Goal: Browse casually: Explore the website without a specific task or goal

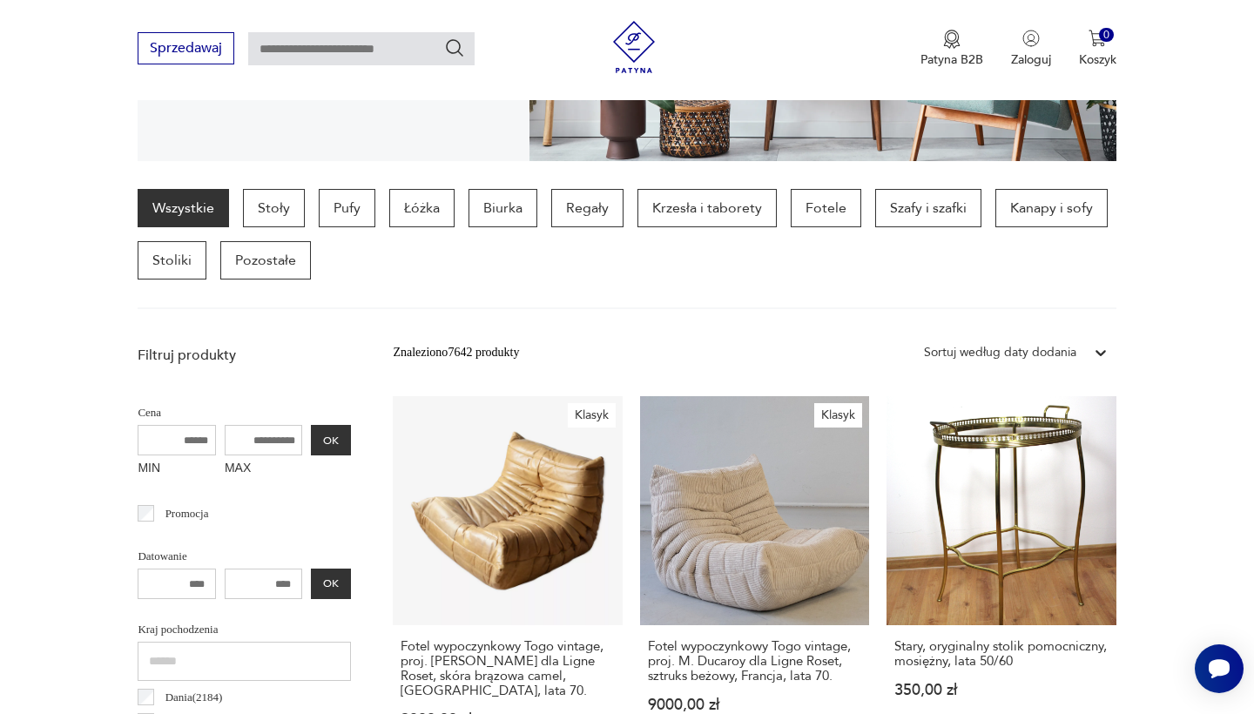
scroll to position [388, 0]
click at [841, 210] on p "Fotele" at bounding box center [826, 207] width 71 height 38
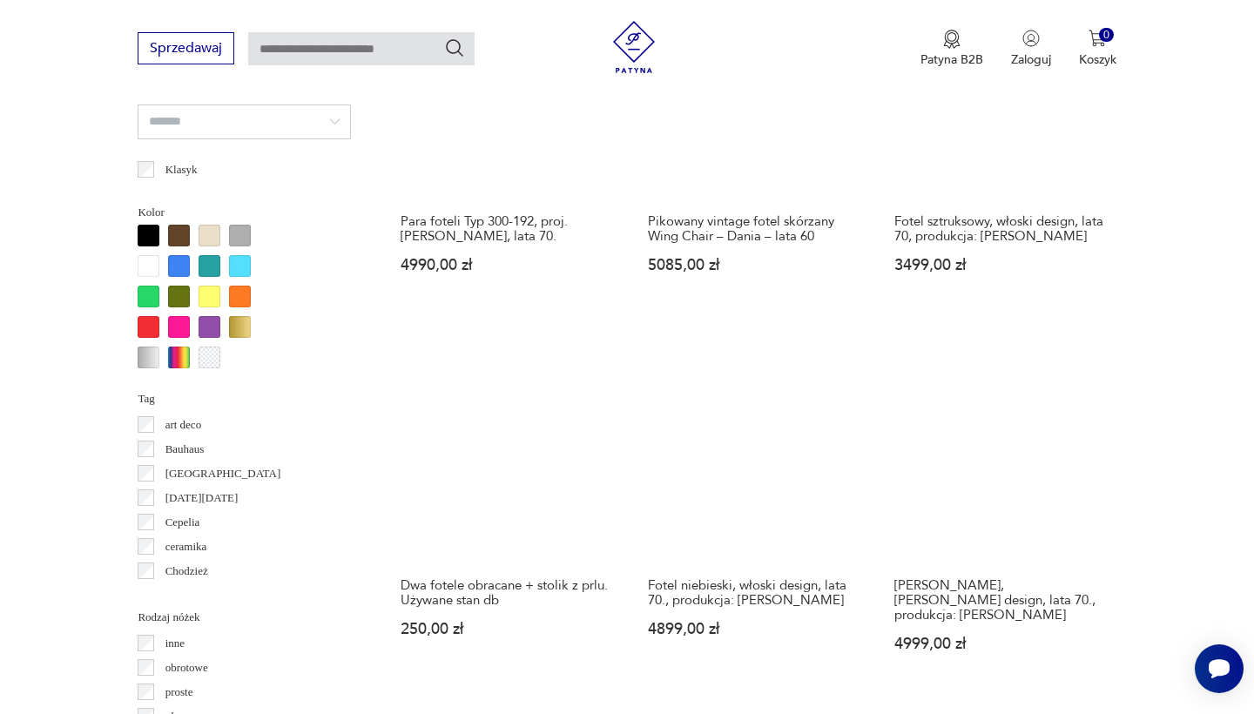
scroll to position [1599, 0]
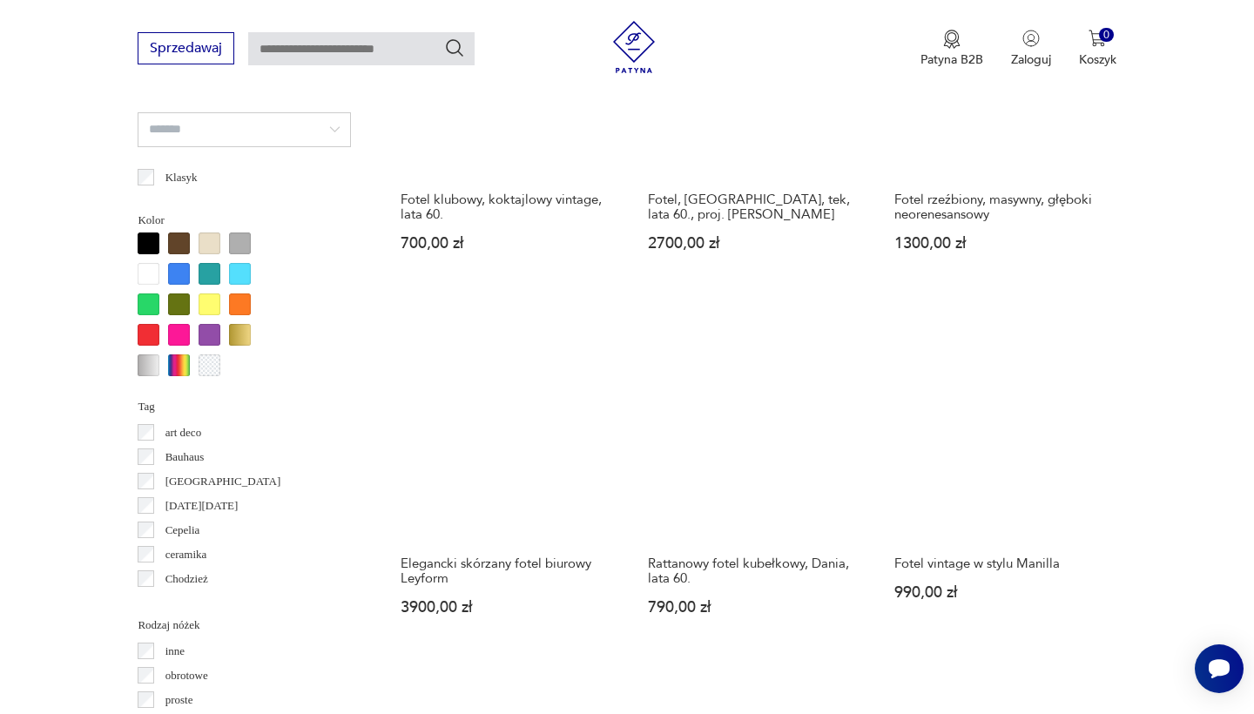
scroll to position [1596, 0]
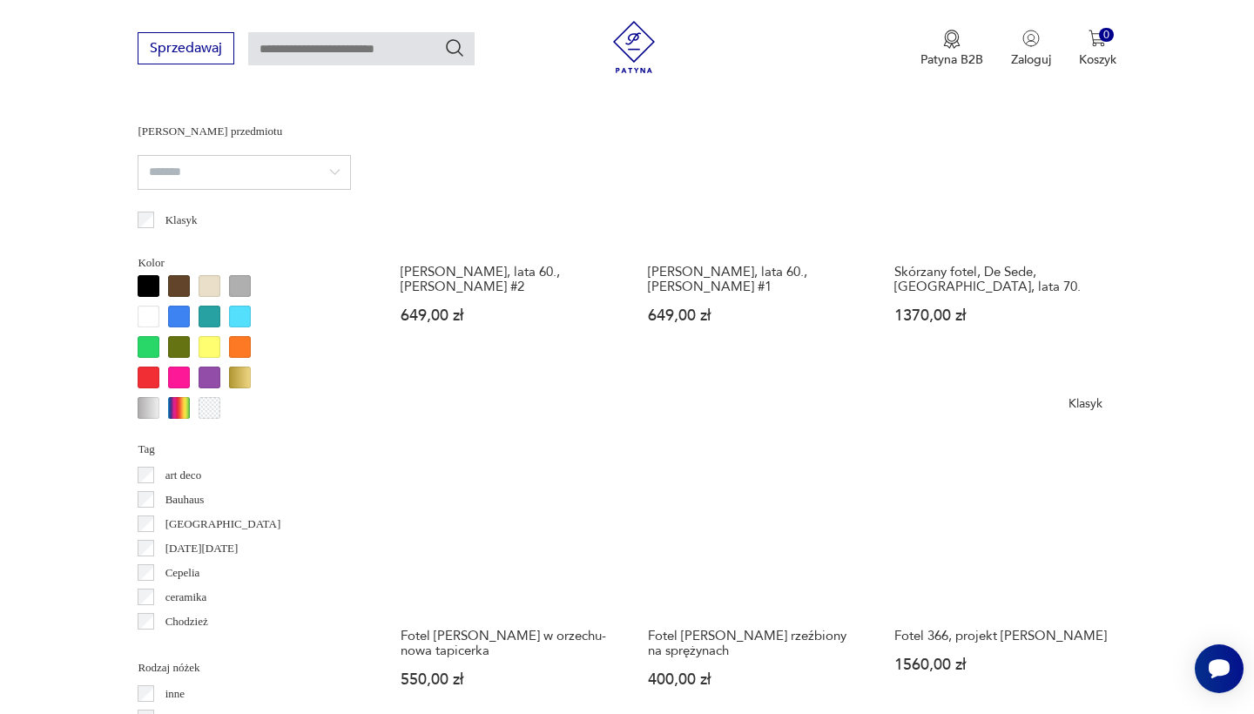
scroll to position [1536, 0]
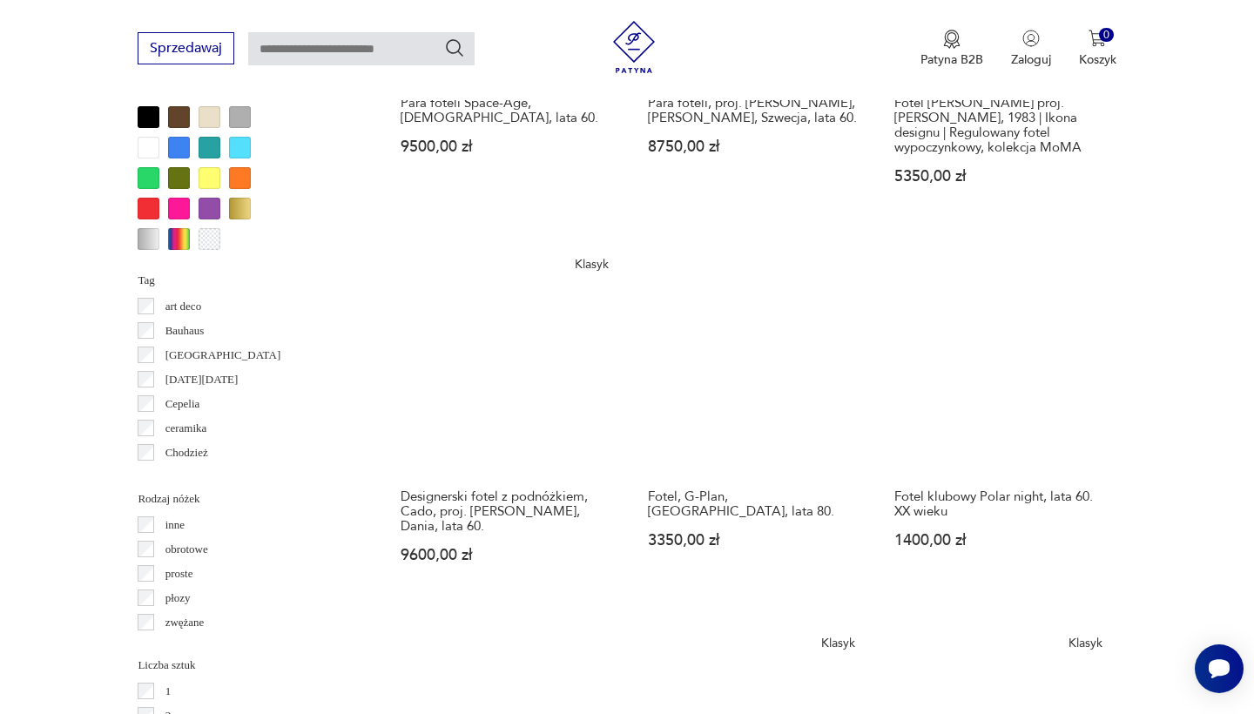
scroll to position [1712, 0]
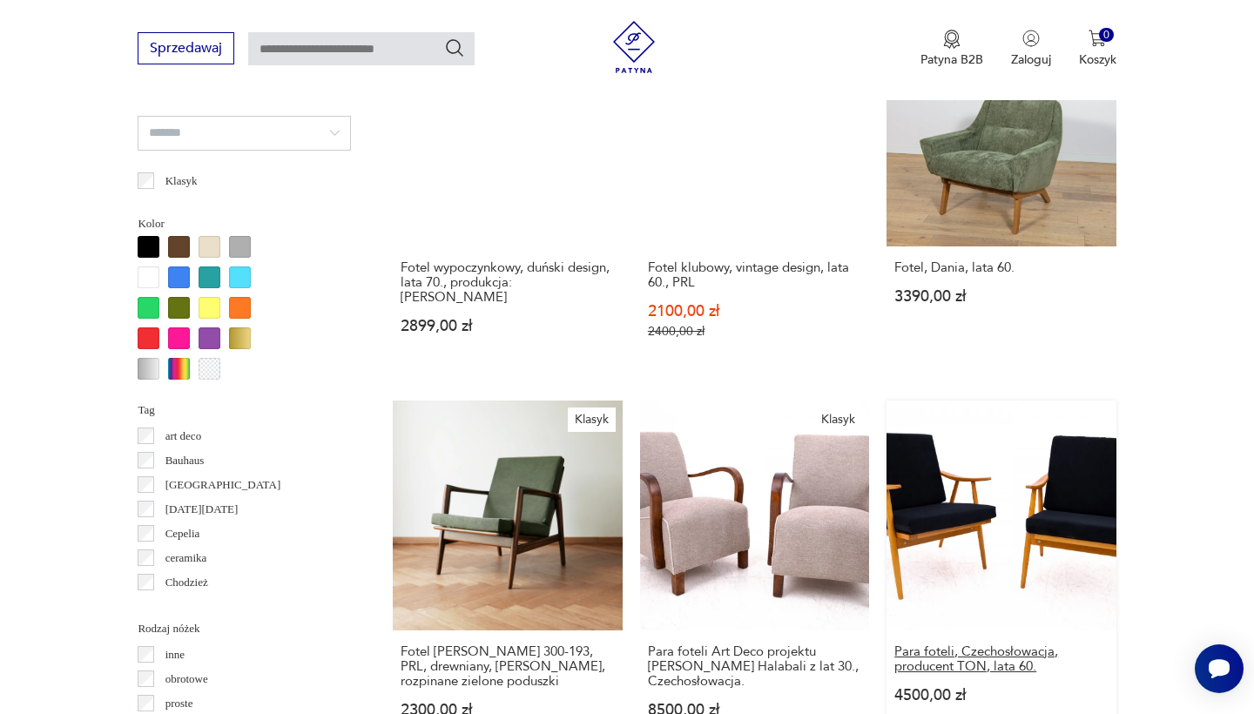
scroll to position [1575, 0]
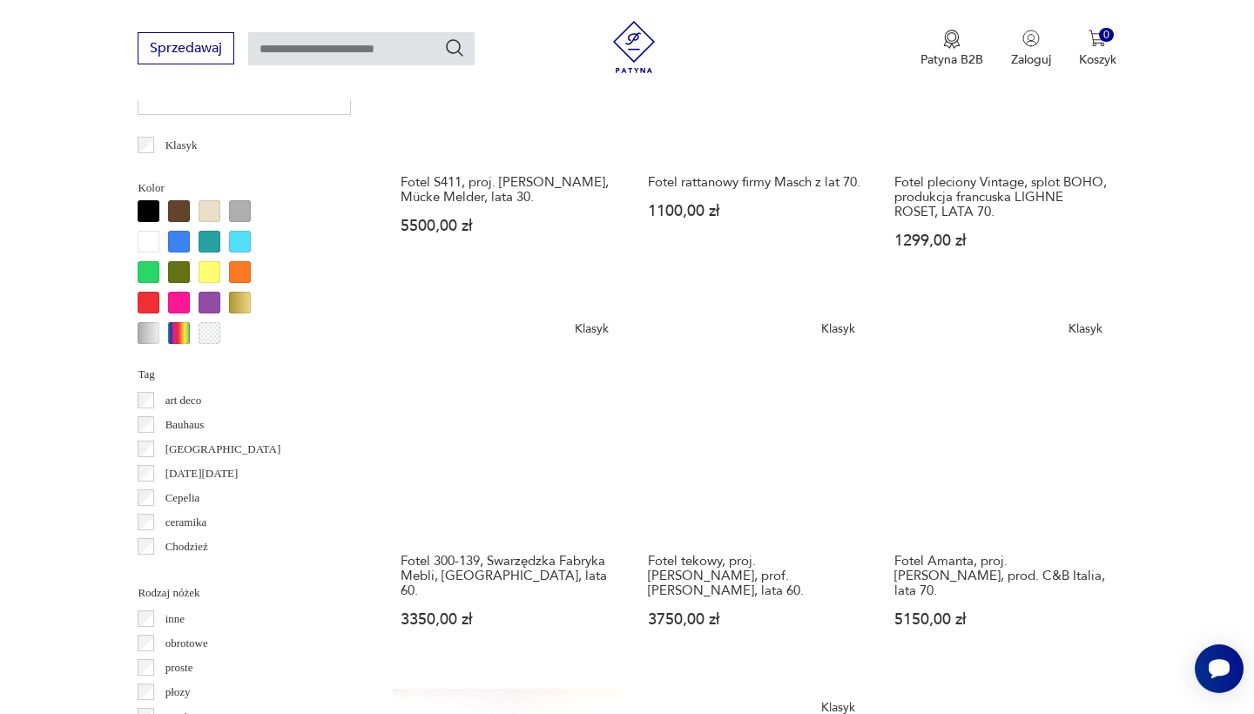
scroll to position [1609, 0]
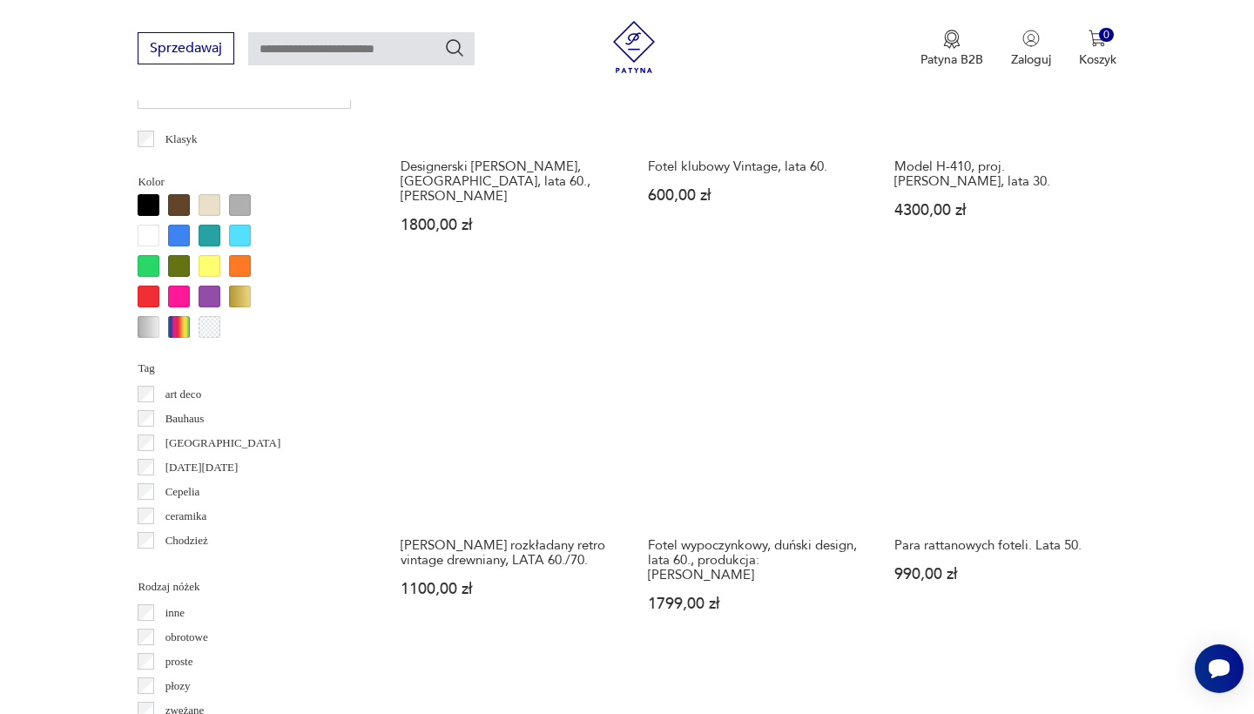
scroll to position [1616, 0]
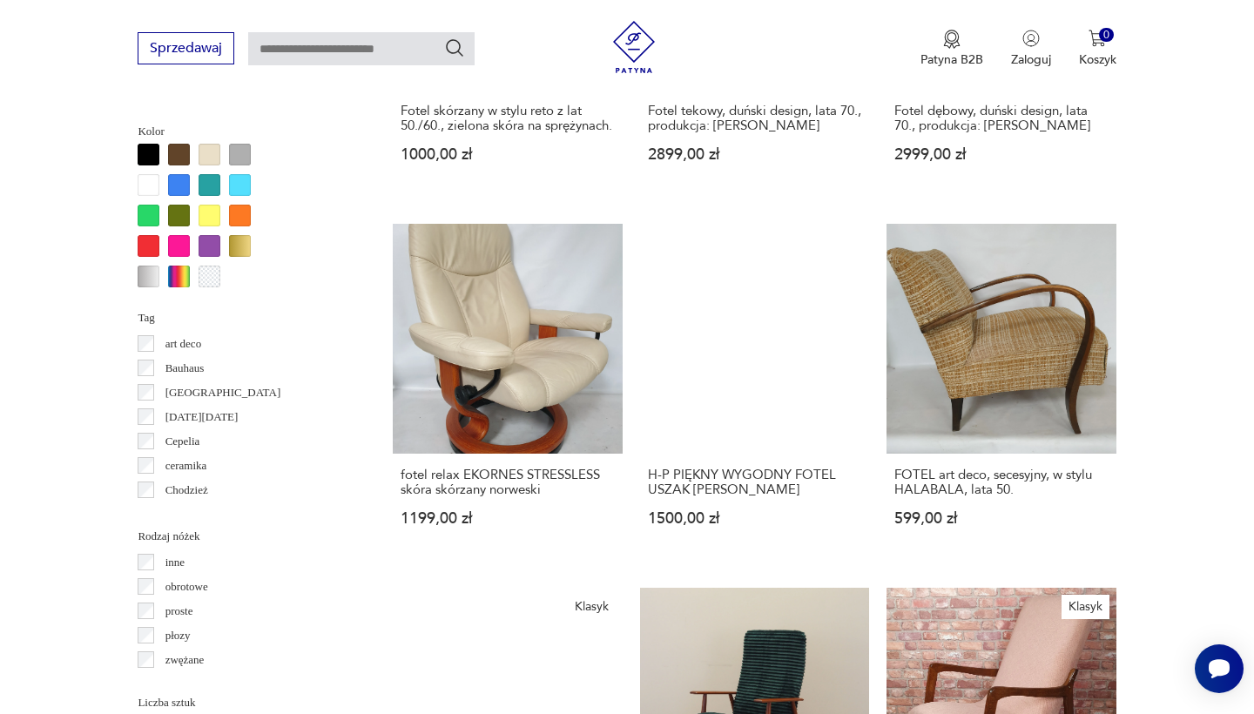
scroll to position [1667, 0]
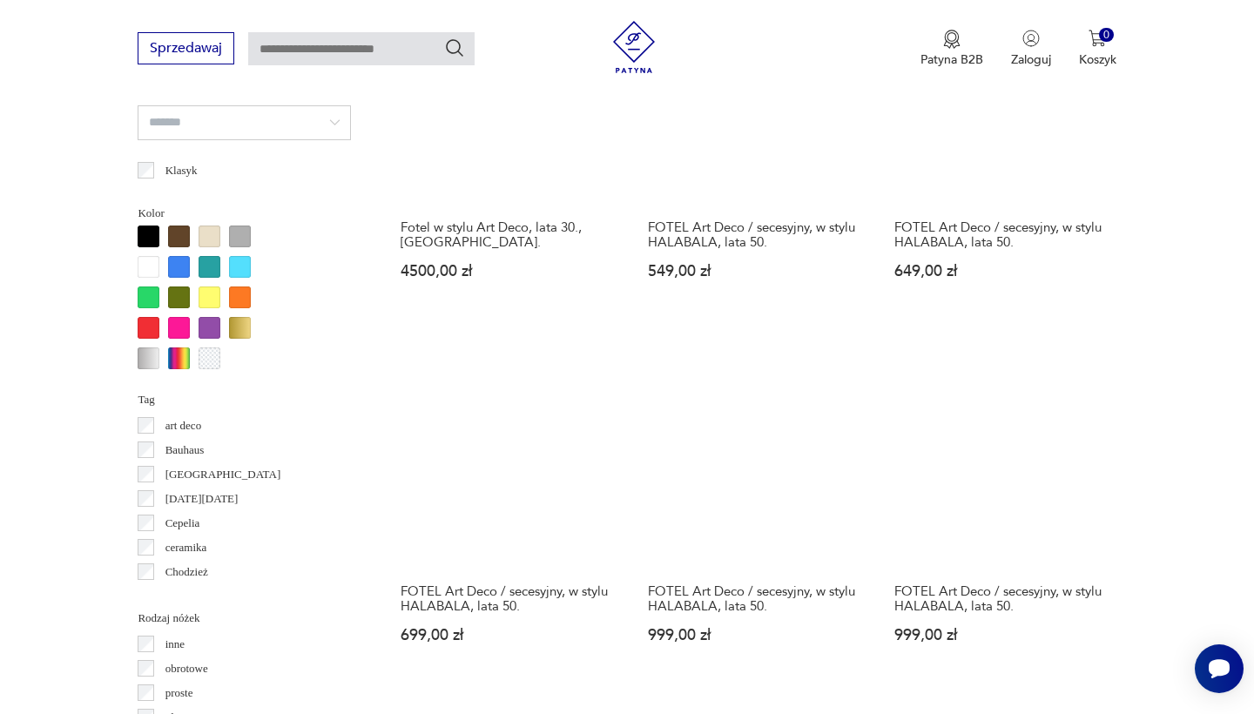
scroll to position [1626, 0]
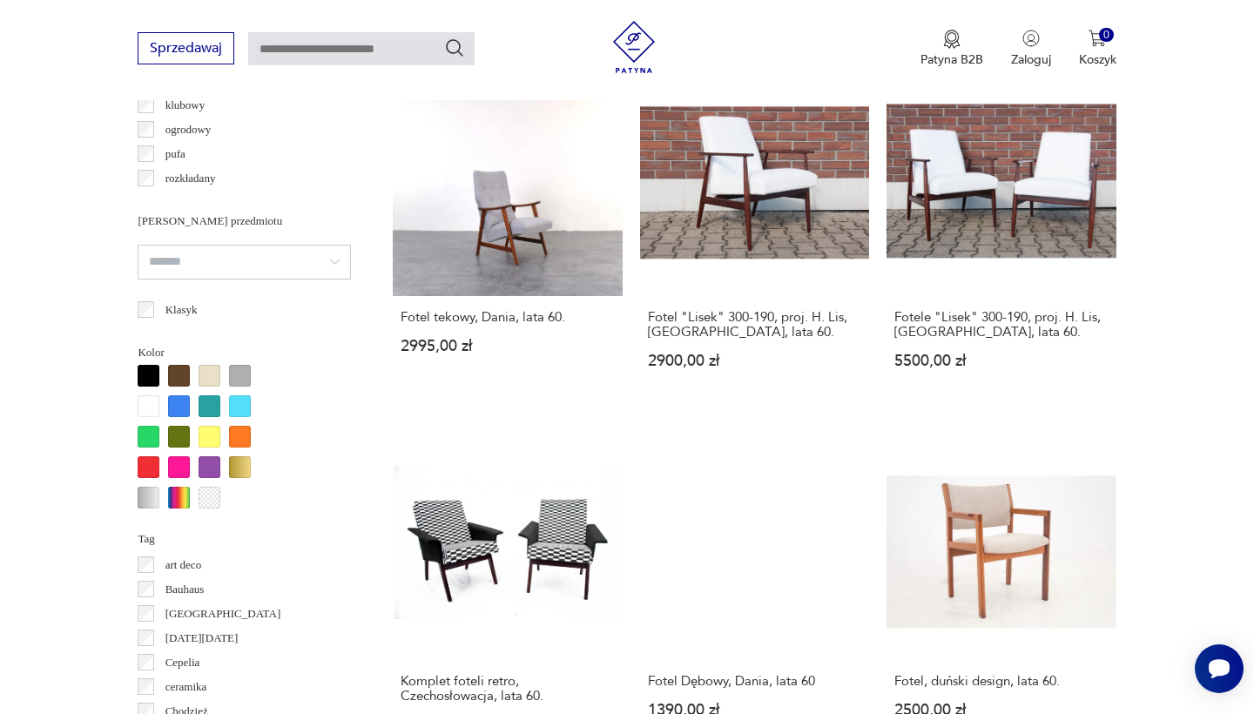
scroll to position [1445, 0]
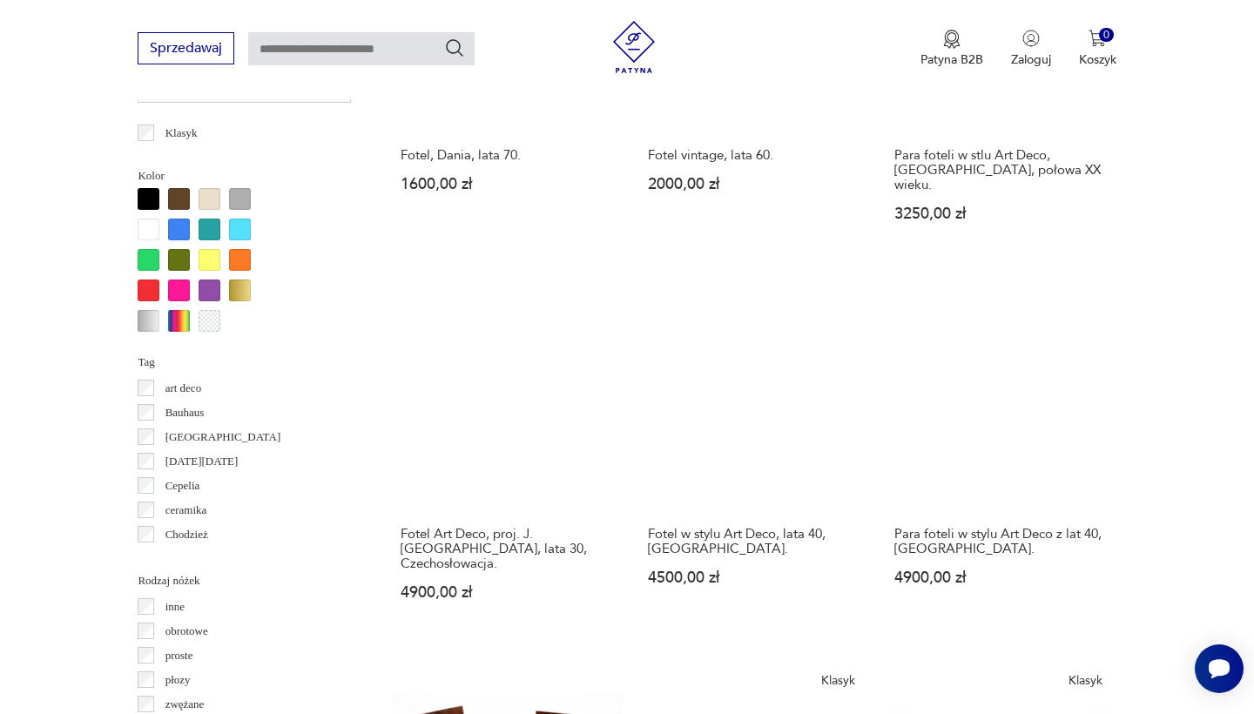
scroll to position [1622, 0]
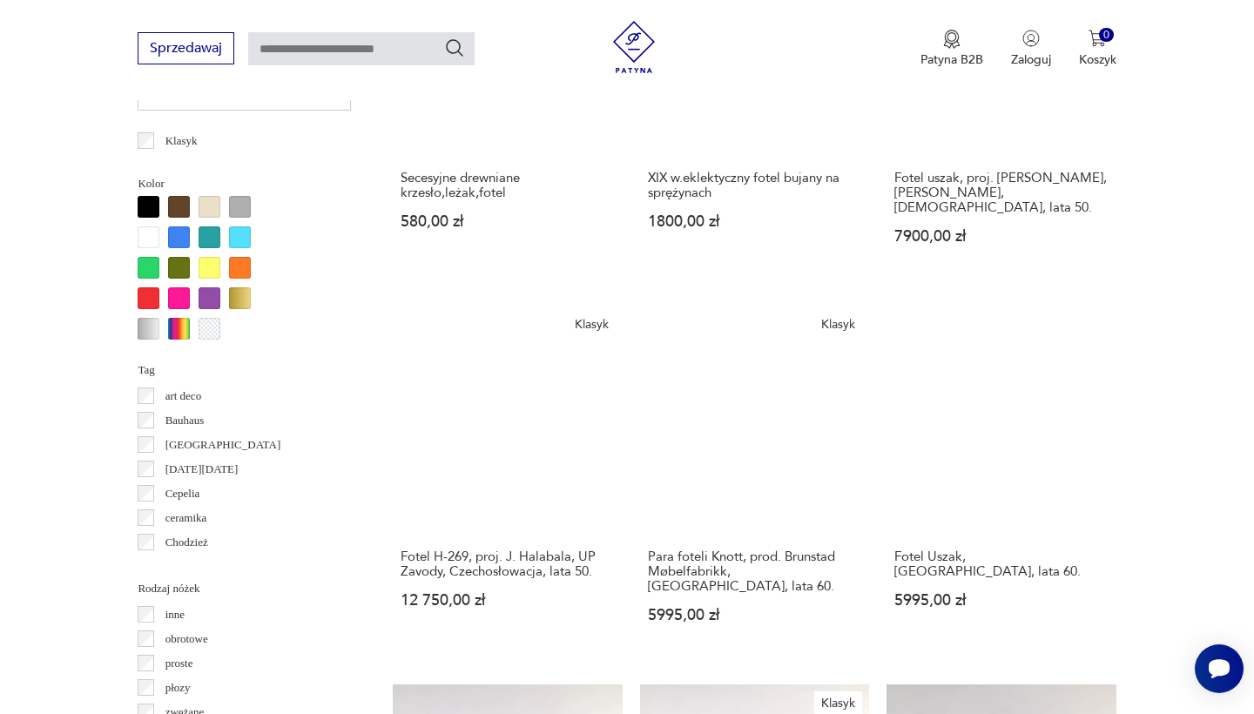
scroll to position [1615, 0]
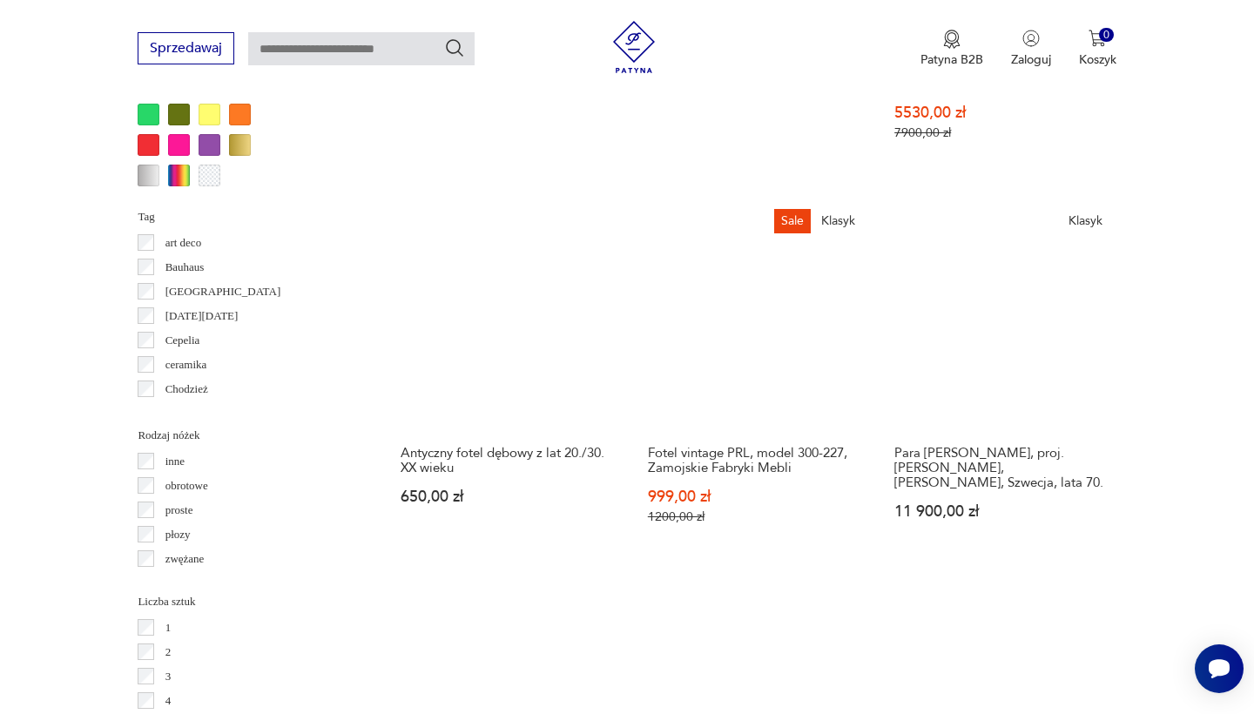
scroll to position [1768, 0]
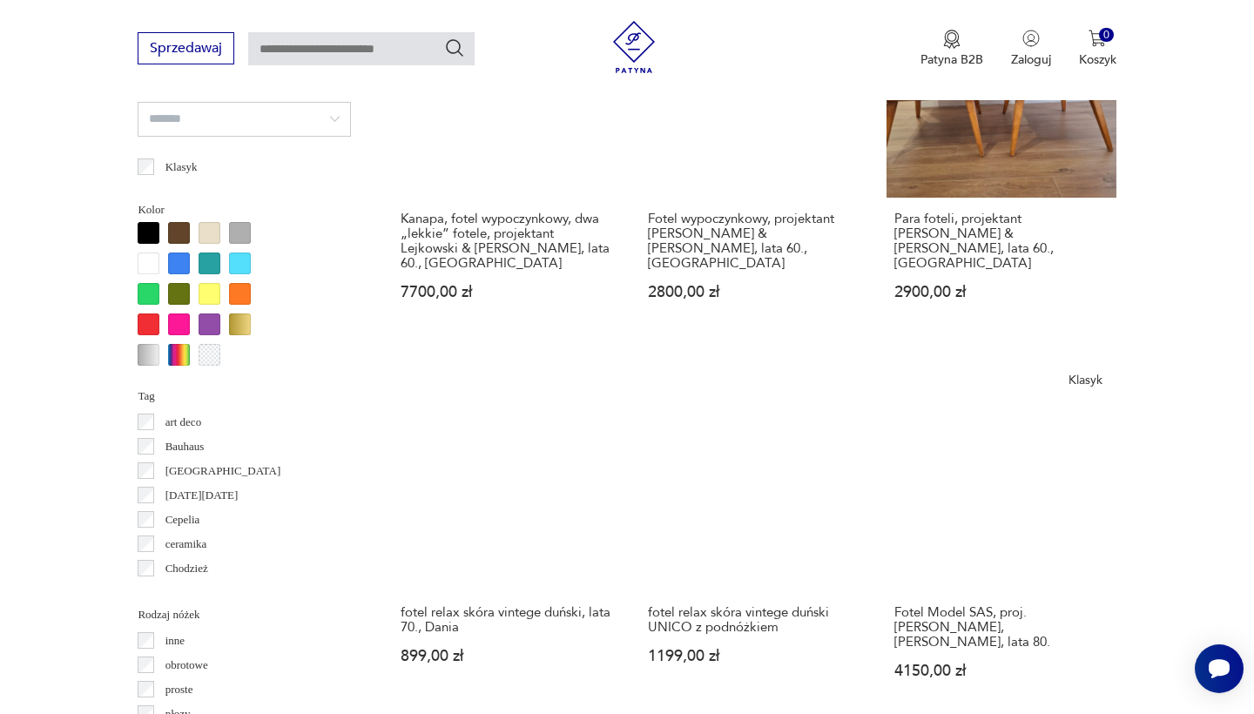
scroll to position [1592, 0]
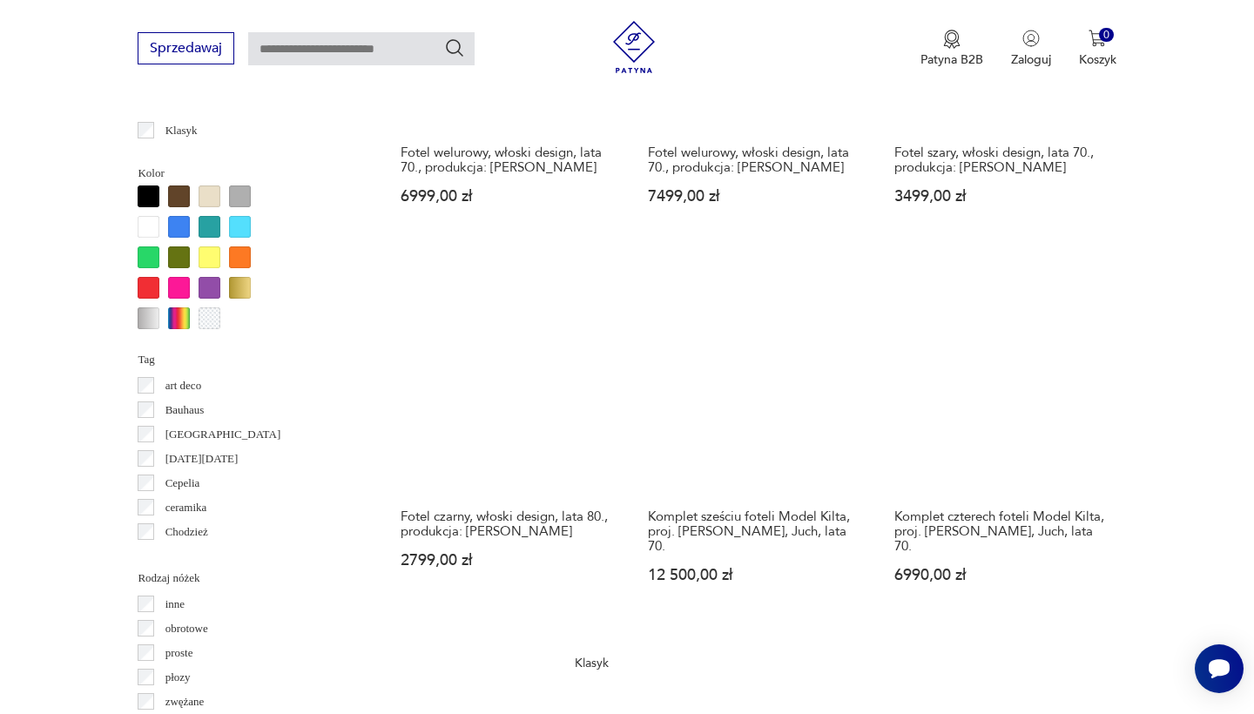
scroll to position [1640, 0]
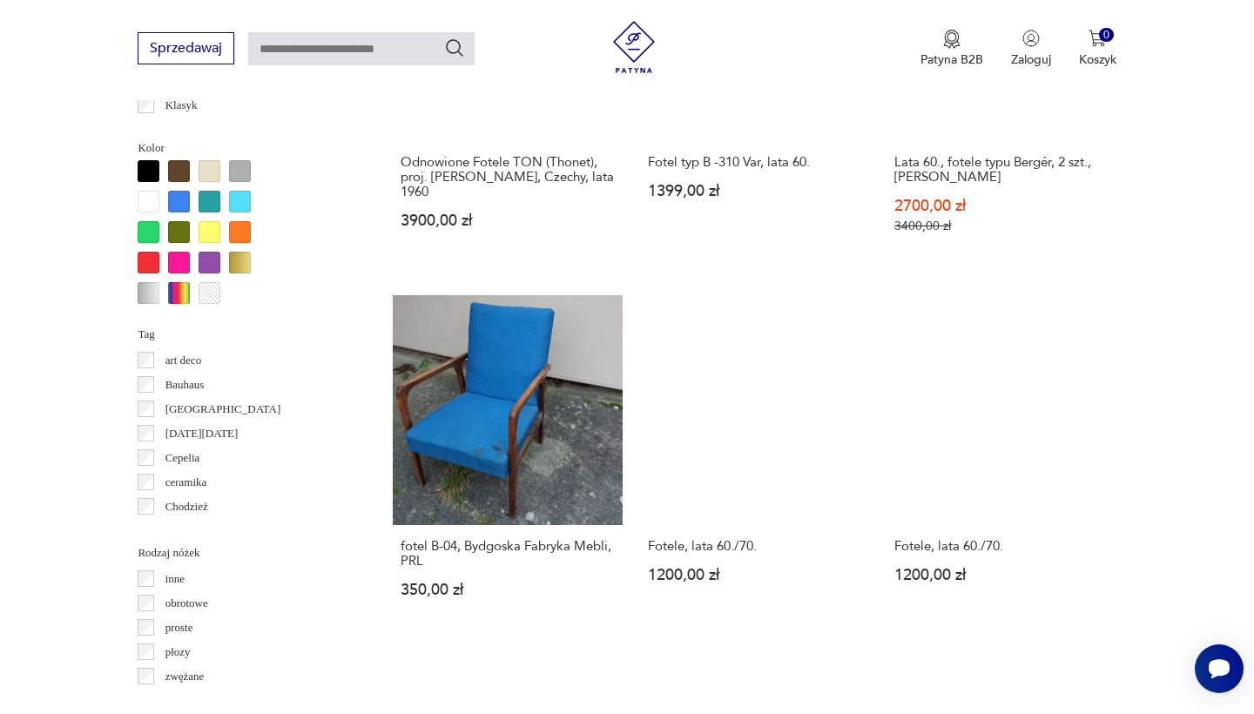
scroll to position [1650, 0]
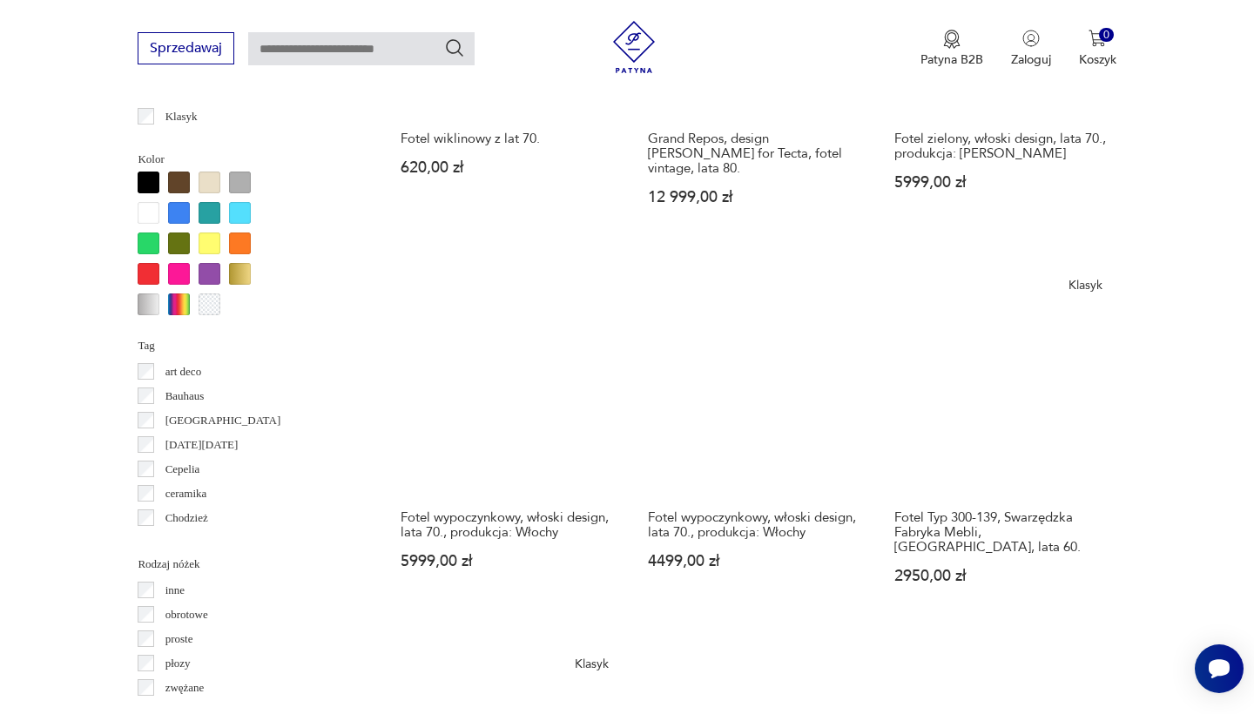
scroll to position [1639, 0]
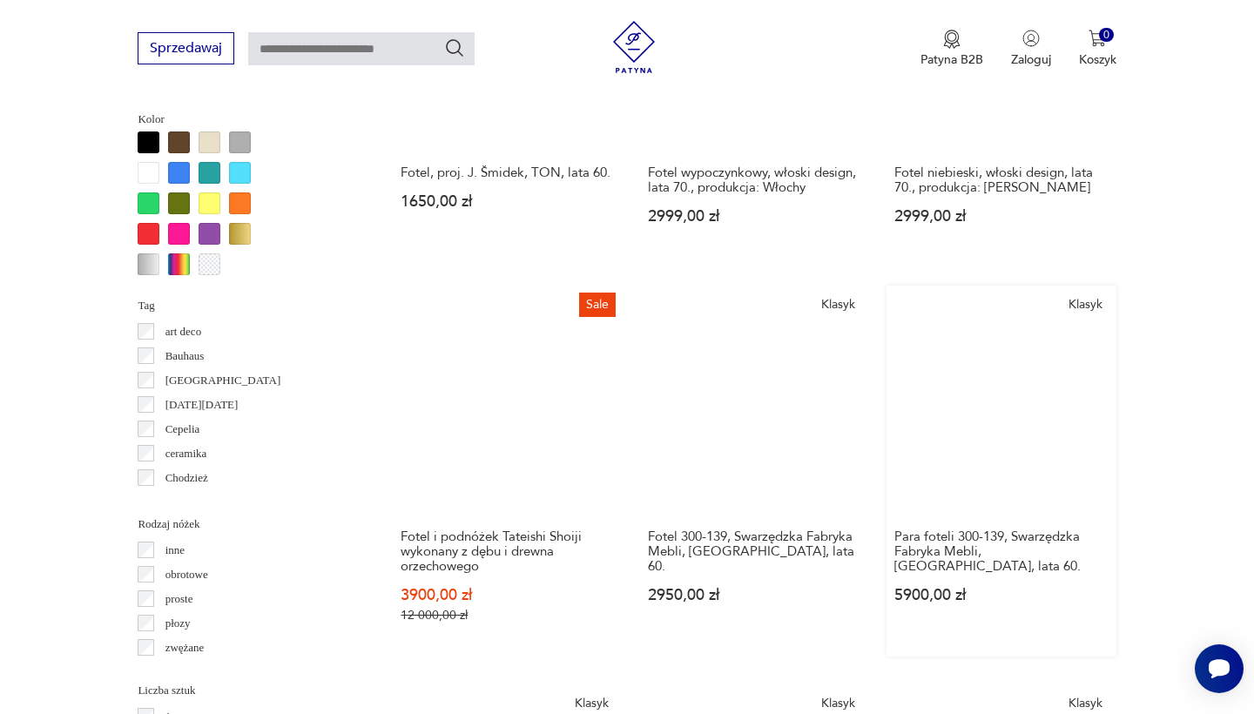
scroll to position [1679, 0]
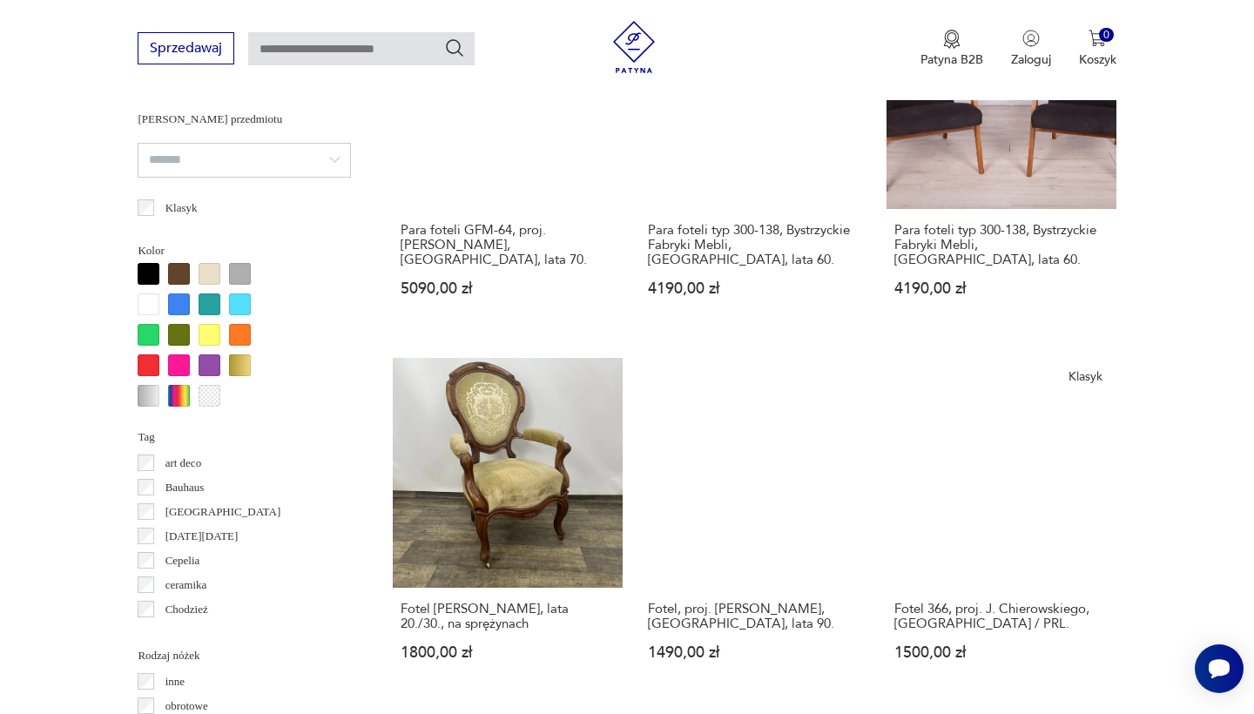
scroll to position [1547, 0]
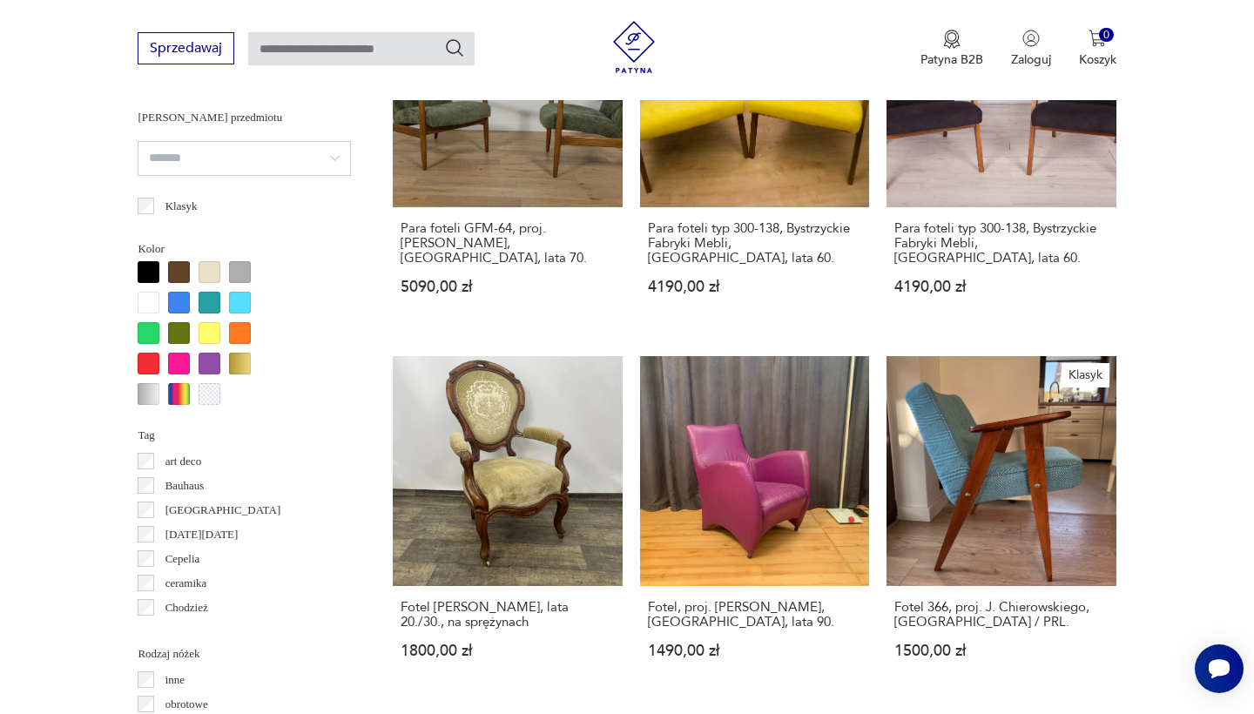
click at [1054, 615] on div "Znaleziono 1416 produktów Filtruj Sortuj według daty dodania Sortuj według daty…" at bounding box center [754, 351] width 723 height 2348
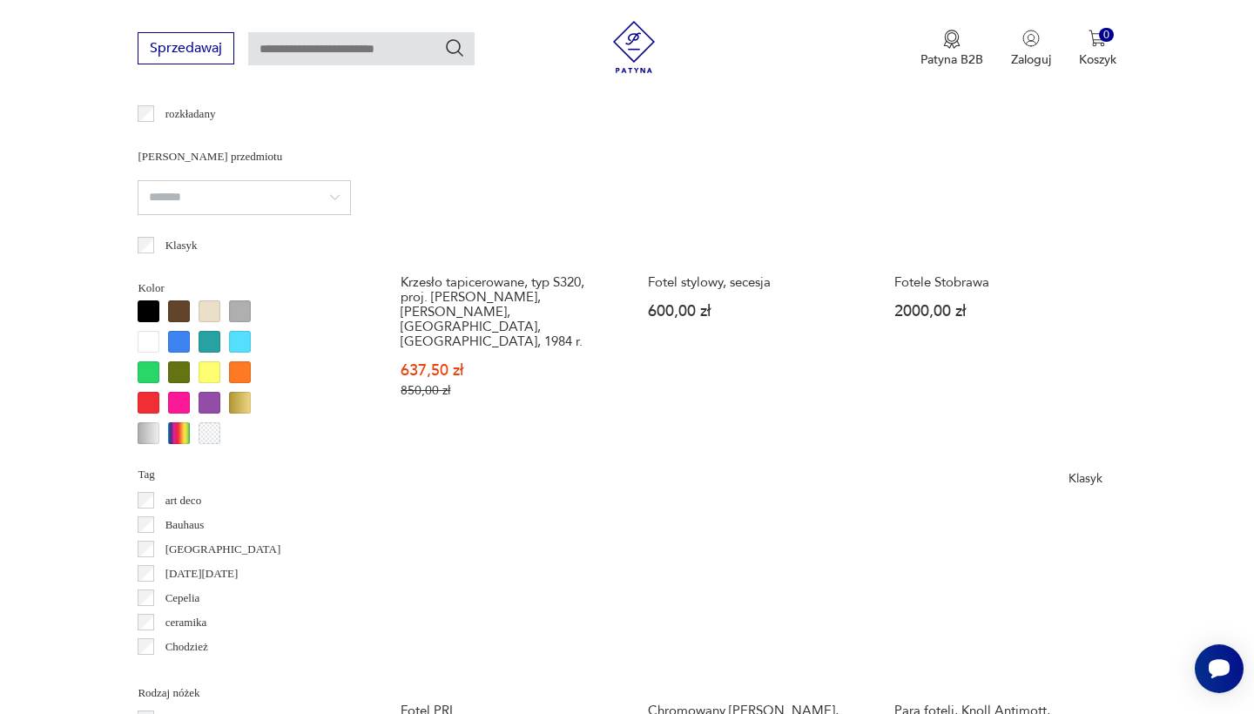
scroll to position [1518, 0]
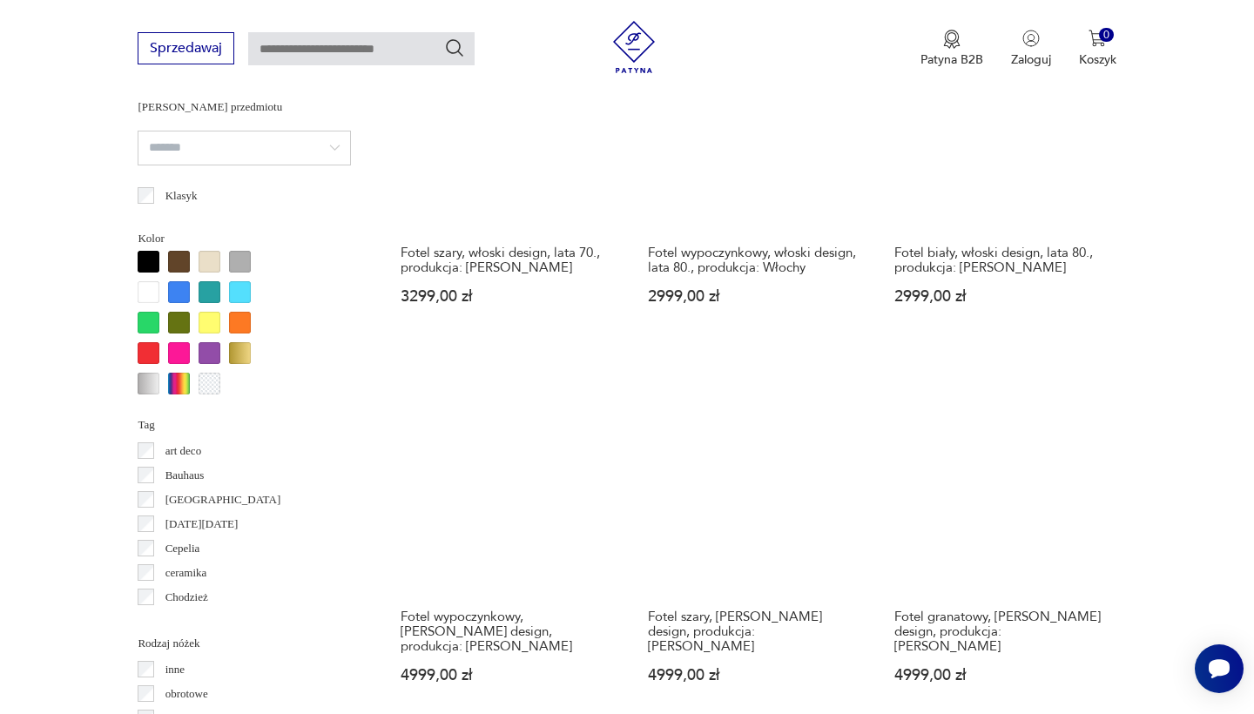
scroll to position [1568, 0]
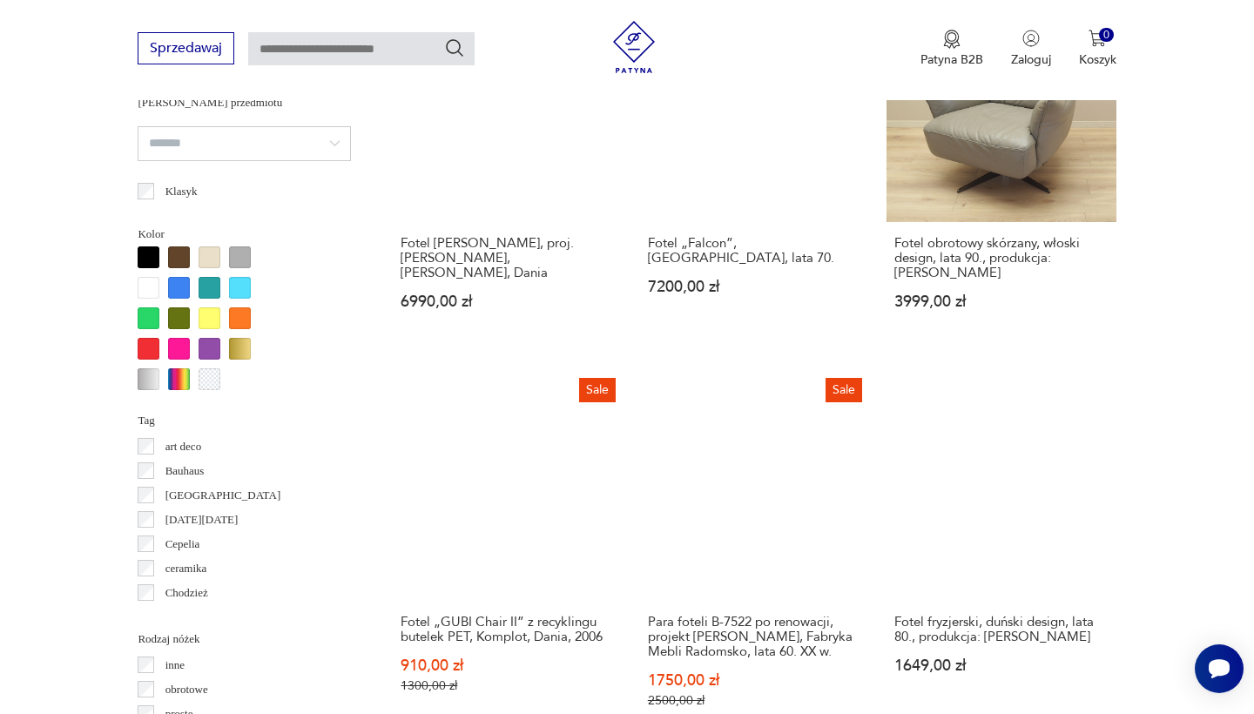
scroll to position [1584, 0]
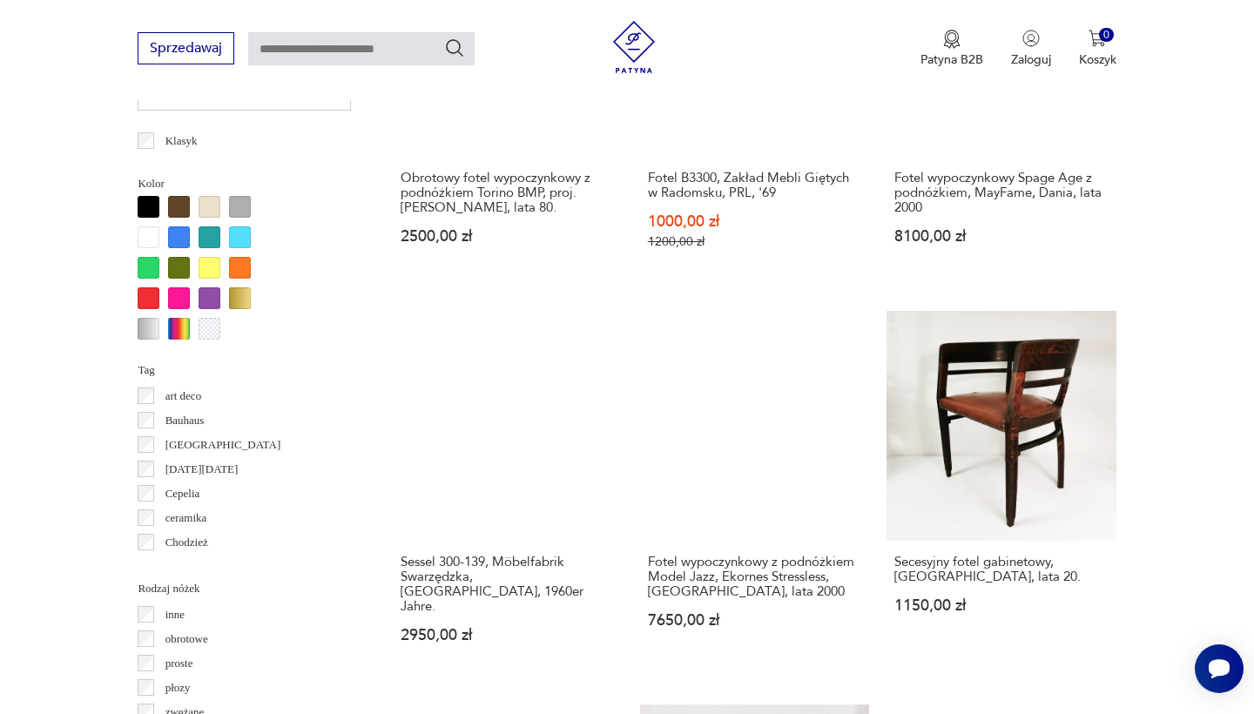
scroll to position [1621, 0]
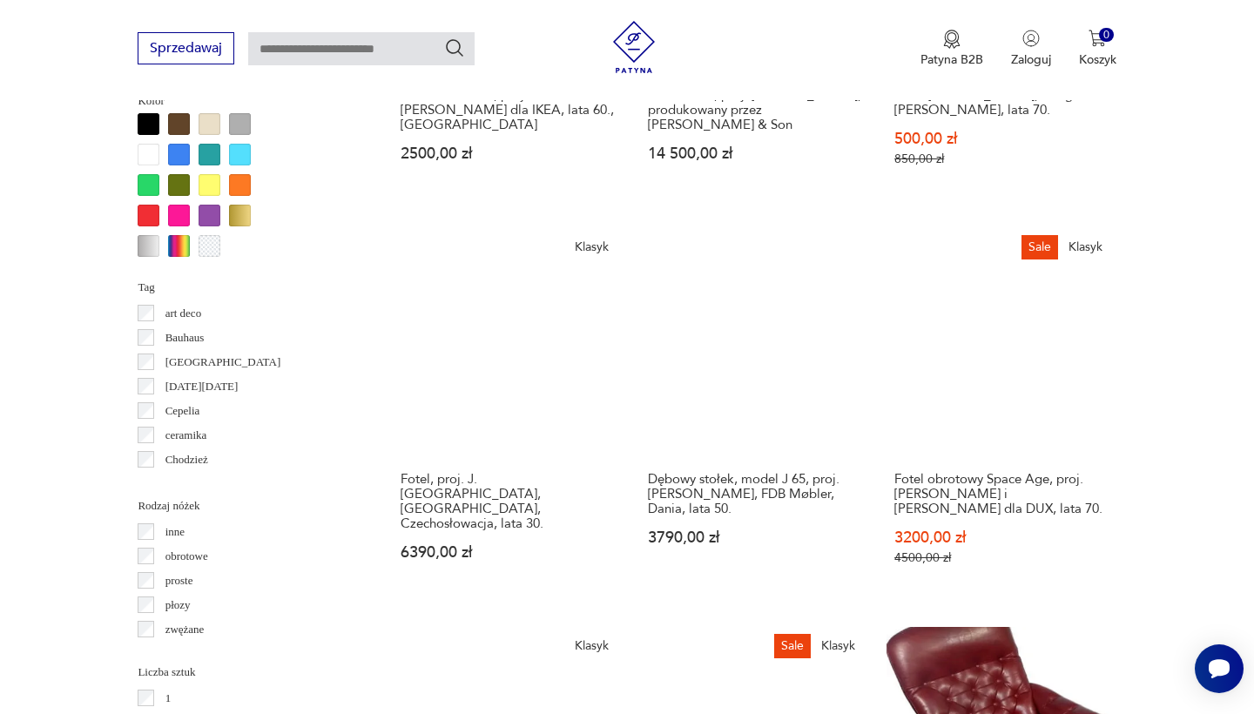
scroll to position [1703, 0]
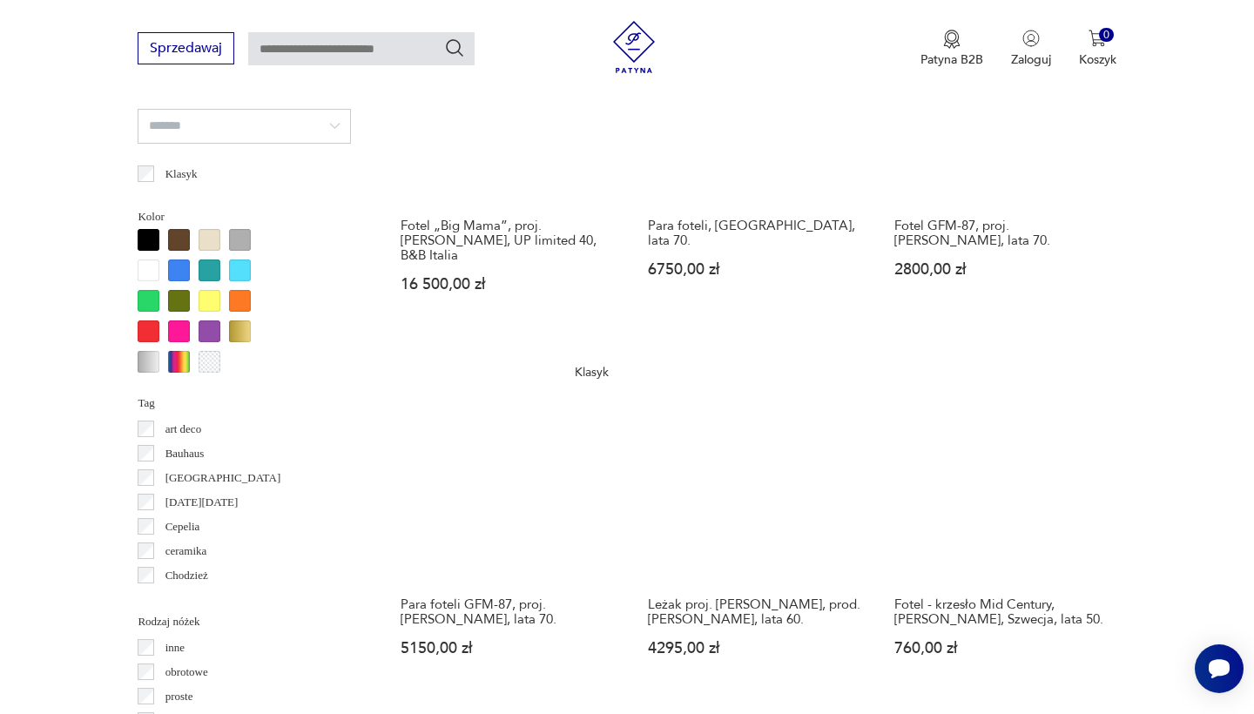
scroll to position [1585, 0]
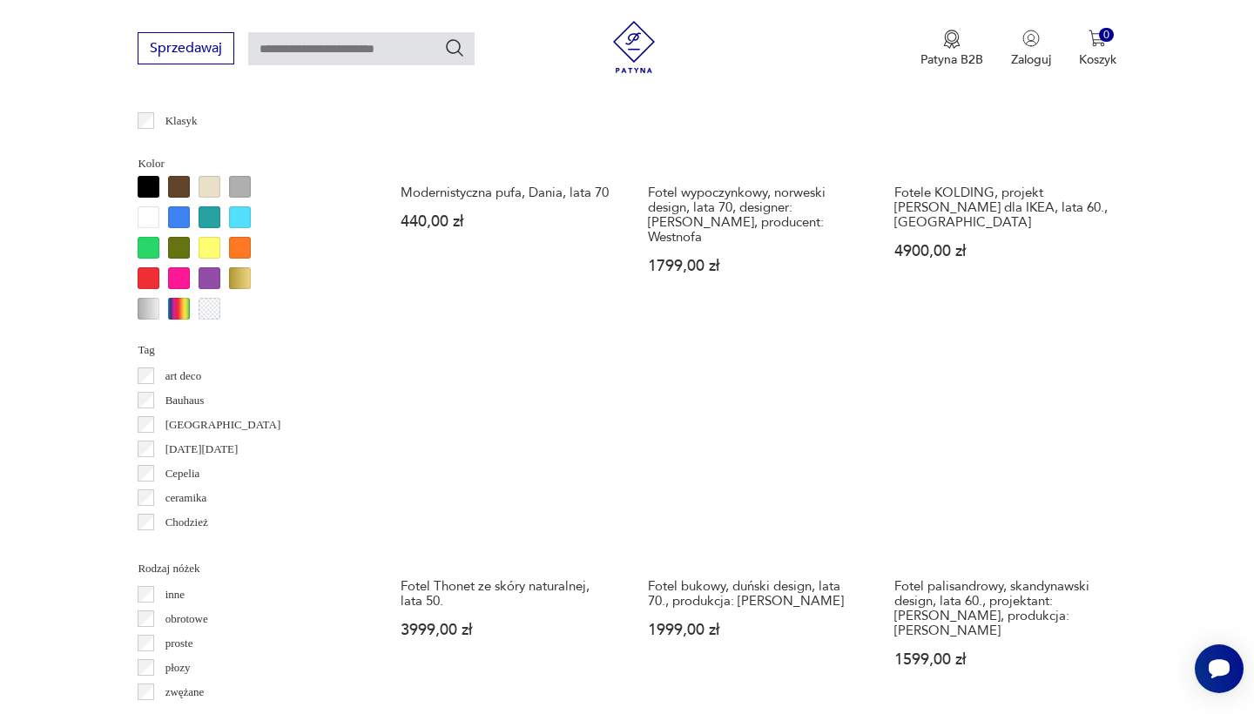
scroll to position [1639, 0]
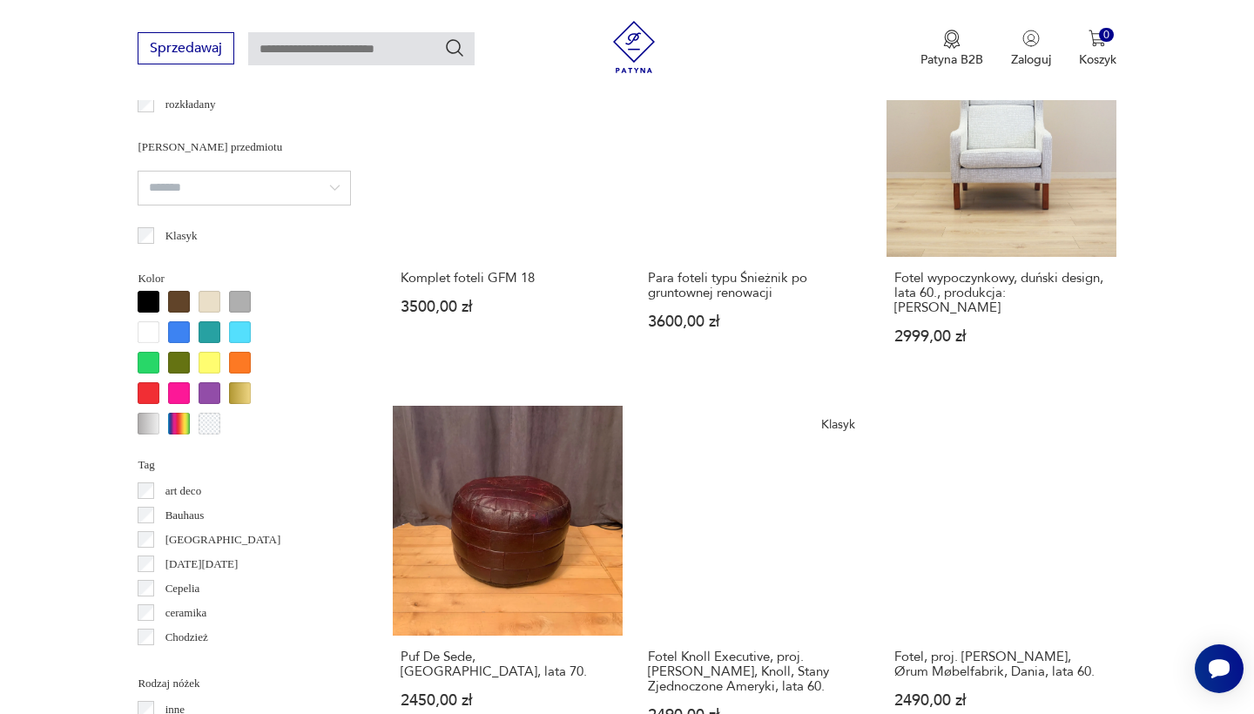
scroll to position [1536, 0]
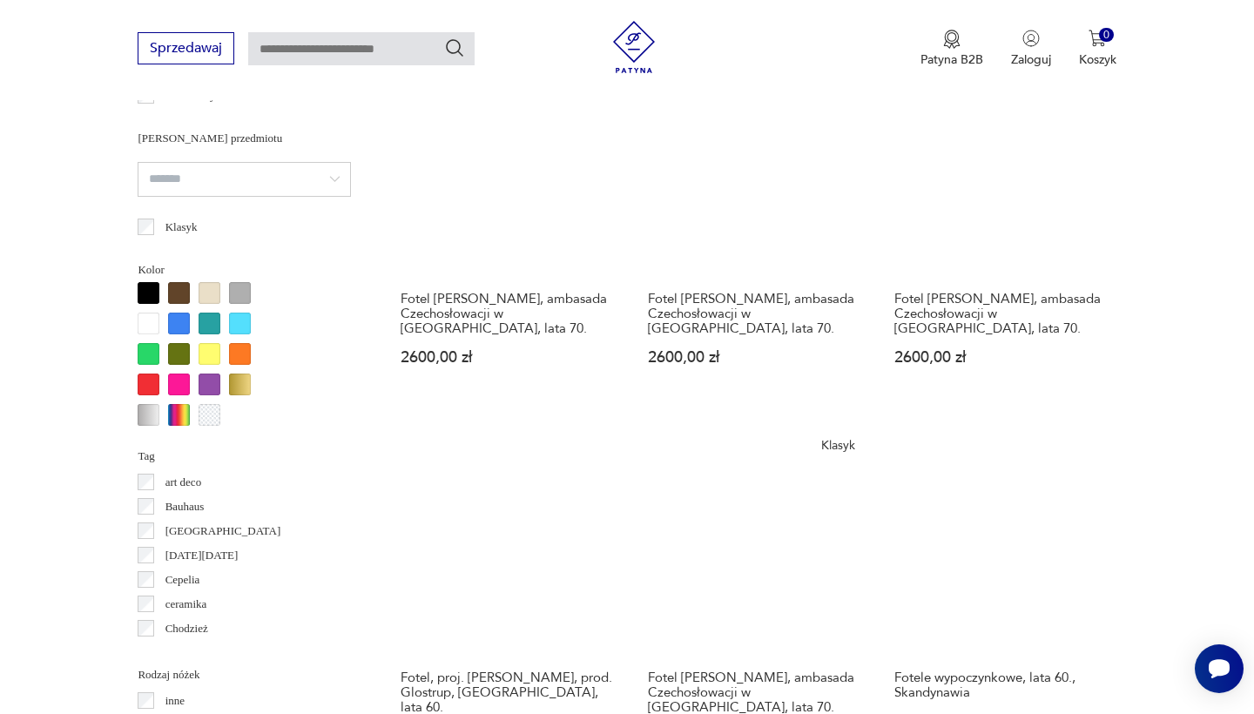
scroll to position [1529, 0]
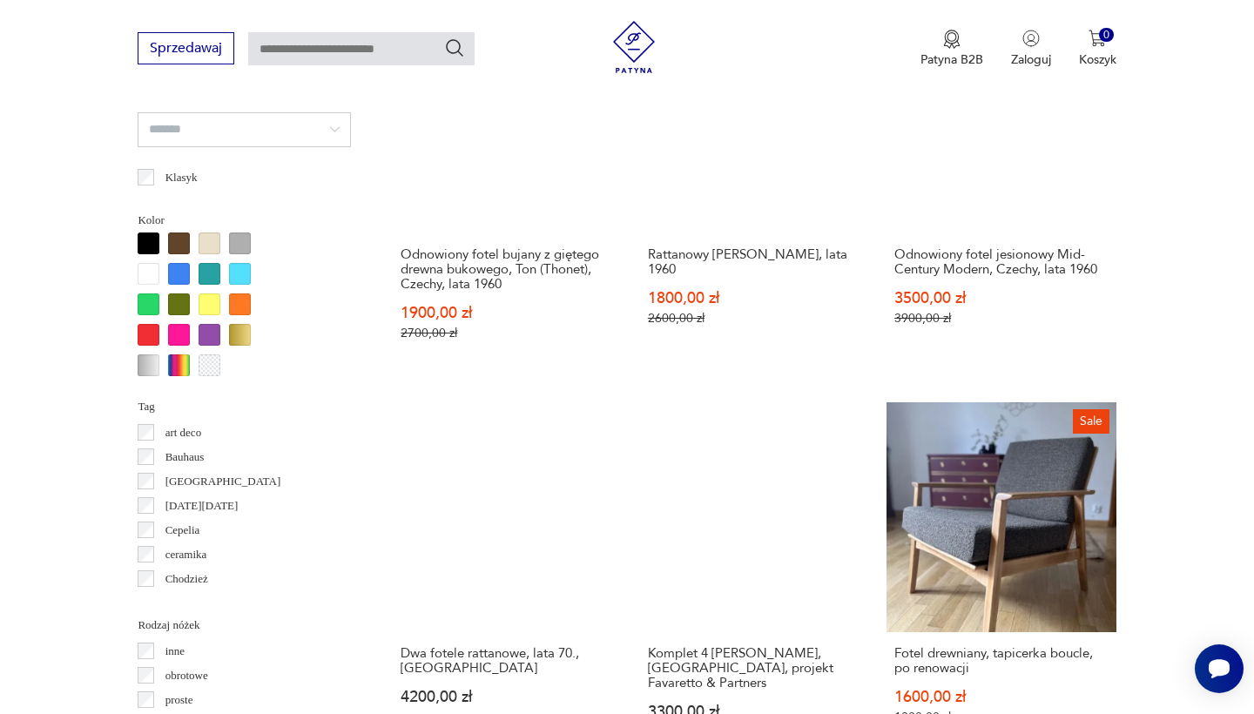
scroll to position [1586, 0]
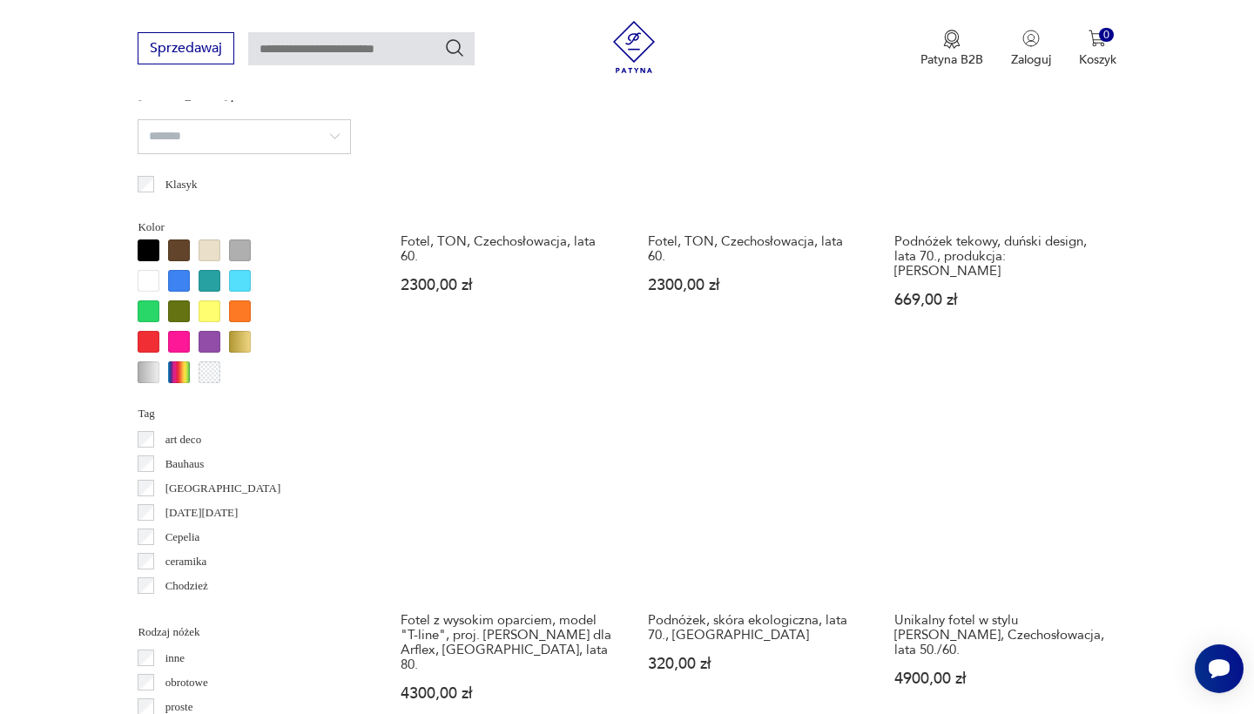
scroll to position [1585, 0]
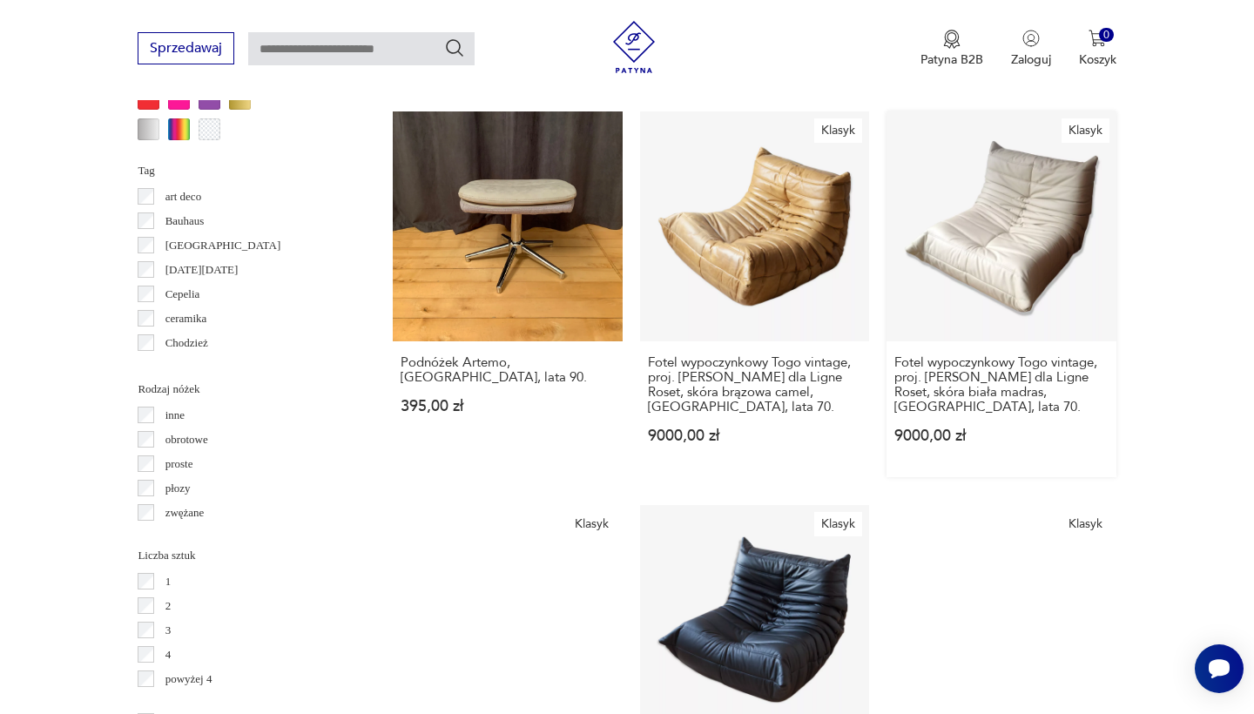
scroll to position [1819, 0]
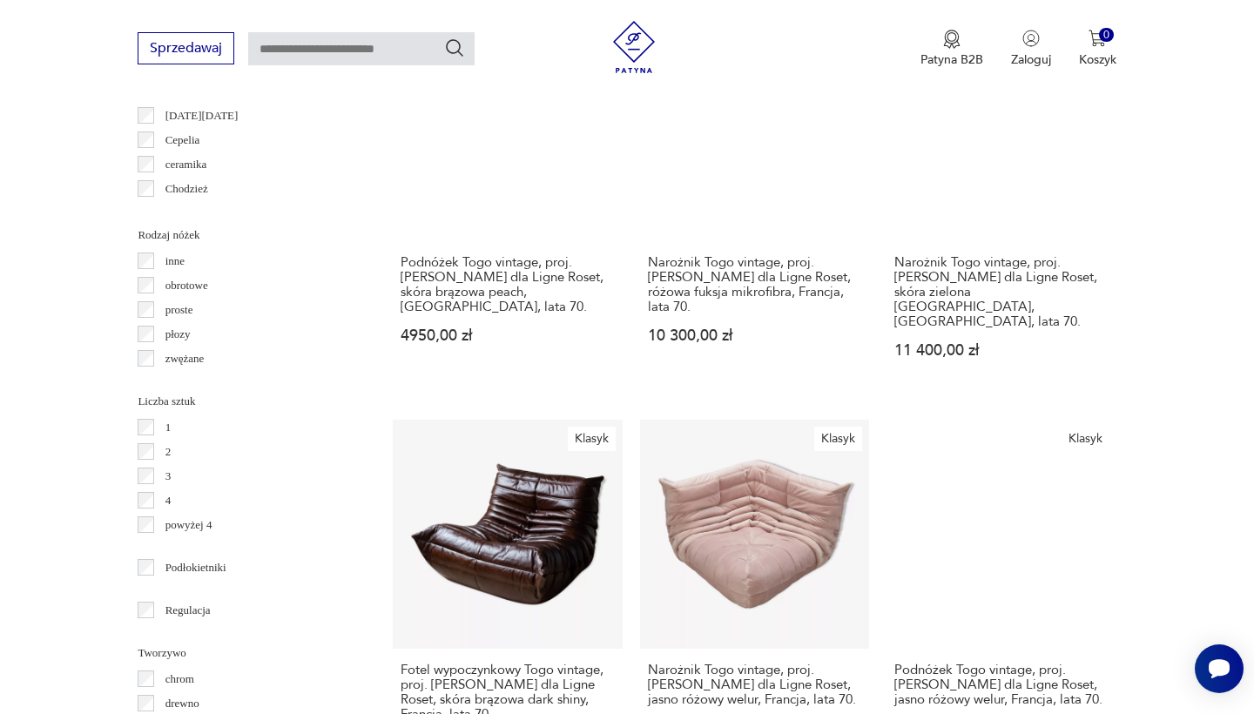
scroll to position [1969, 0]
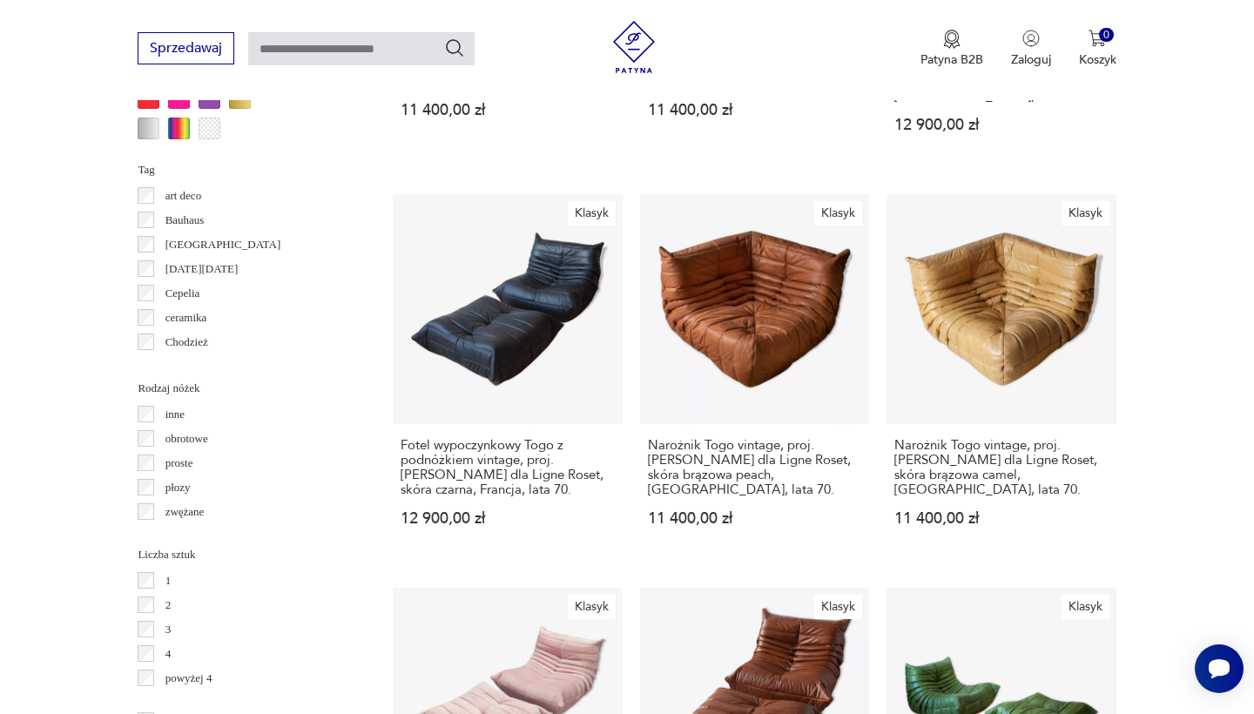
scroll to position [1833, 0]
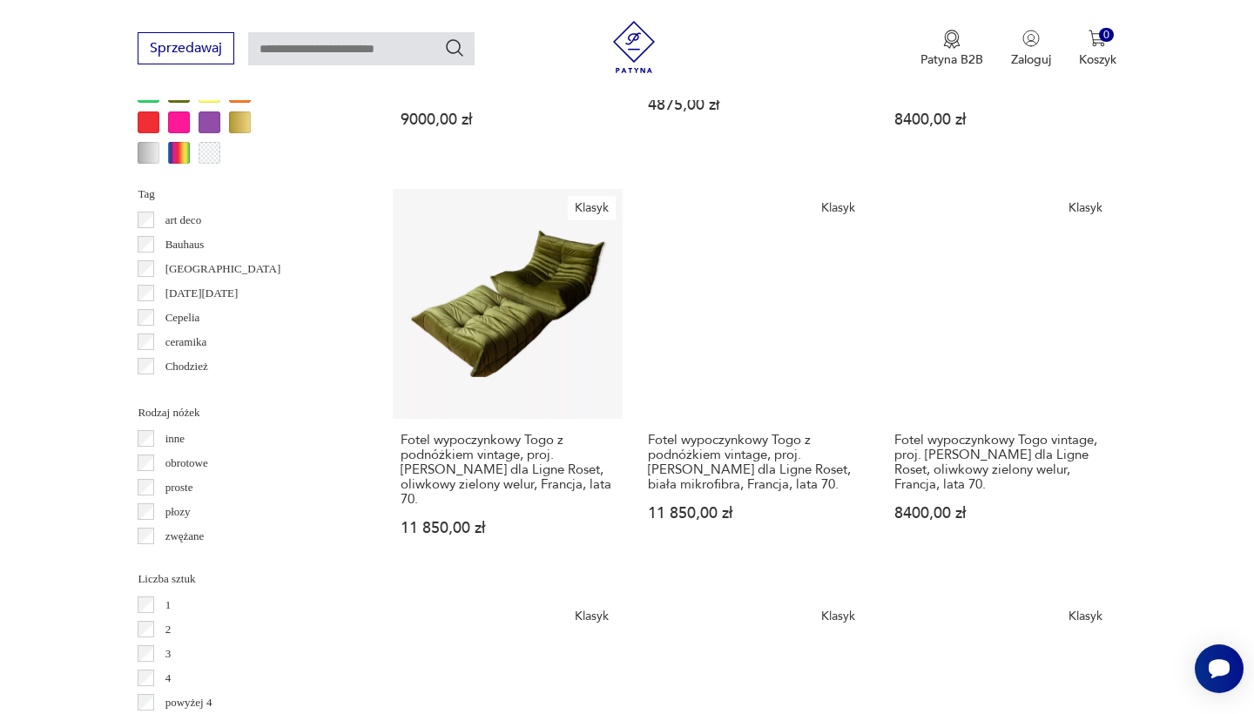
scroll to position [1789, 0]
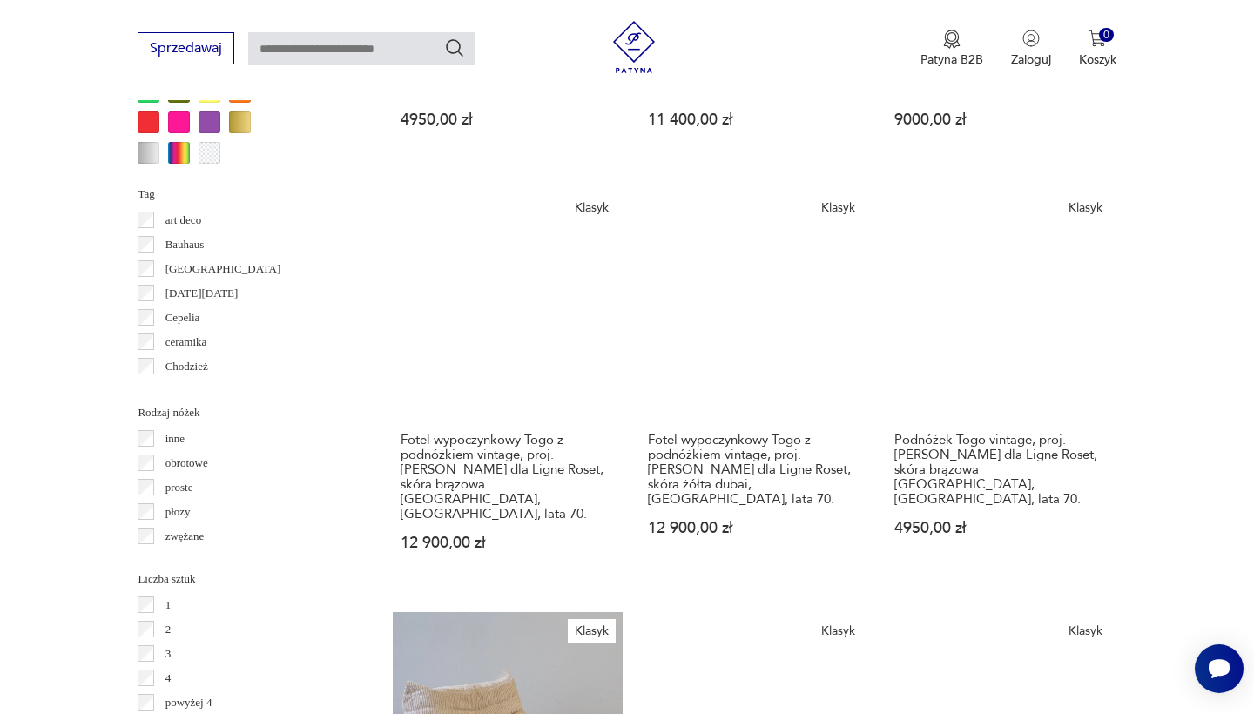
scroll to position [1808, 0]
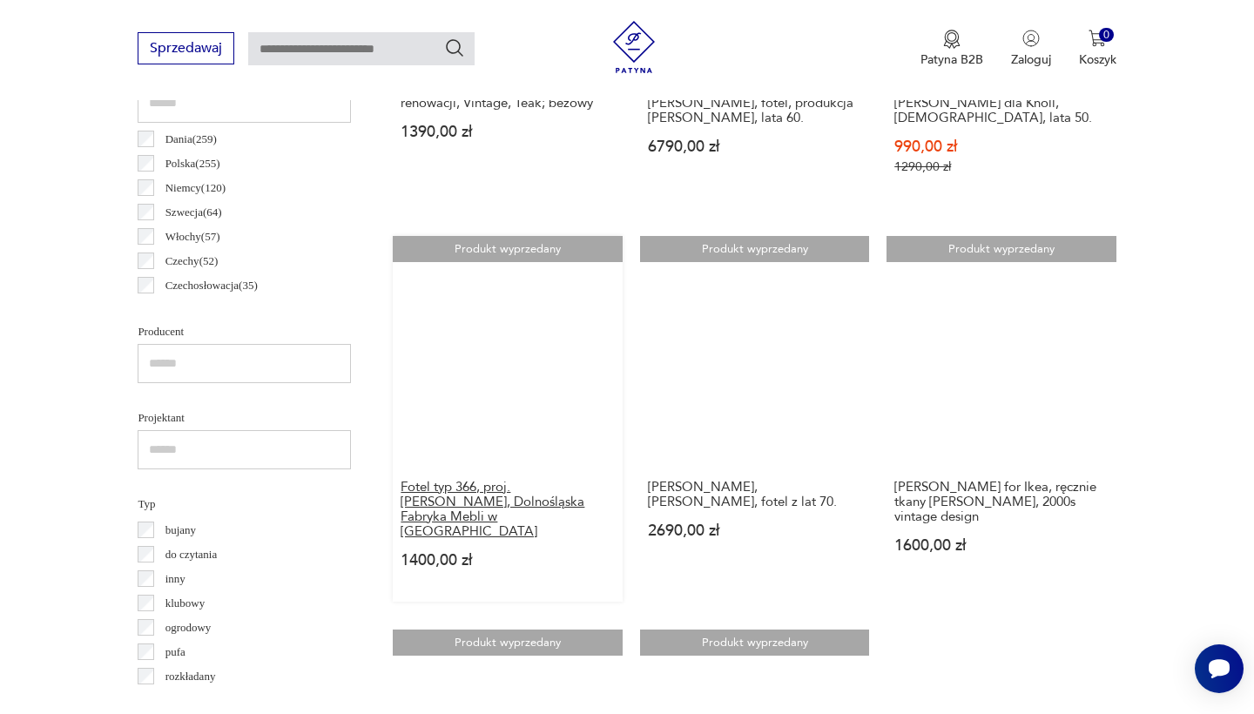
scroll to position [946, 0]
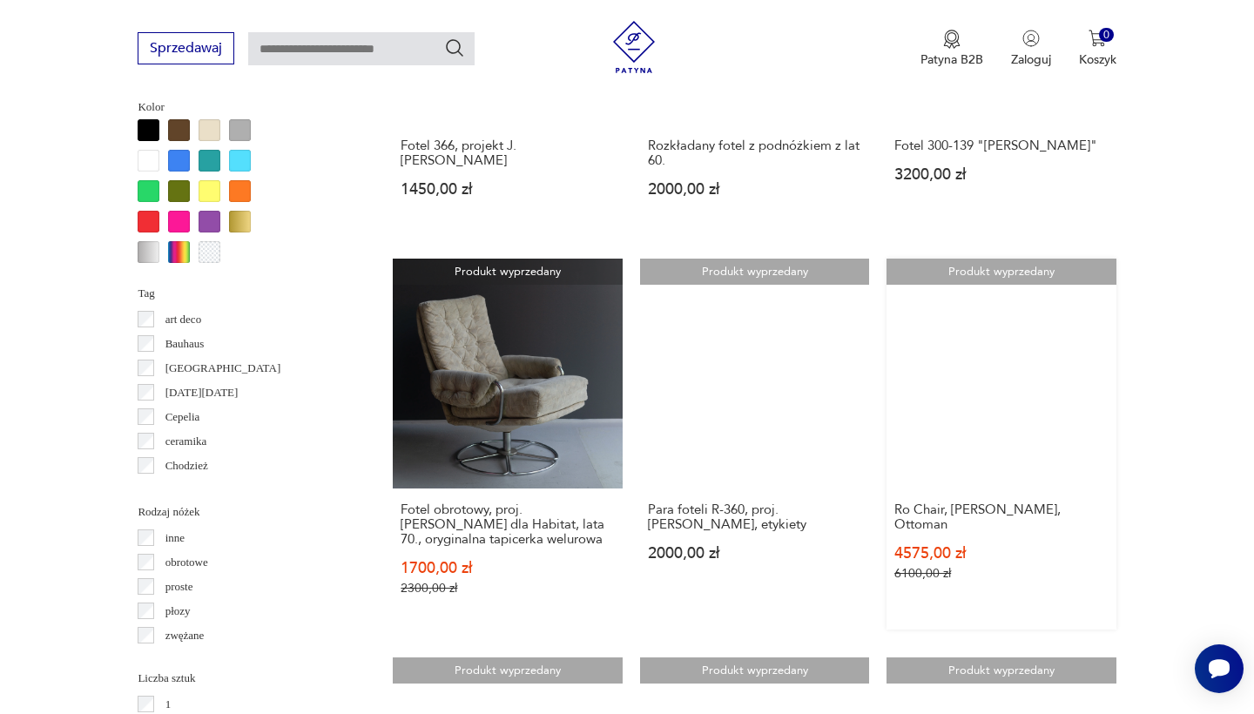
scroll to position [1690, 0]
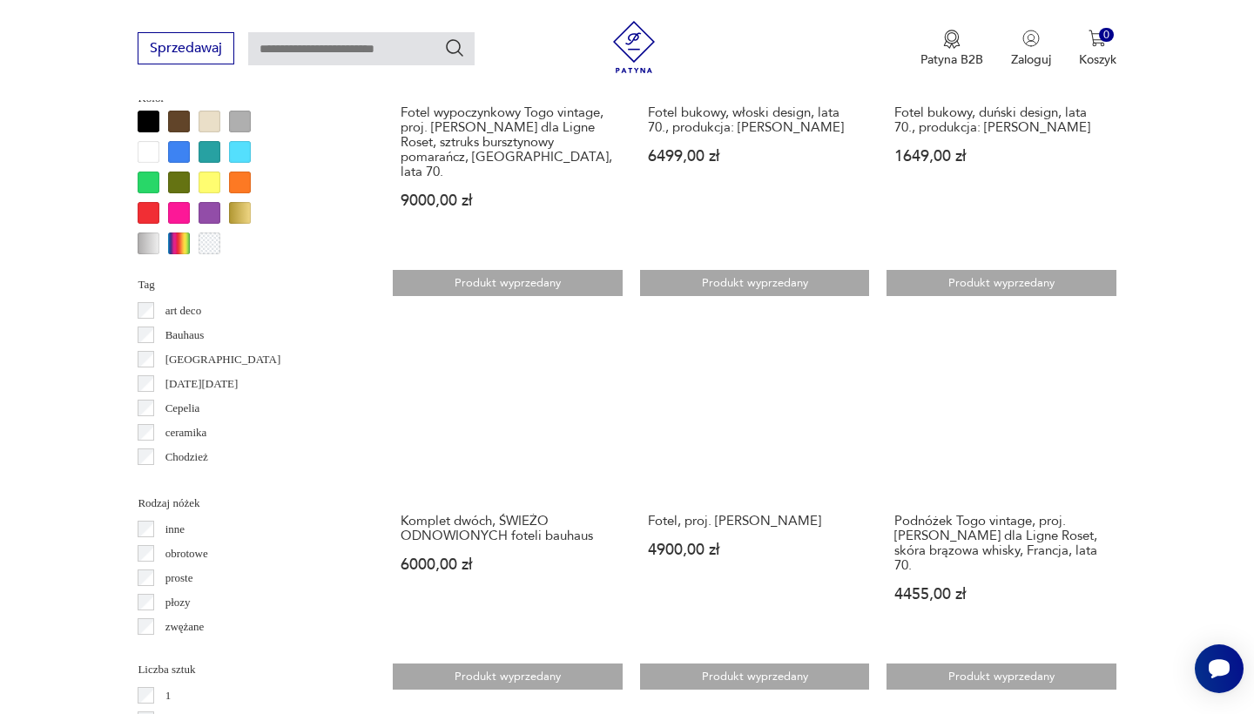
scroll to position [1699, 0]
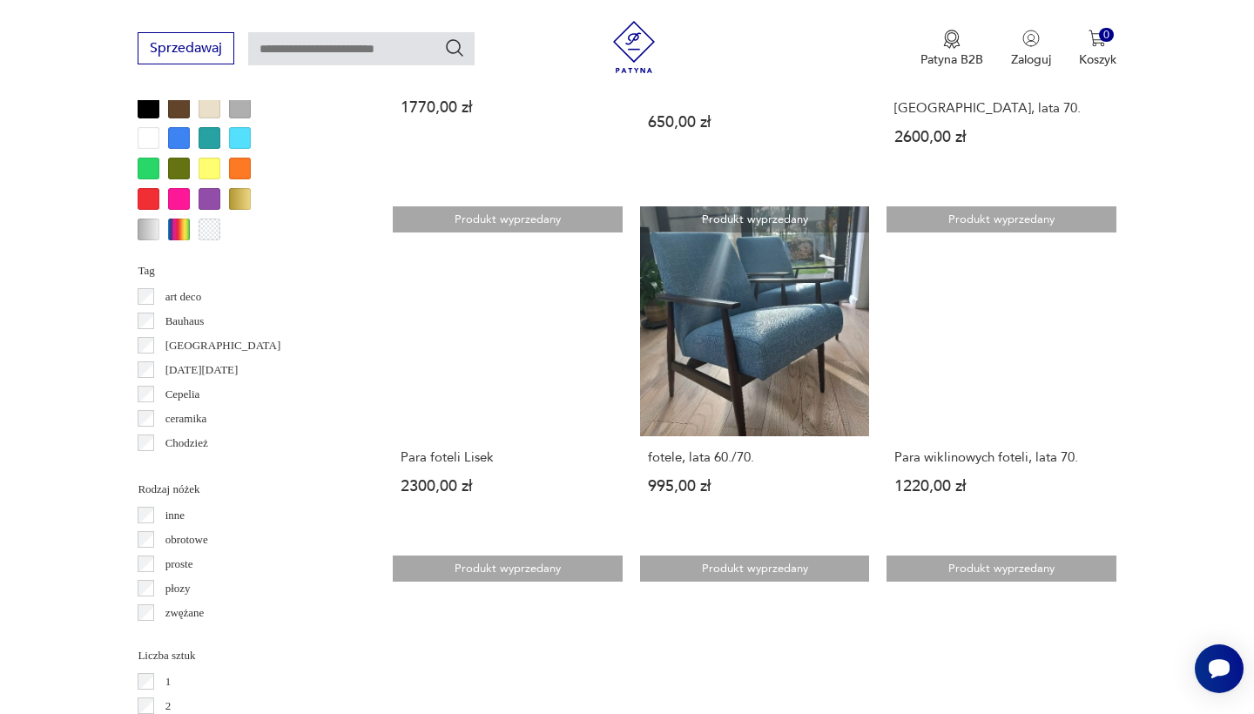
scroll to position [1713, 0]
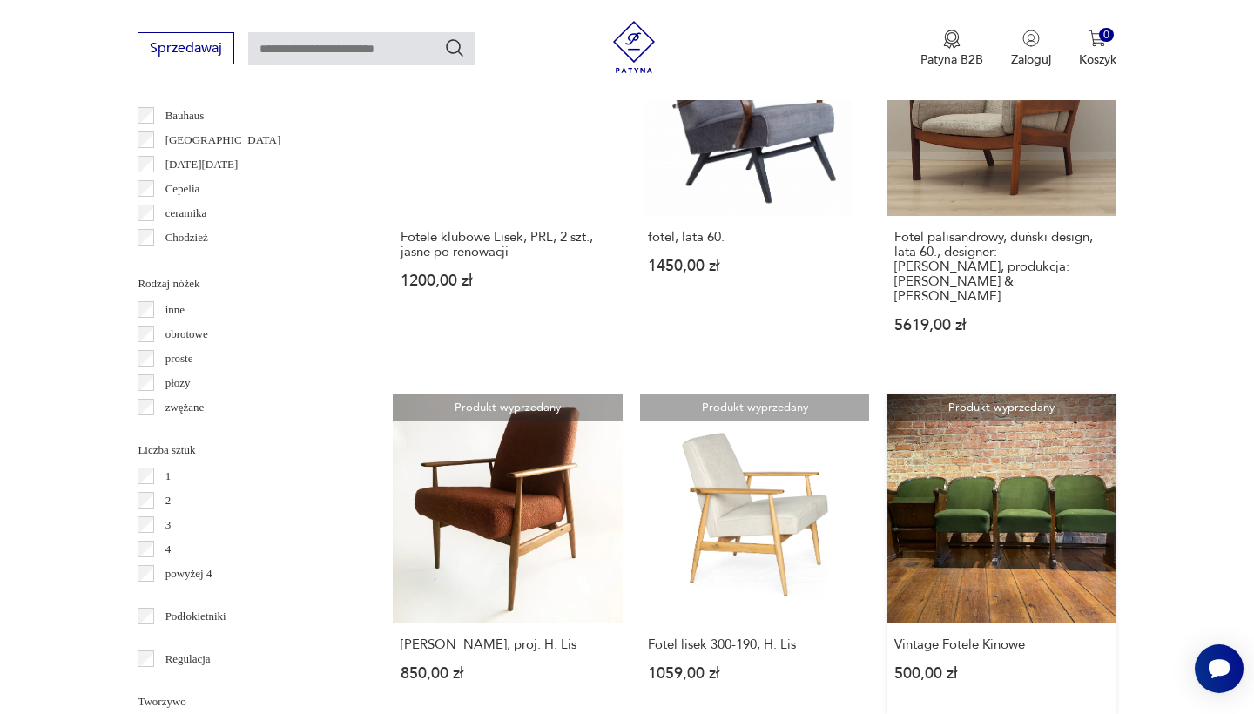
scroll to position [1922, 0]
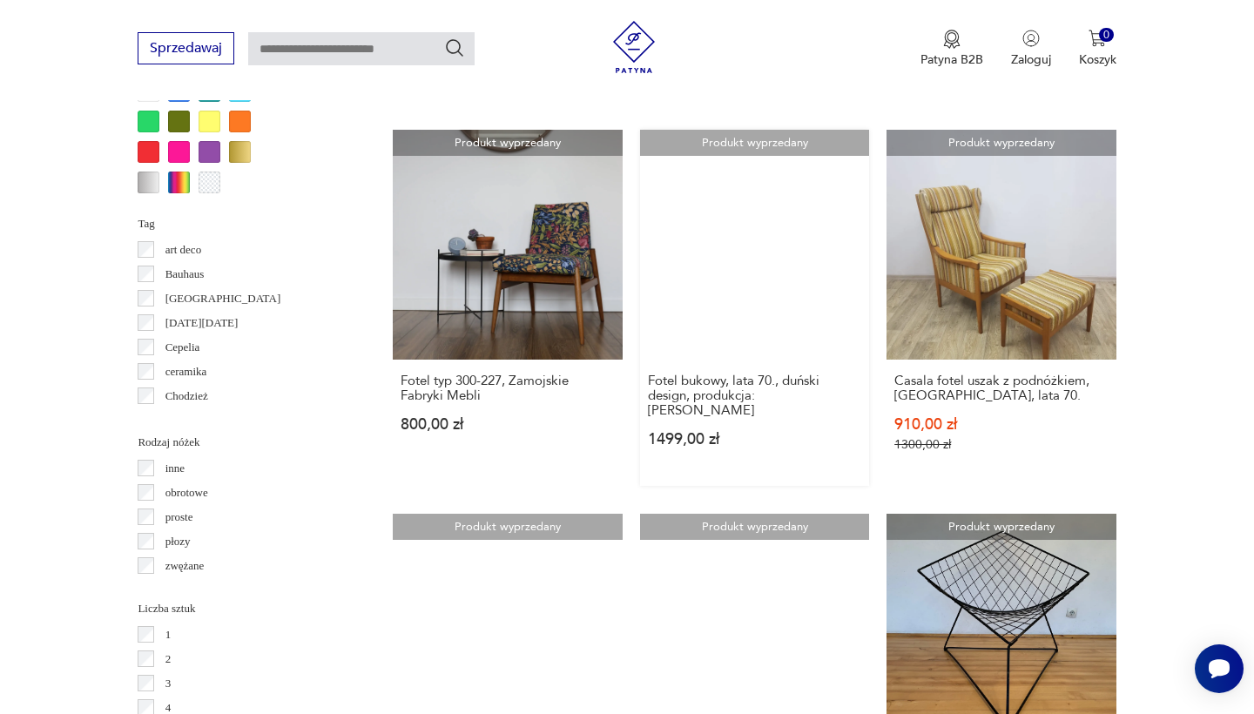
scroll to position [1767, 0]
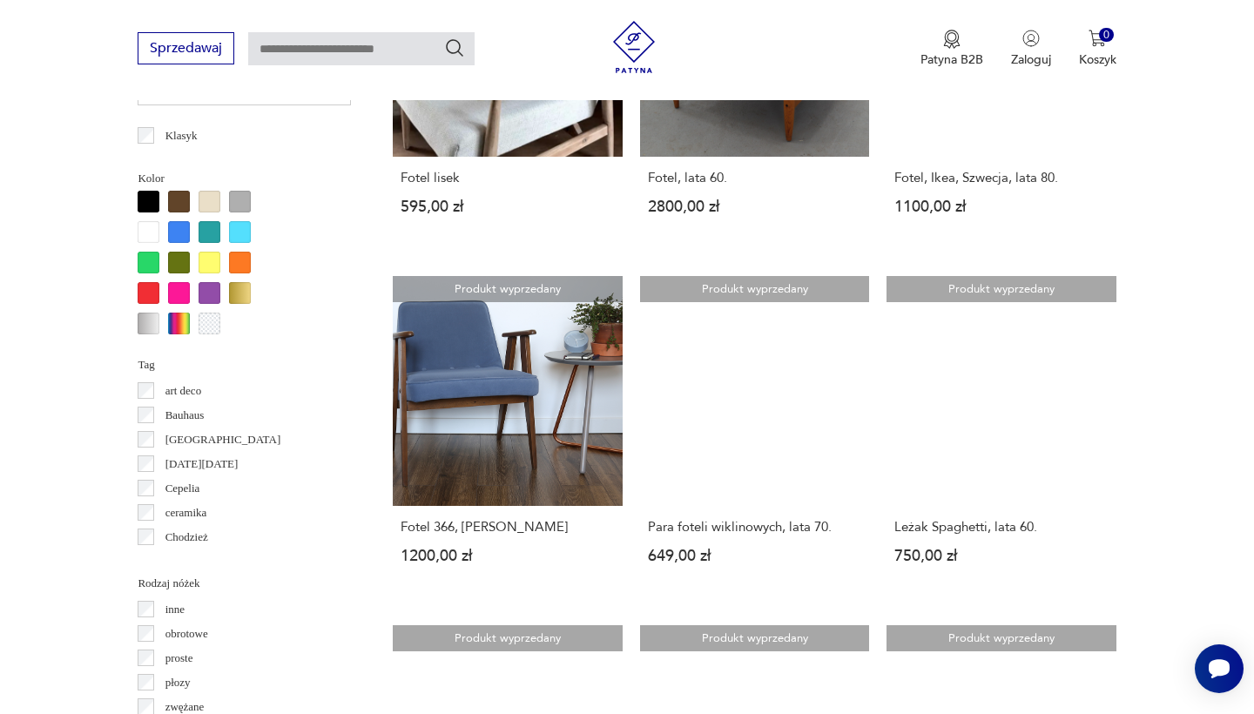
scroll to position [1626, 0]
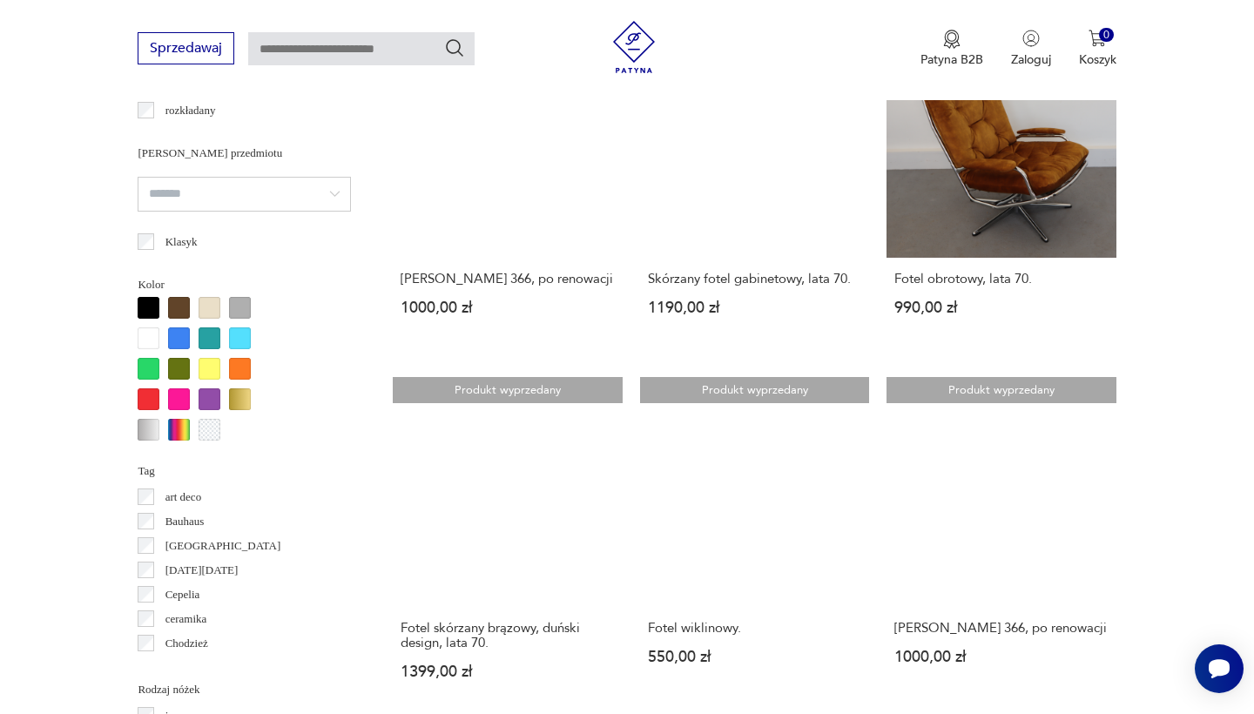
scroll to position [1531, 0]
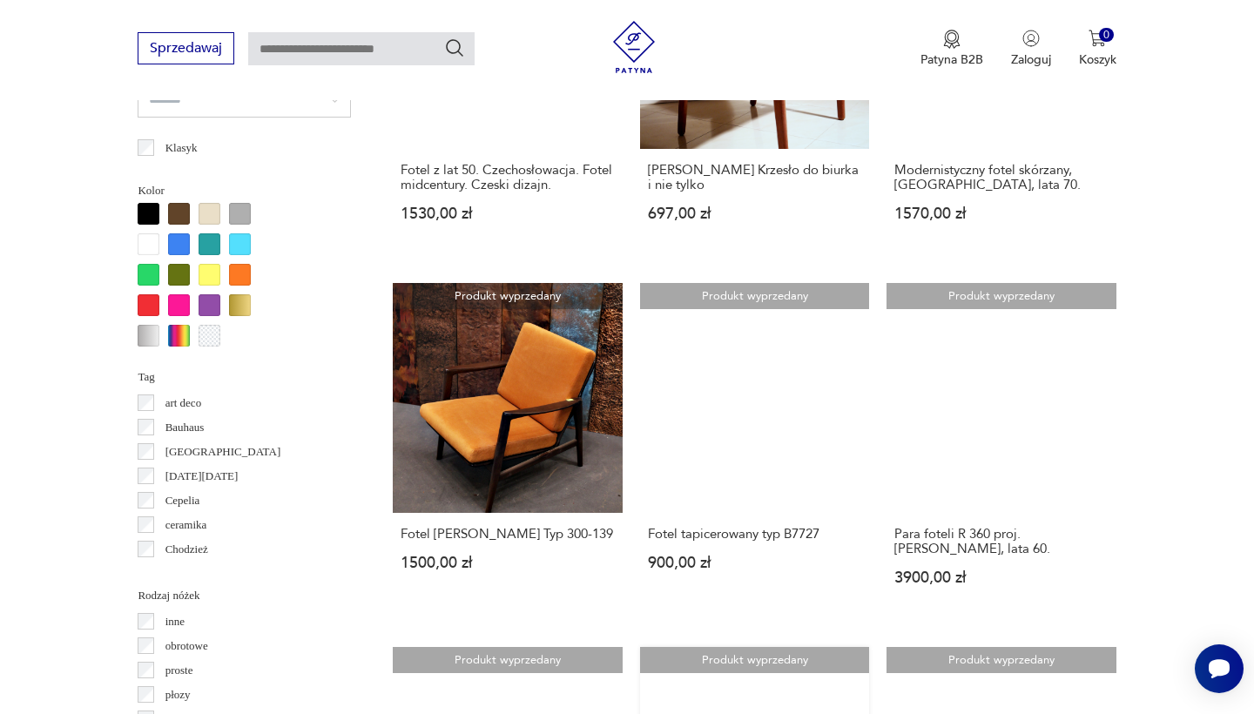
scroll to position [1614, 0]
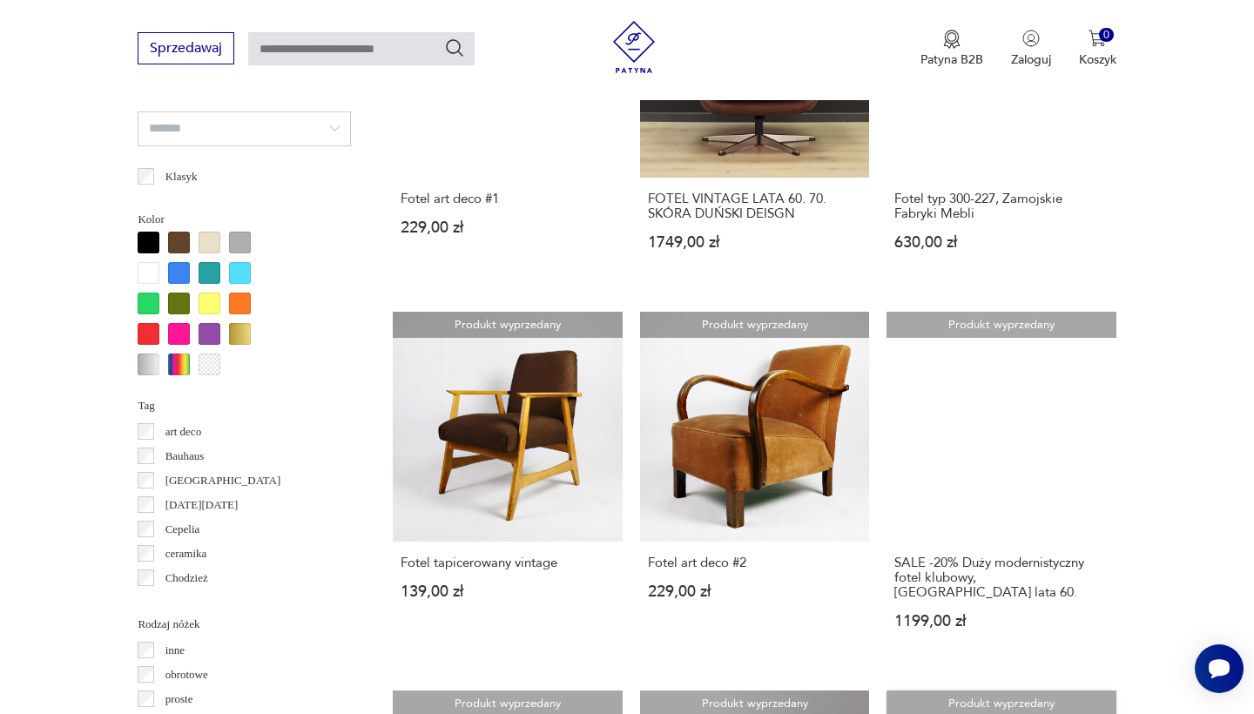
scroll to position [1578, 0]
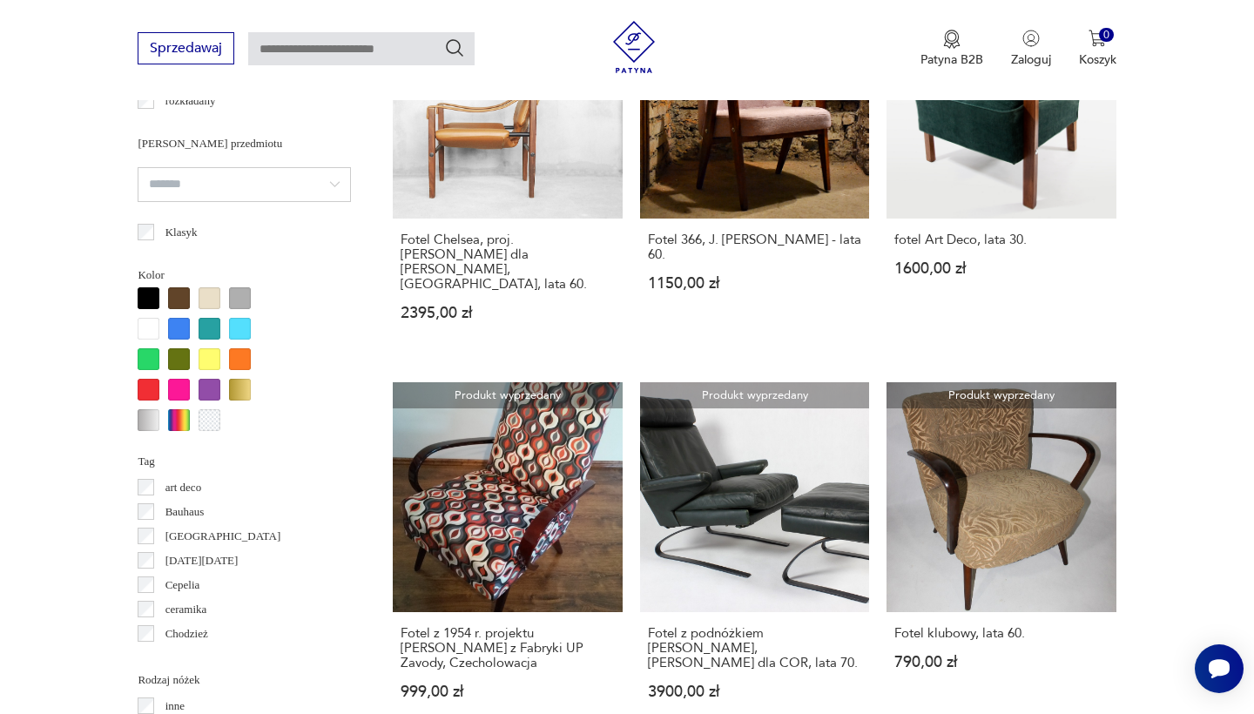
scroll to position [1539, 0]
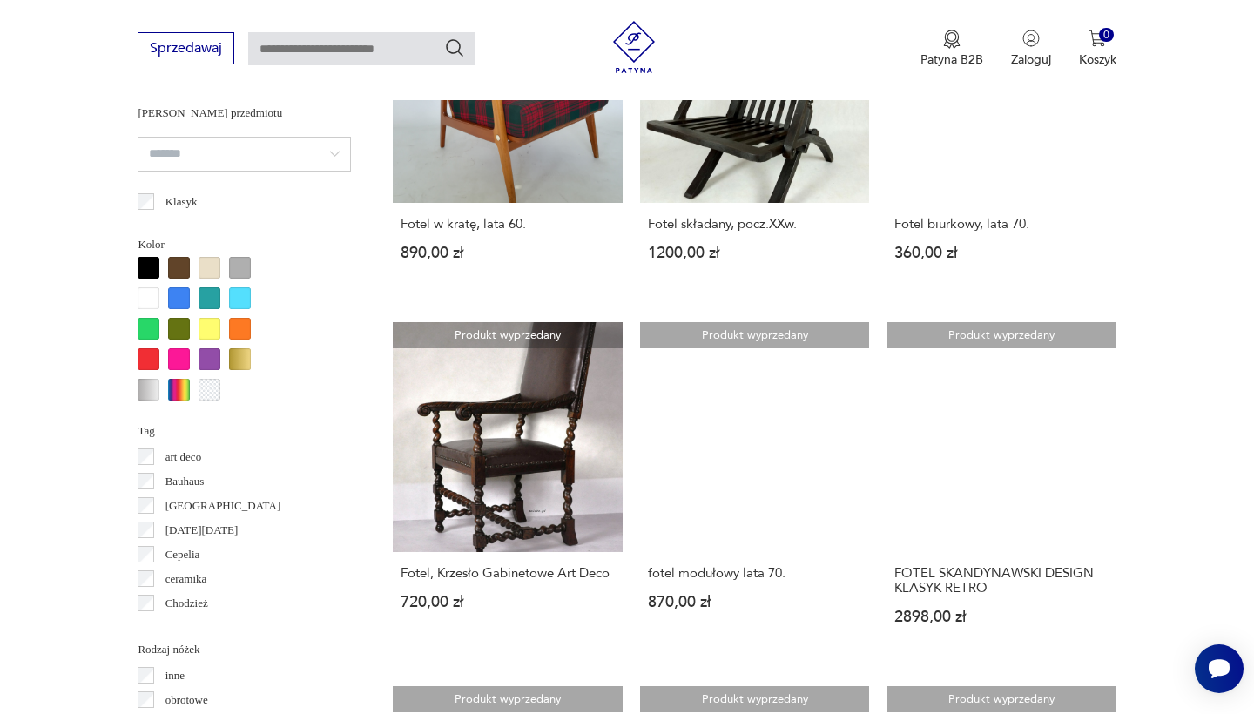
scroll to position [1553, 0]
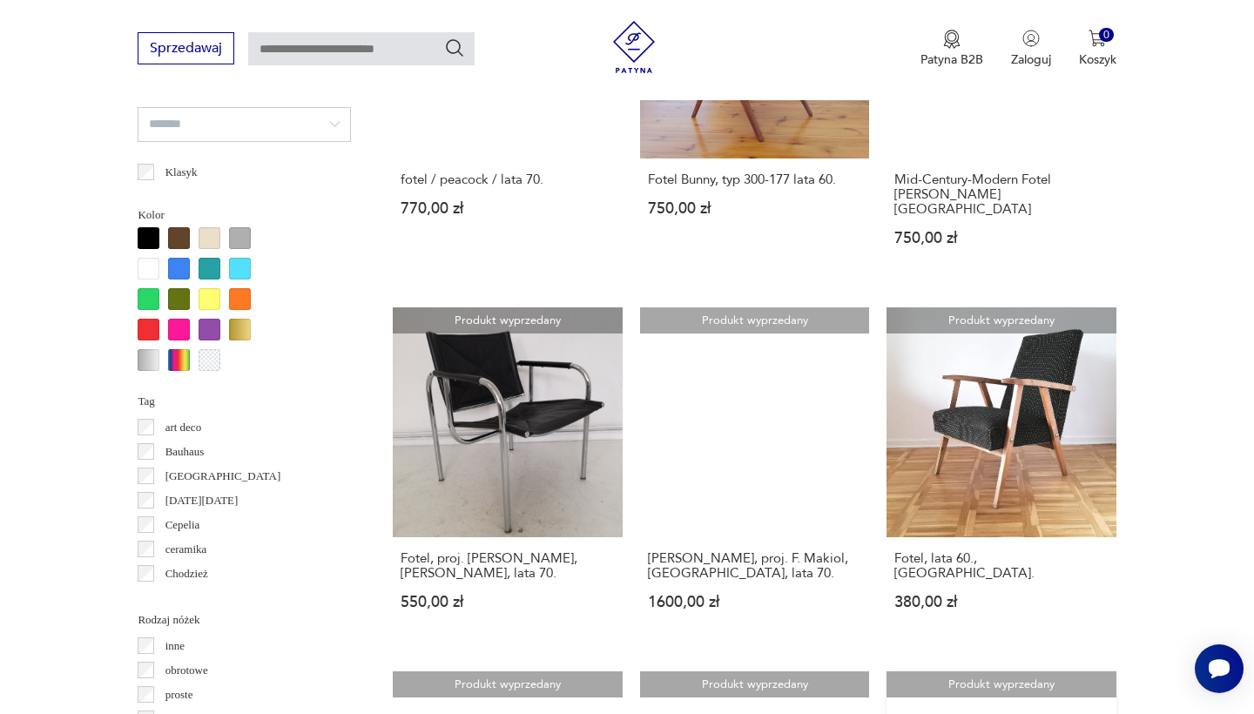
scroll to position [1601, 0]
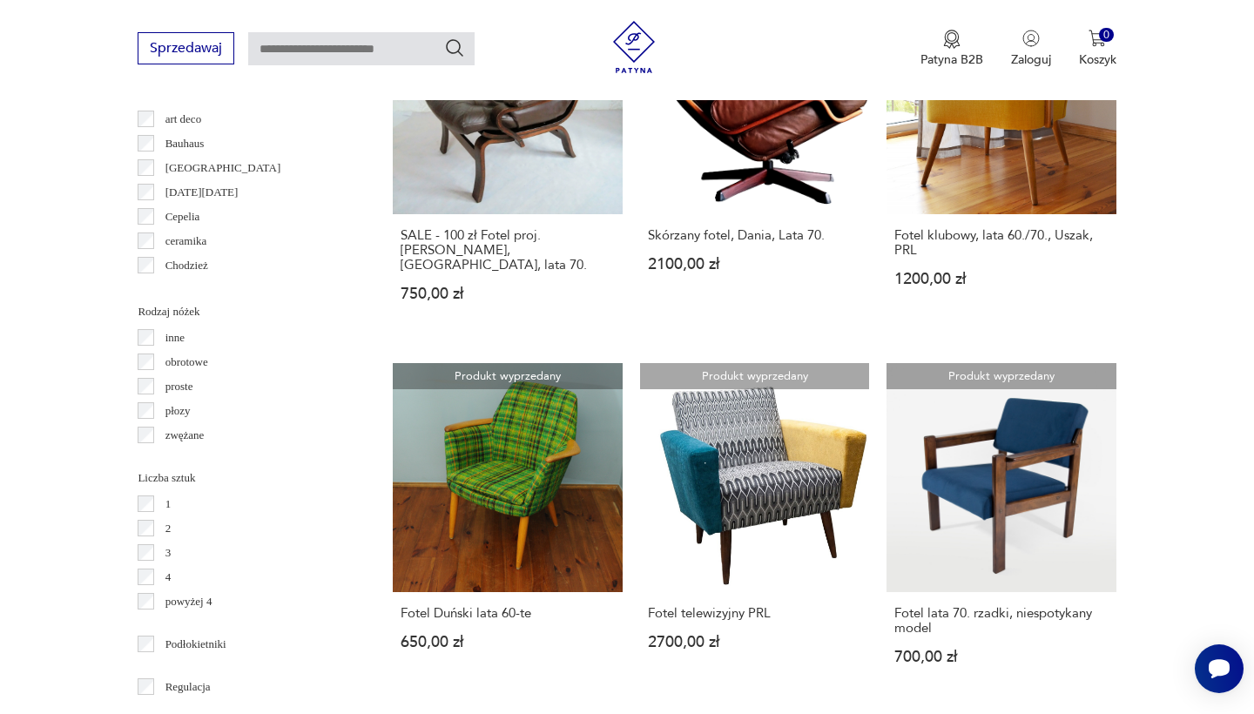
scroll to position [1906, 0]
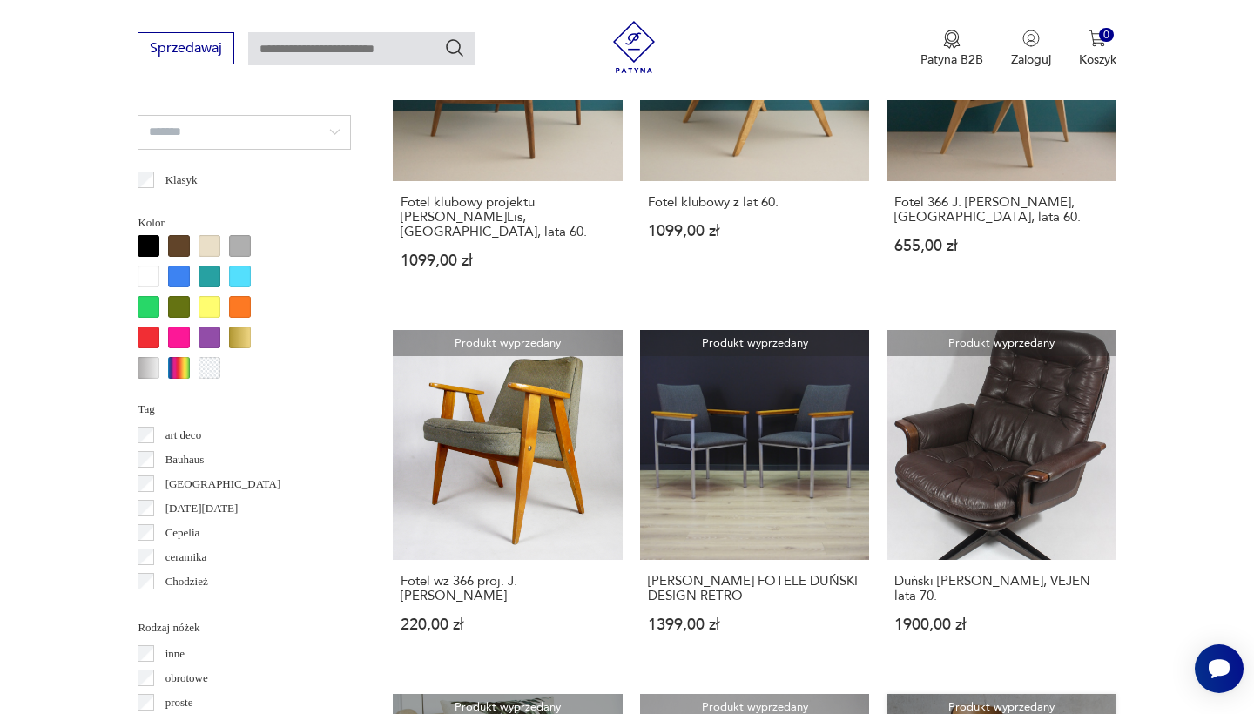
scroll to position [1574, 0]
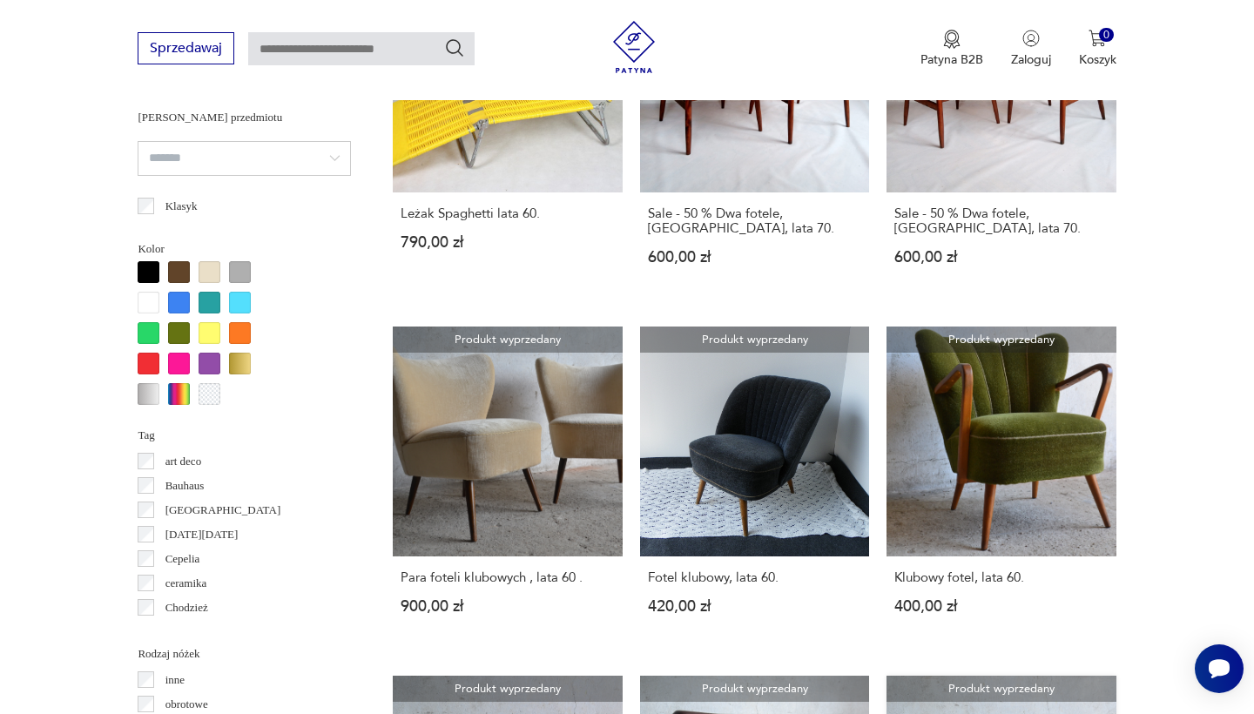
scroll to position [1565, 0]
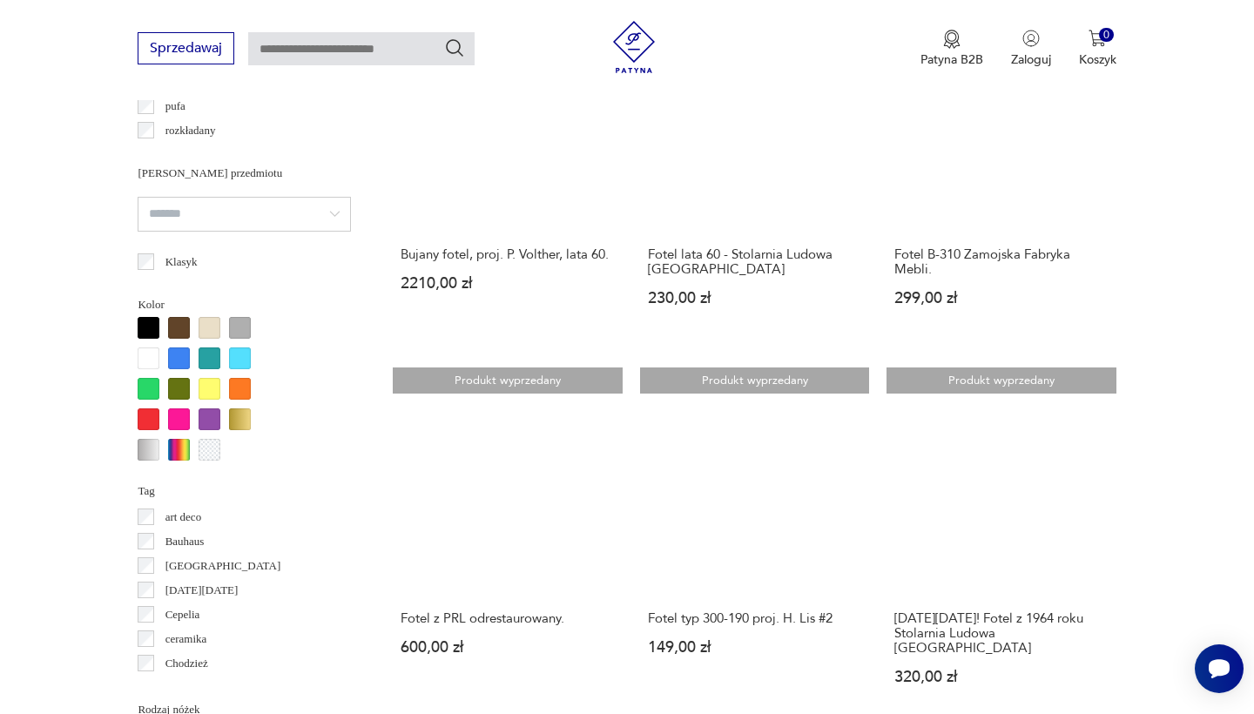
scroll to position [1493, 0]
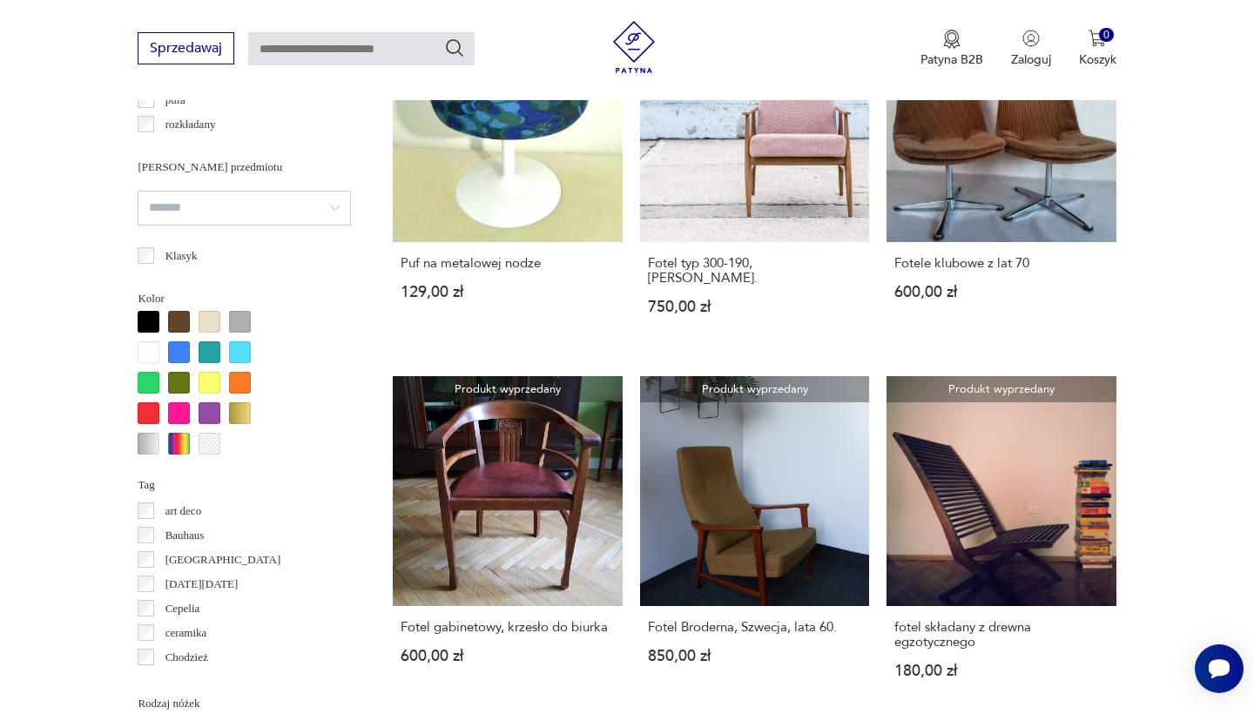
scroll to position [1498, 0]
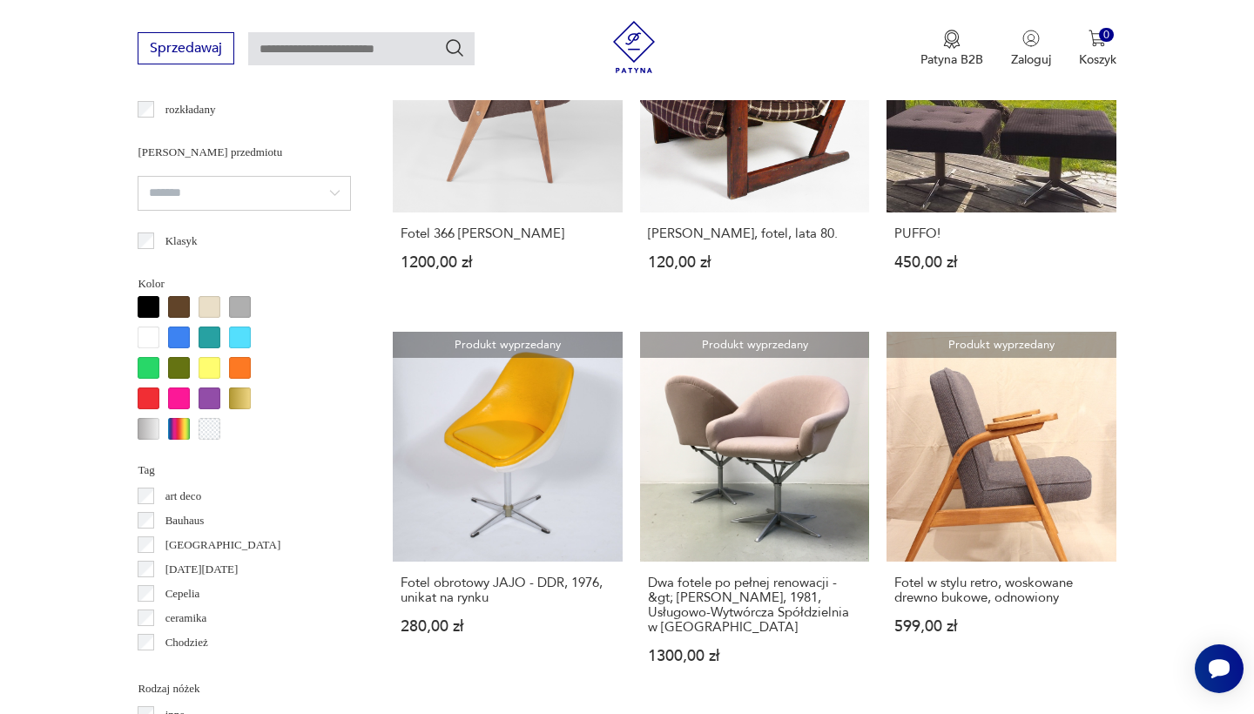
scroll to position [1515, 0]
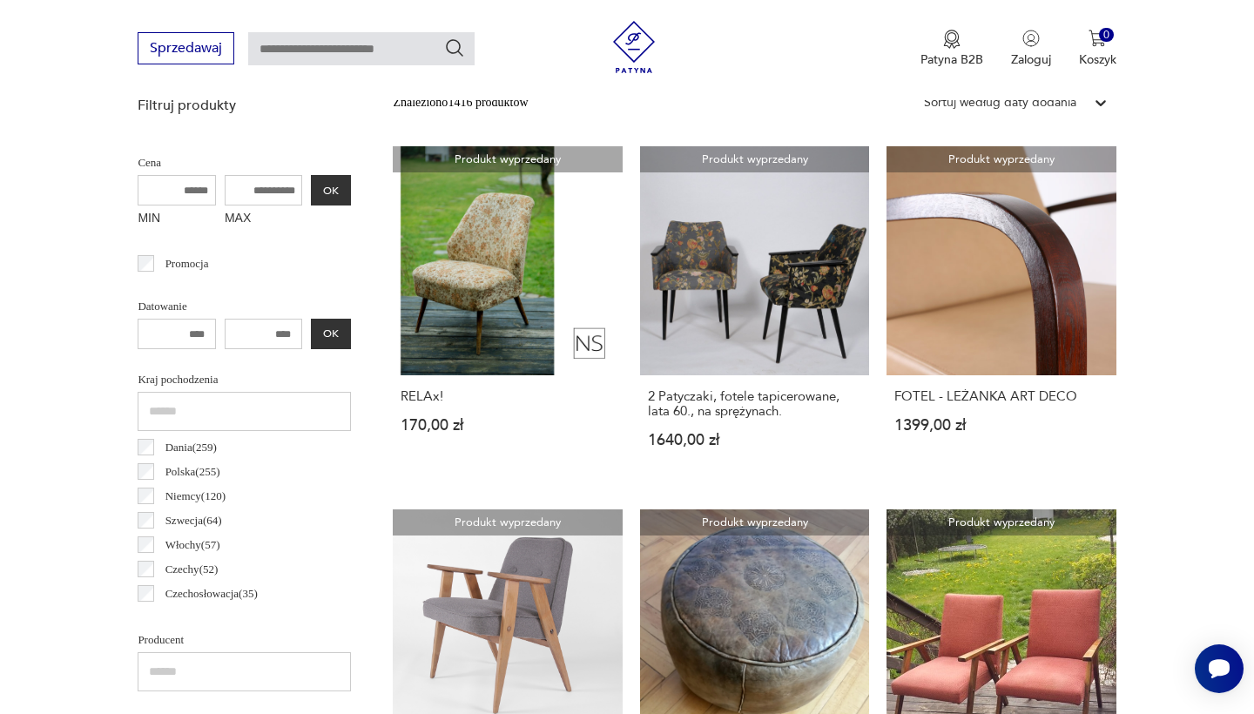
scroll to position [463, 0]
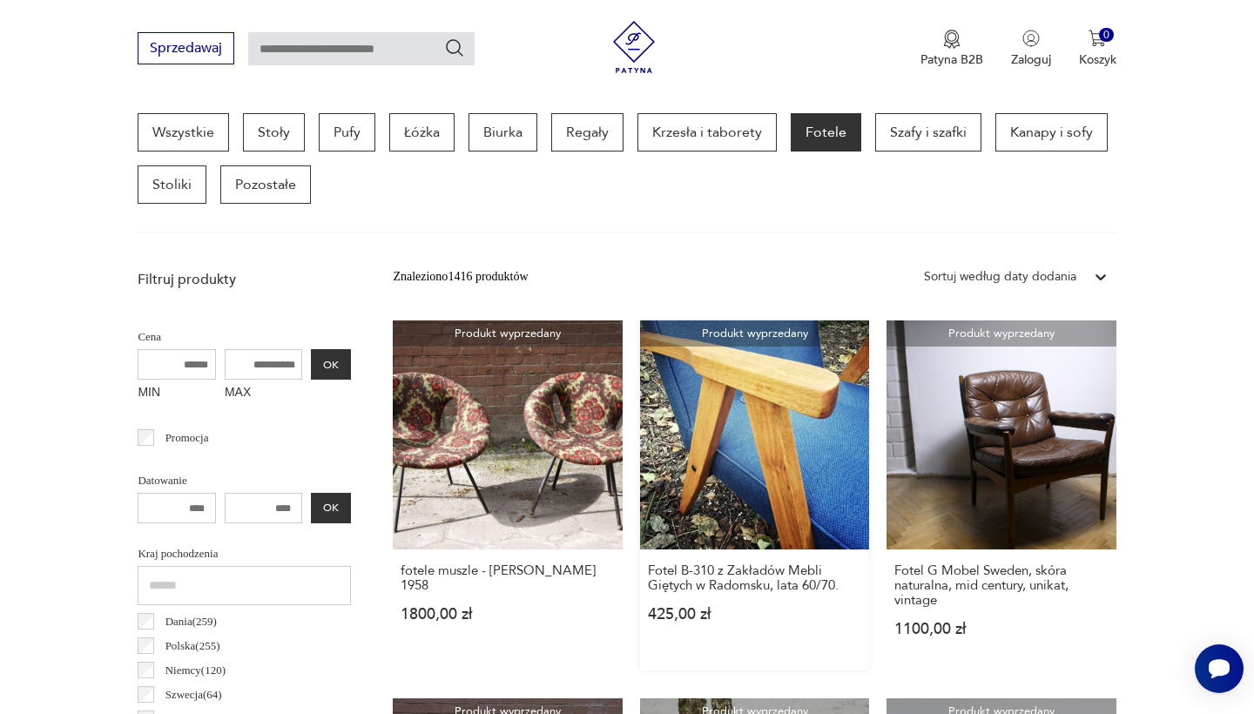
click at [684, 445] on link "Produkt wyprzedany Fotel B-310 z Zakładów Mebli Giętych w Radomsku, lata 60/70.…" at bounding box center [754, 495] width 229 height 350
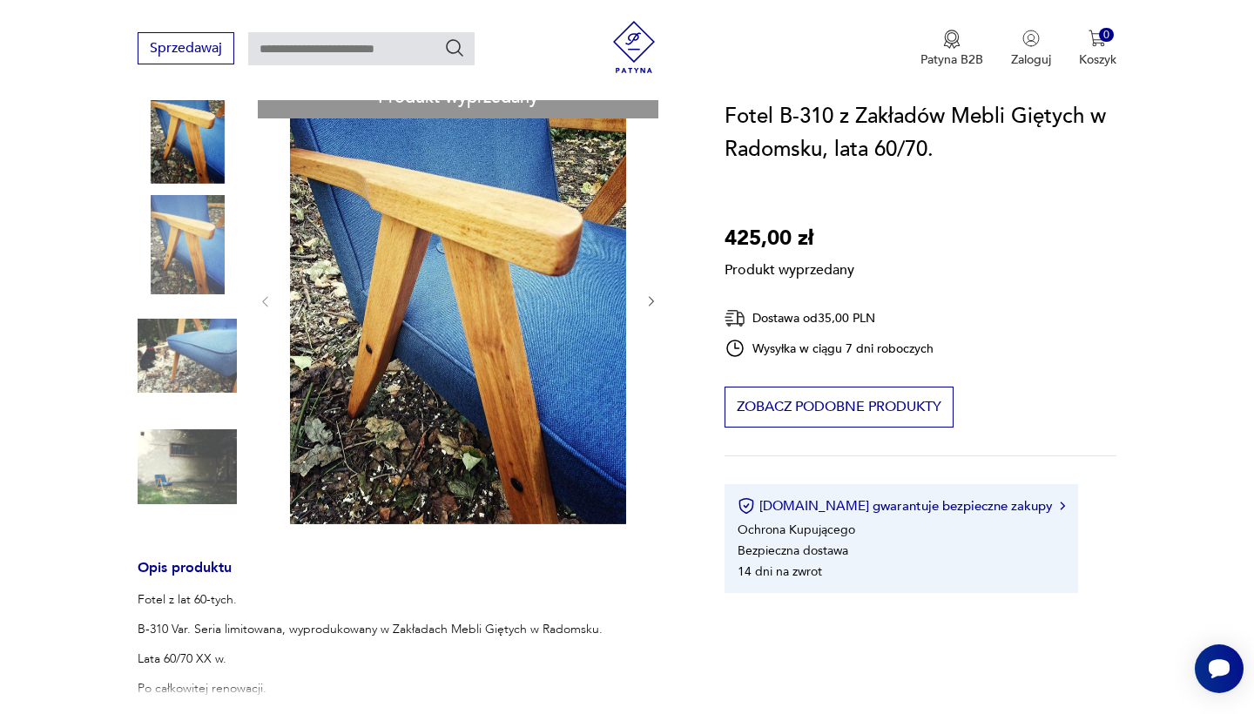
scroll to position [209, 0]
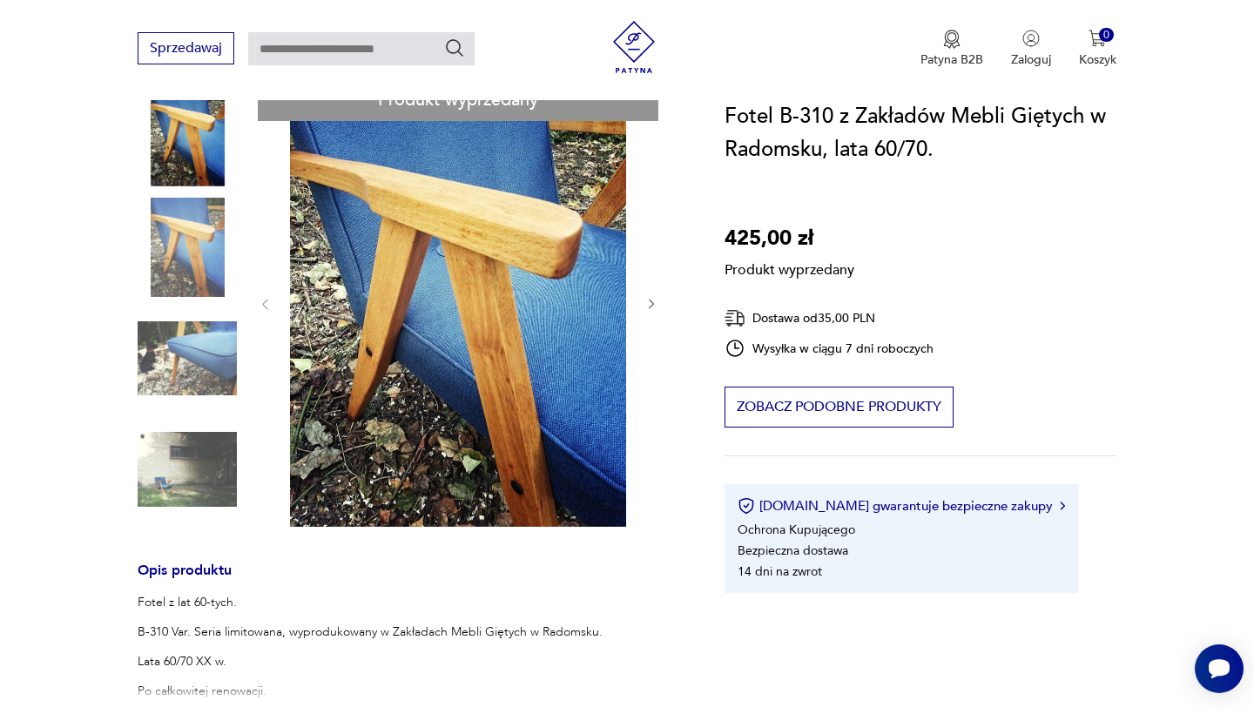
click at [168, 494] on div "Produkt wyprzedany Opis produktu Fotel z lat 60-tych. B-310 Var. Seria limitowa…" at bounding box center [410, 602] width 545 height 1049
click at [200, 339] on div "Produkt wyprzedany Opis produktu Fotel z lat 60-tych. B-310 Var. Seria limitowa…" at bounding box center [410, 602] width 545 height 1049
click at [219, 231] on div "Produkt wyprzedany Opis produktu Fotel z lat 60-tych. B-310 Var. Seria limitowa…" at bounding box center [410, 602] width 545 height 1049
click at [654, 302] on div "Produkt wyprzedany Opis produktu Fotel z lat 60-tych. B-310 Var. Seria limitowa…" at bounding box center [410, 602] width 545 height 1049
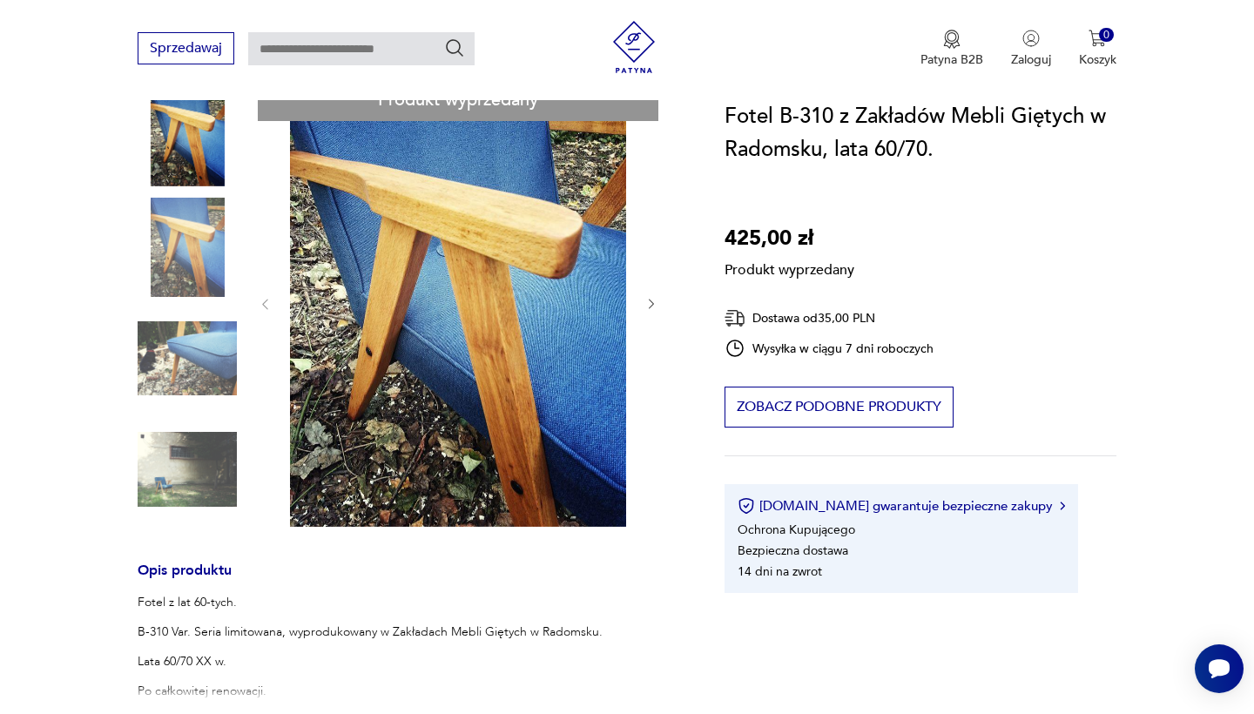
click at [651, 306] on div "Produkt wyprzedany Opis produktu Fotel z lat 60-tych. B-310 Var. Seria limitowa…" at bounding box center [410, 602] width 545 height 1049
click at [262, 299] on div "Produkt wyprzedany Opis produktu Fotel z lat 60-tych. B-310 Var. Seria limitowa…" at bounding box center [410, 602] width 545 height 1049
click at [262, 300] on div "Produkt wyprzedany Opis produktu Fotel z lat 60-tych. B-310 Var. Seria limitowa…" at bounding box center [410, 602] width 545 height 1049
click at [263, 300] on div "Produkt wyprzedany Opis produktu Fotel z lat 60-tych. B-310 Var. Seria limitowa…" at bounding box center [410, 602] width 545 height 1049
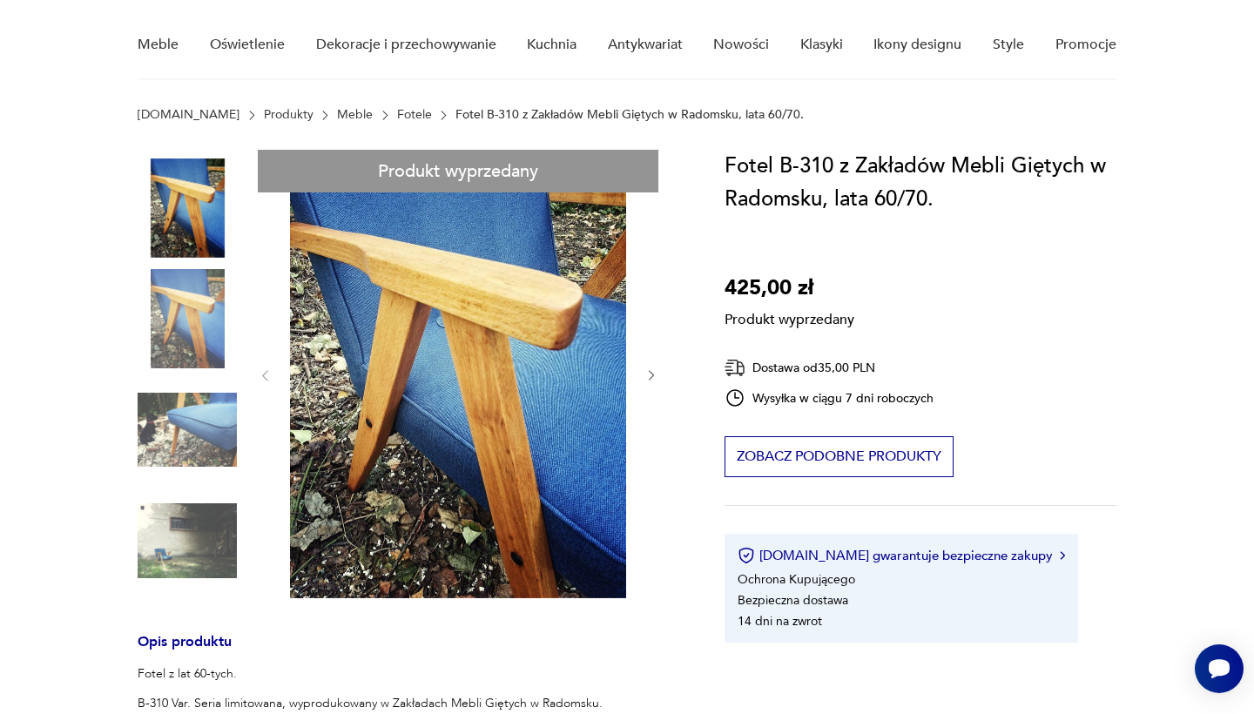
scroll to position [139, 0]
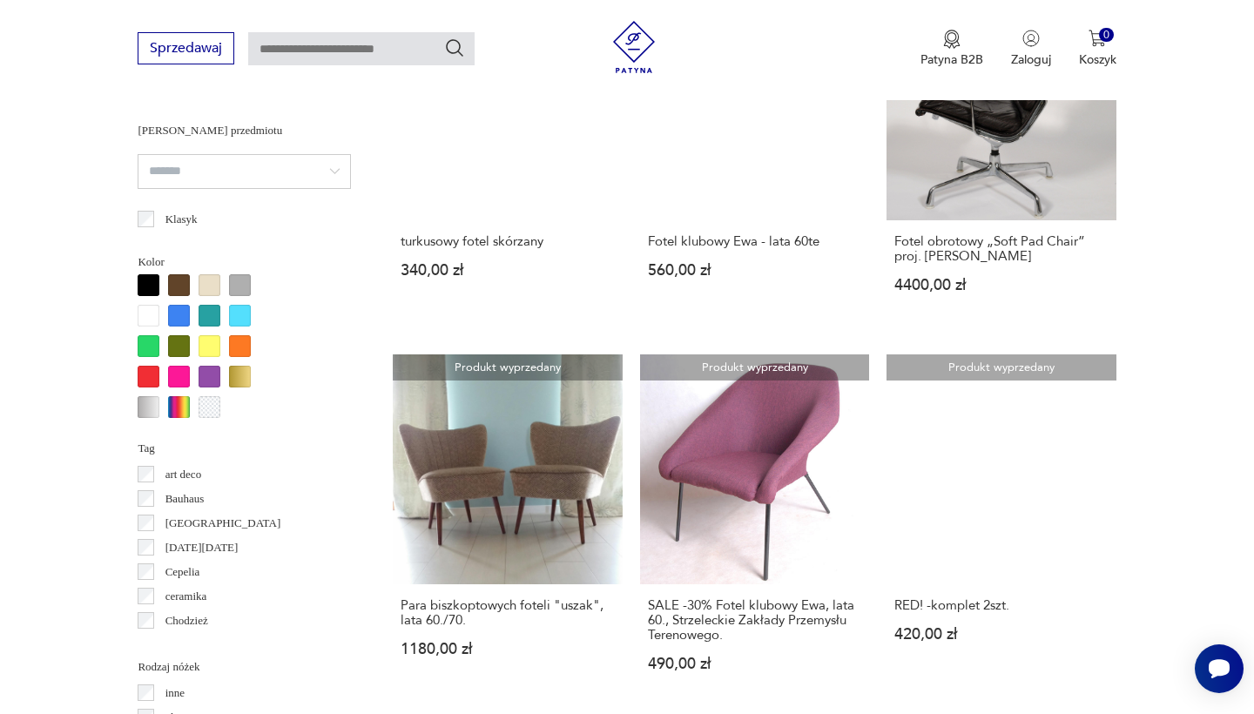
scroll to position [1536, 0]
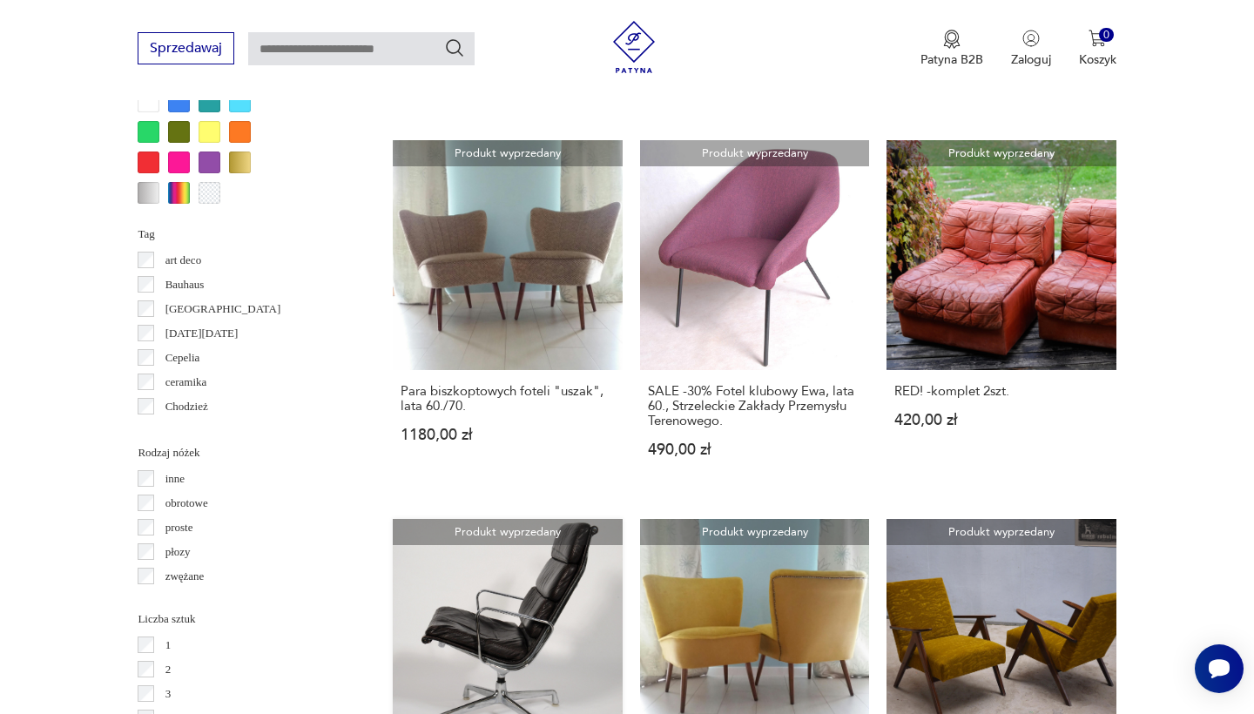
scroll to position [1755, 0]
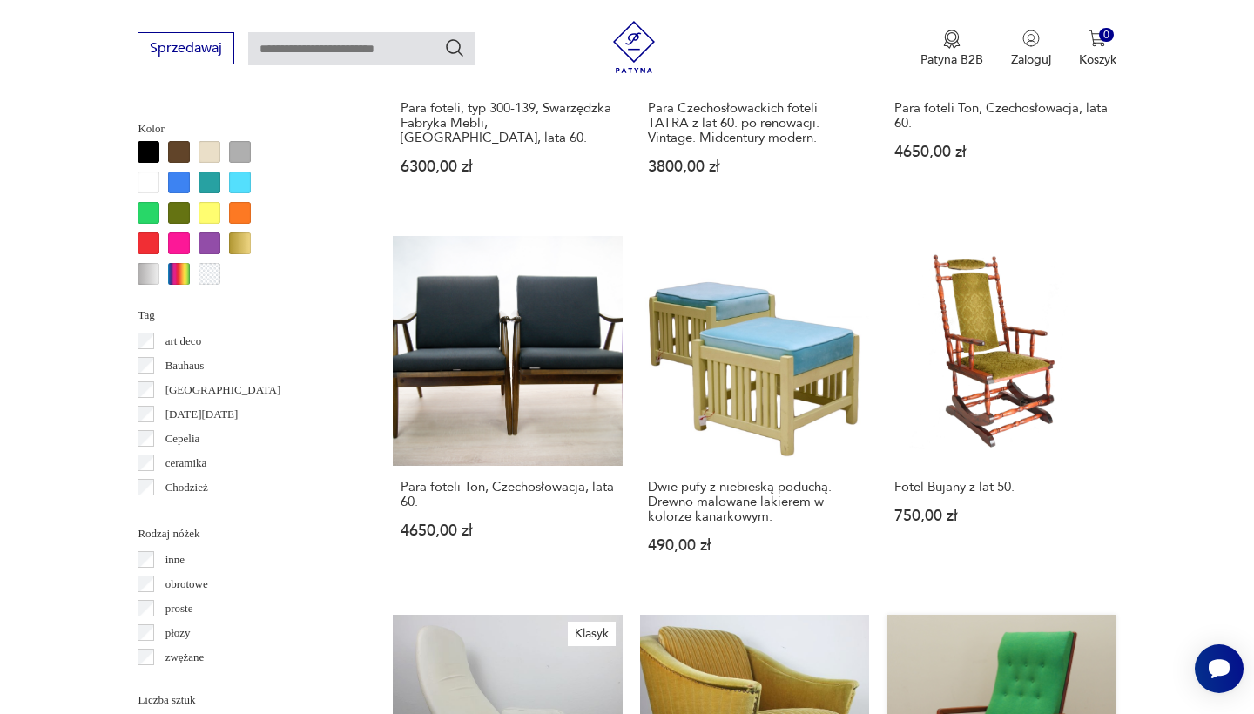
scroll to position [1682, 0]
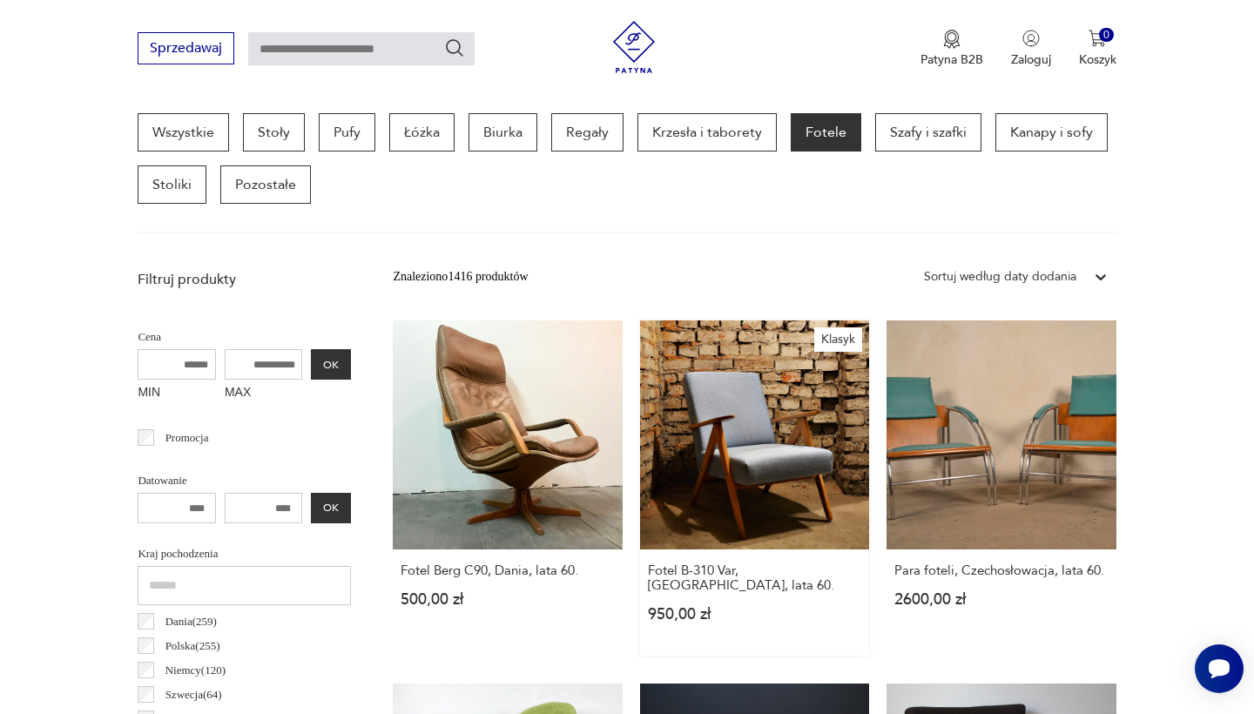
click at [664, 453] on link "Klasyk Fotel B-310 [GEOGRAPHIC_DATA], [GEOGRAPHIC_DATA], lata 60. 950,00 zł" at bounding box center [754, 487] width 229 height 335
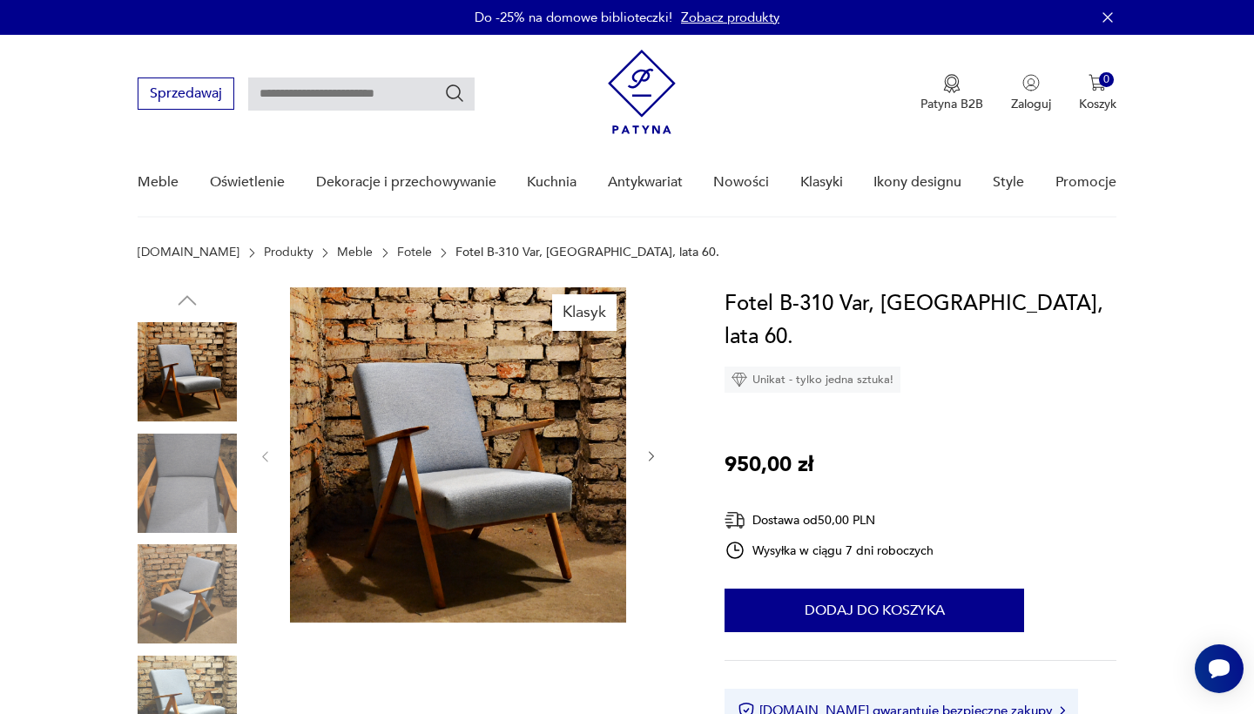
click at [651, 459] on icon "button" at bounding box center [651, 457] width 5 height 10
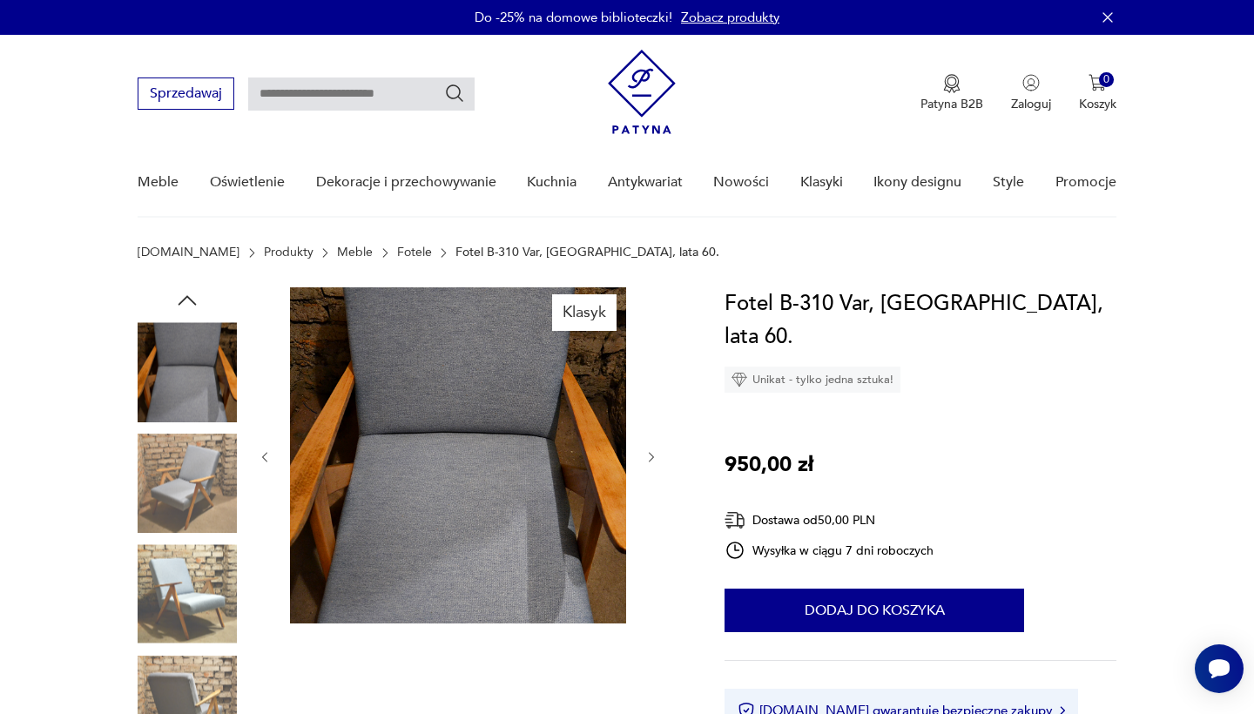
click at [651, 459] on icon "button" at bounding box center [651, 457] width 15 height 15
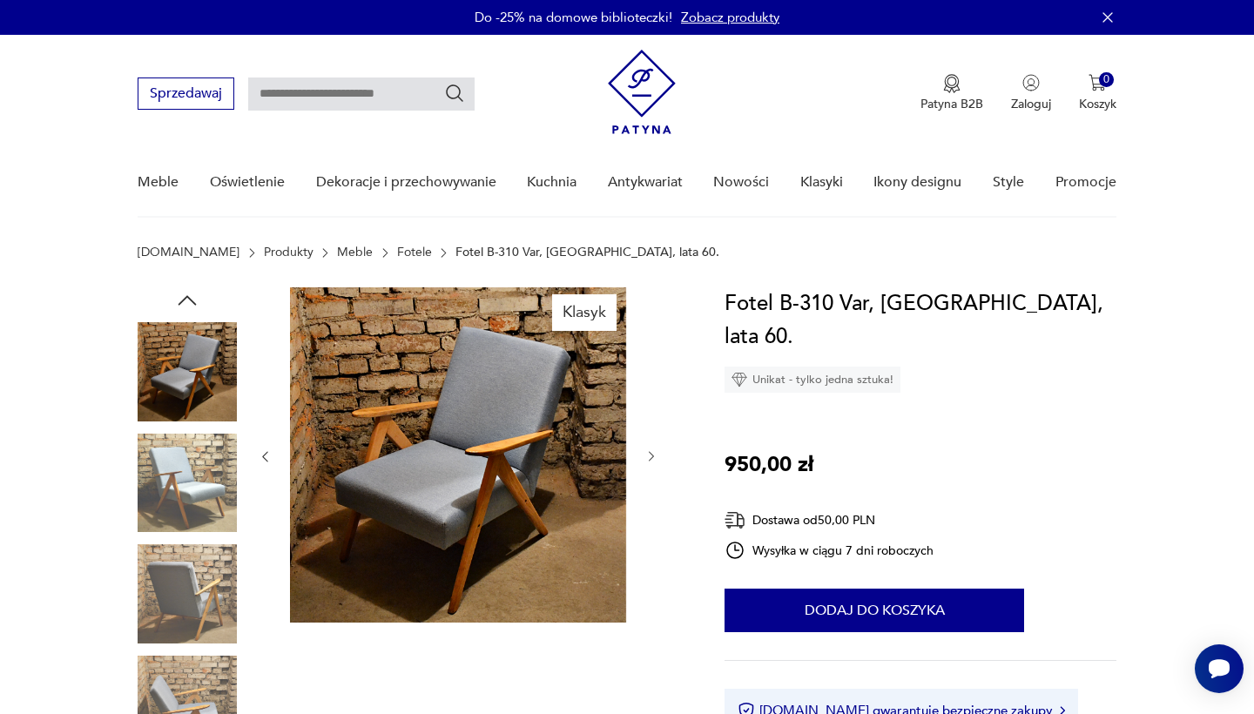
click at [651, 459] on icon "button" at bounding box center [651, 457] width 5 height 10
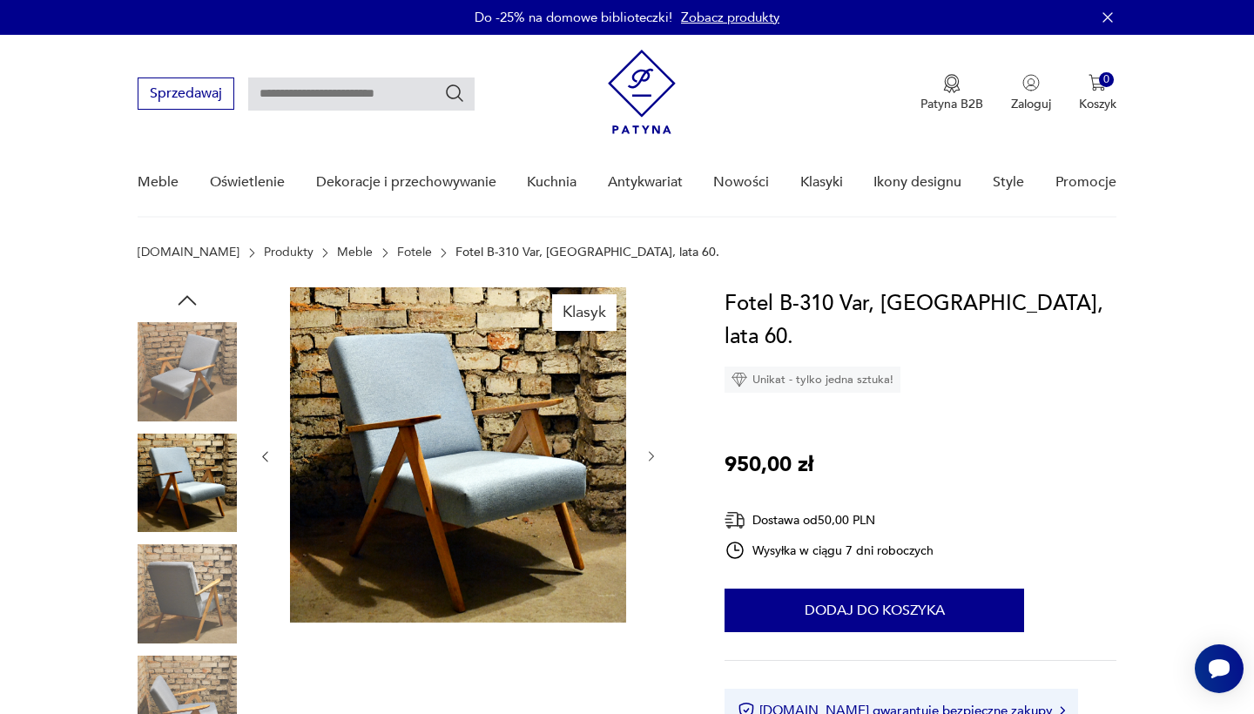
click at [651, 459] on icon "button" at bounding box center [651, 457] width 5 height 10
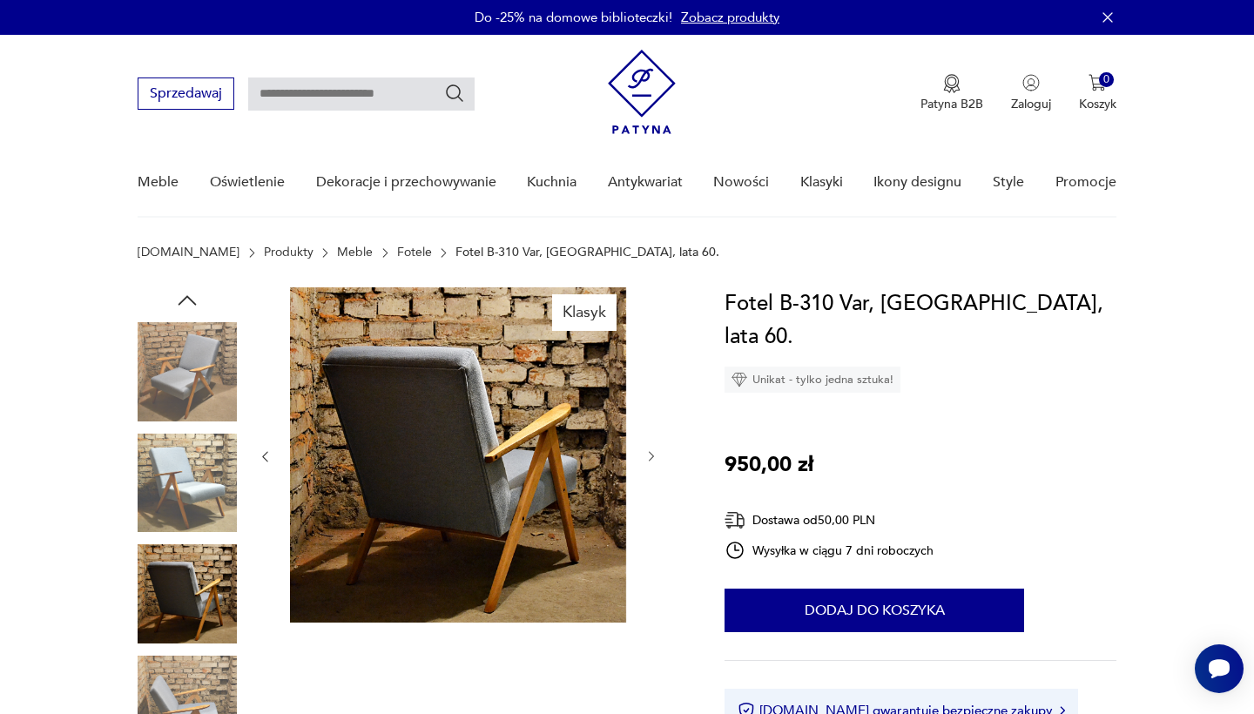
click at [651, 459] on icon "button" at bounding box center [651, 457] width 5 height 10
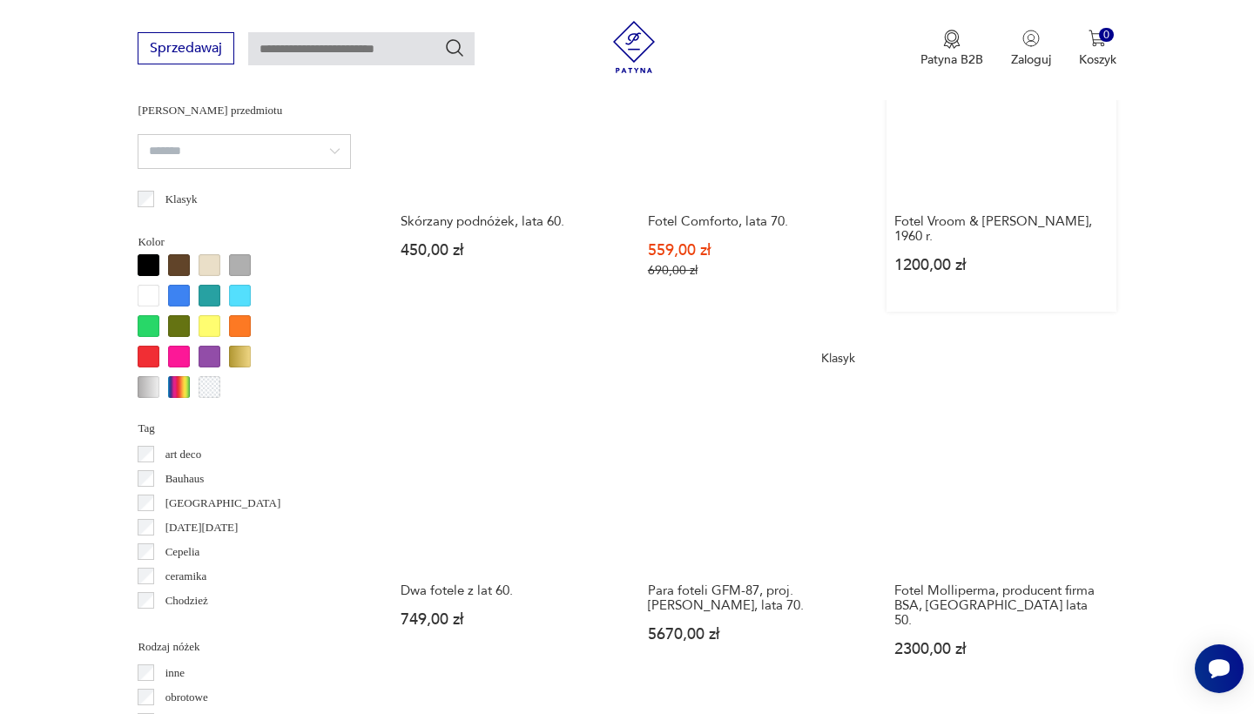
scroll to position [1555, 0]
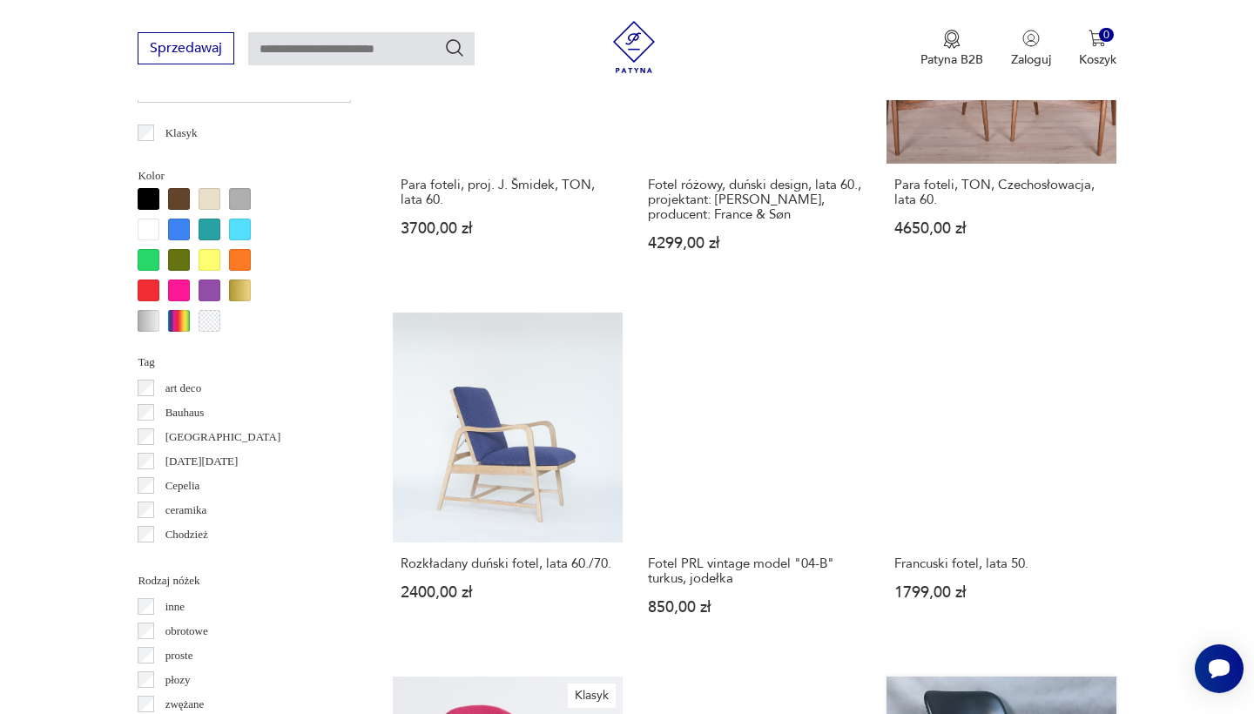
scroll to position [1623, 0]
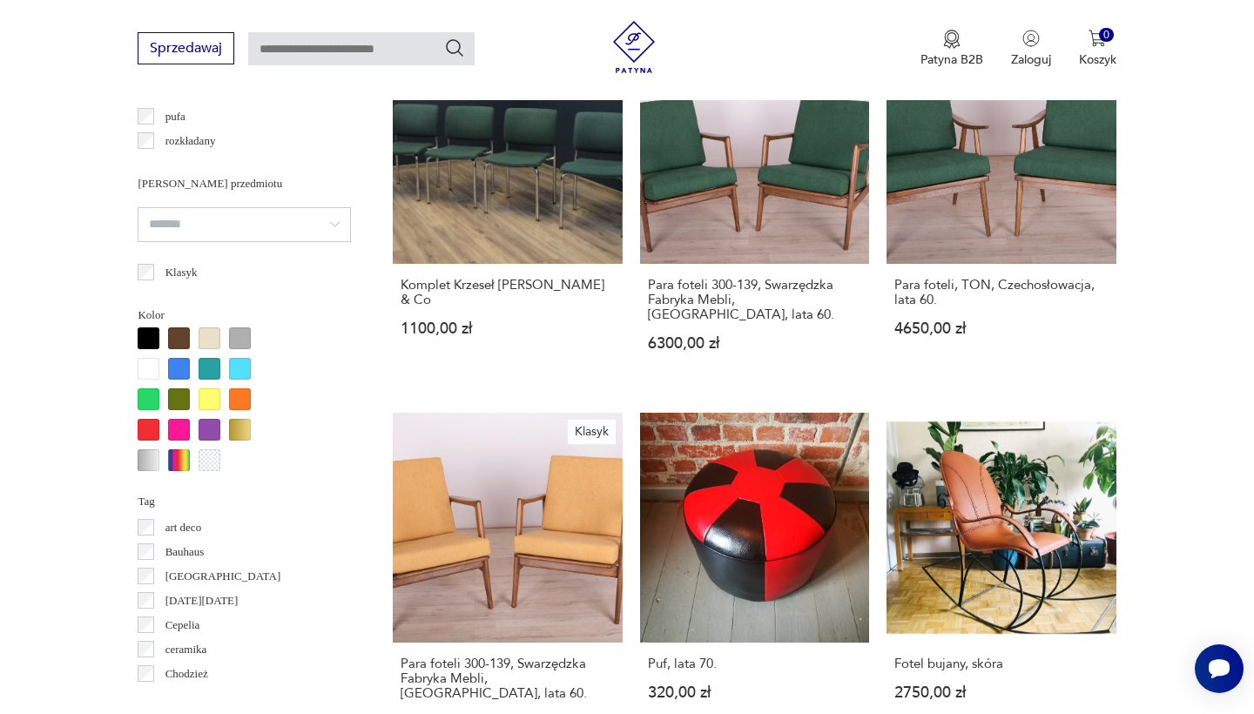
scroll to position [1487, 0]
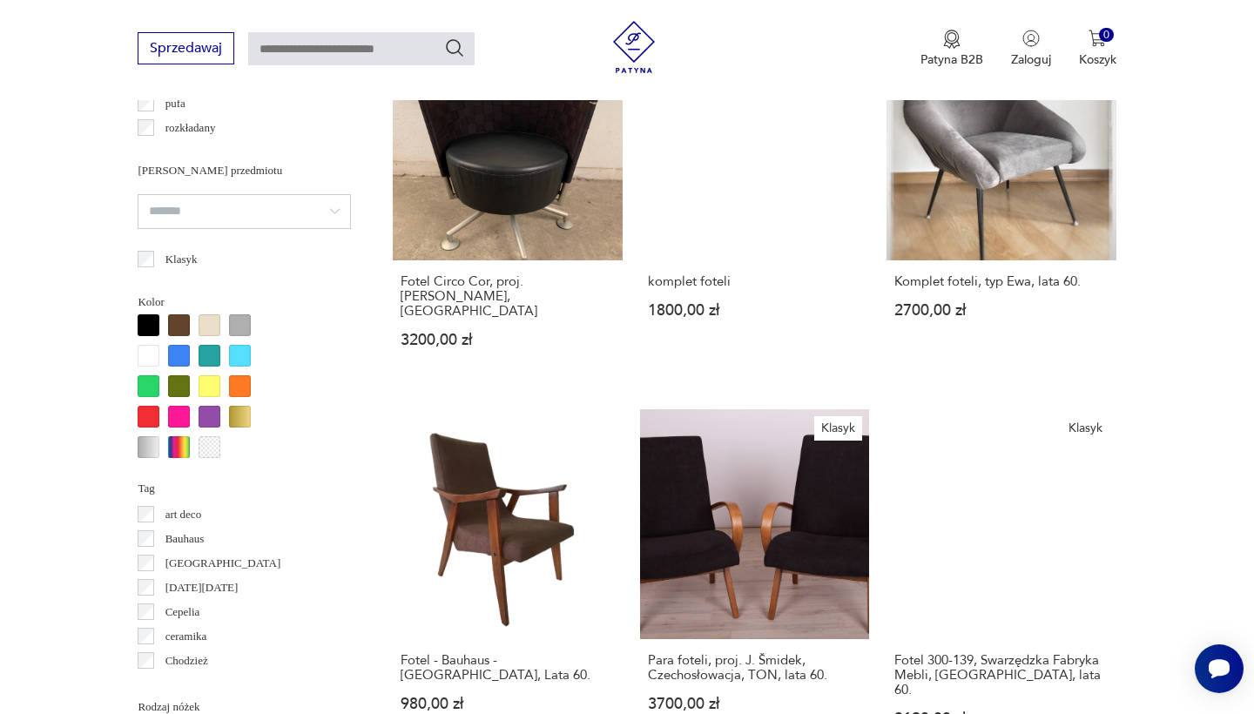
scroll to position [1496, 0]
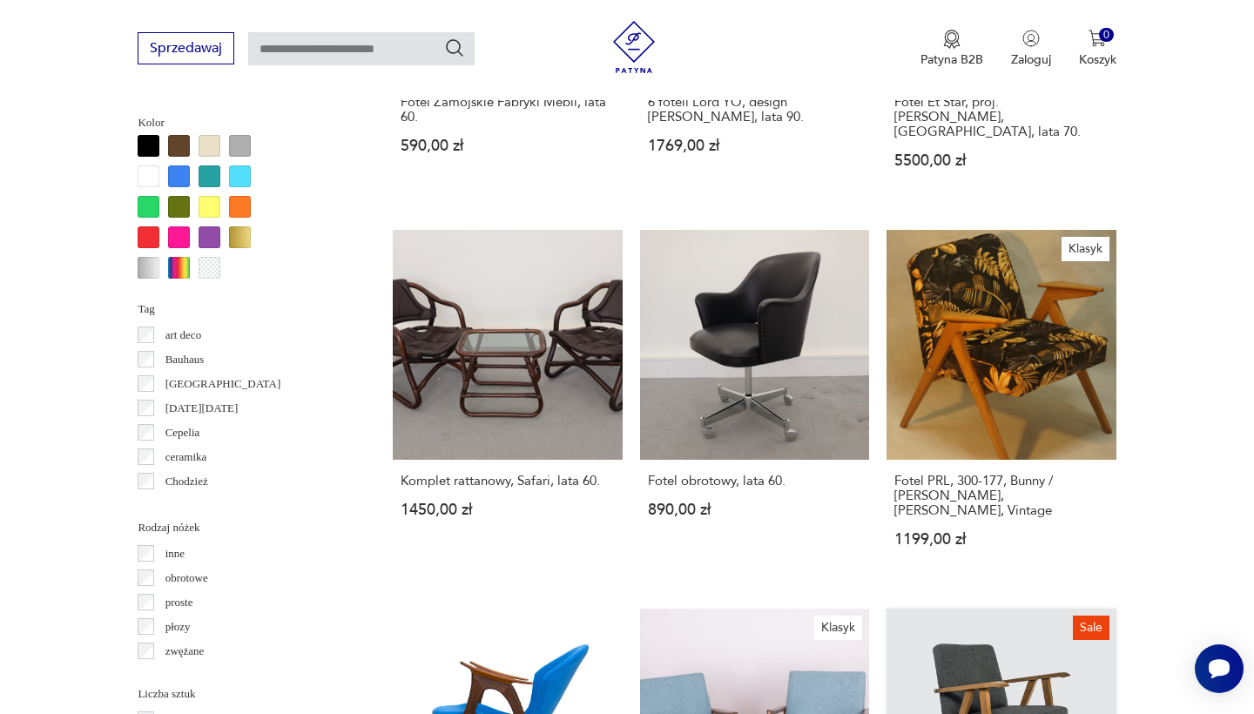
scroll to position [1680, 0]
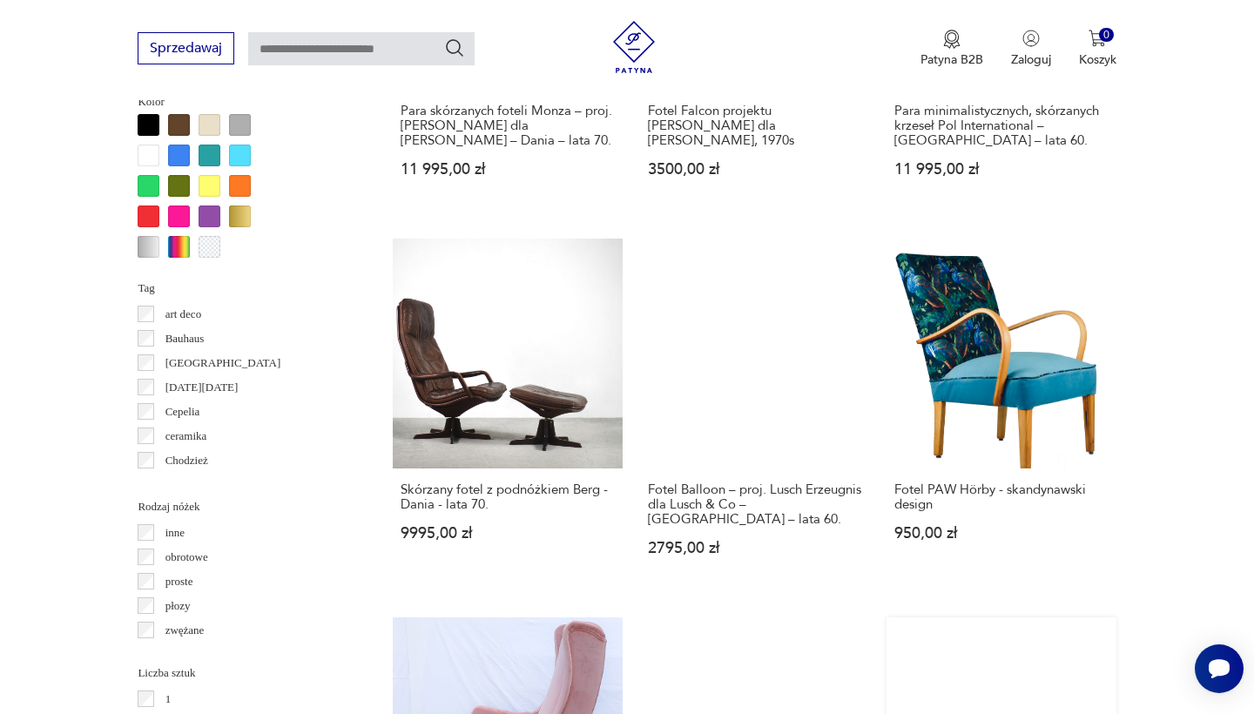
scroll to position [1696, 0]
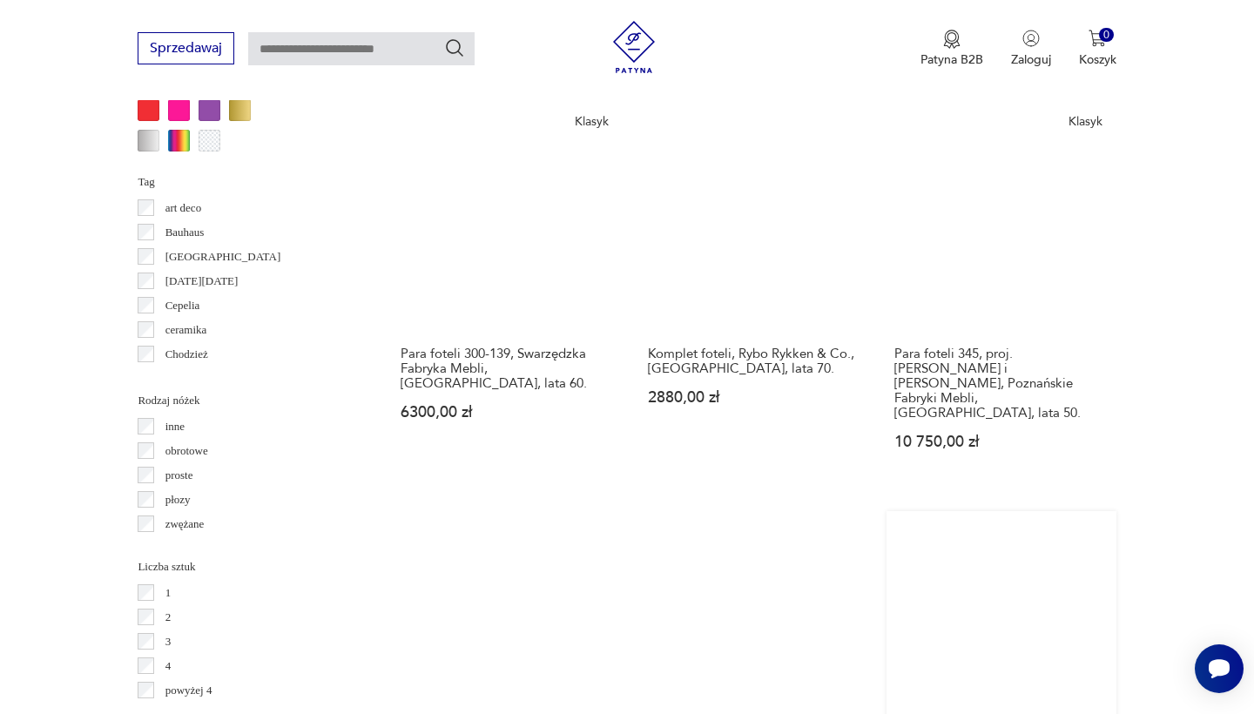
scroll to position [1811, 0]
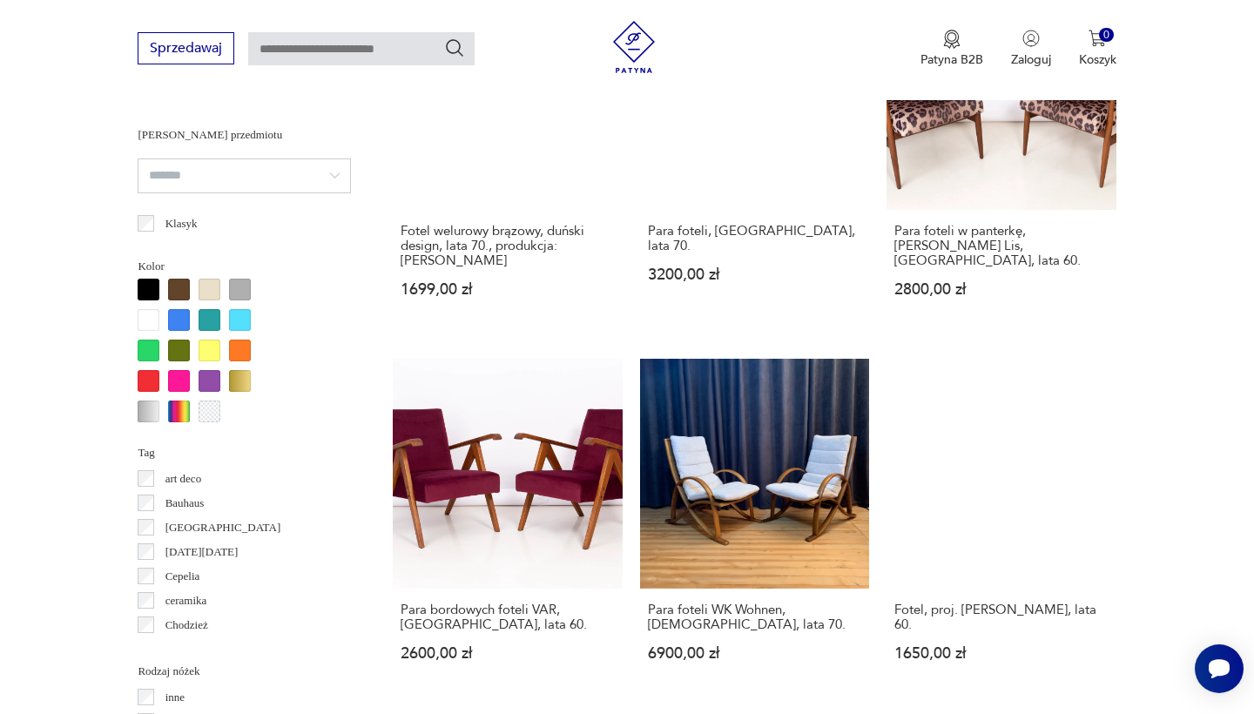
scroll to position [1569, 0]
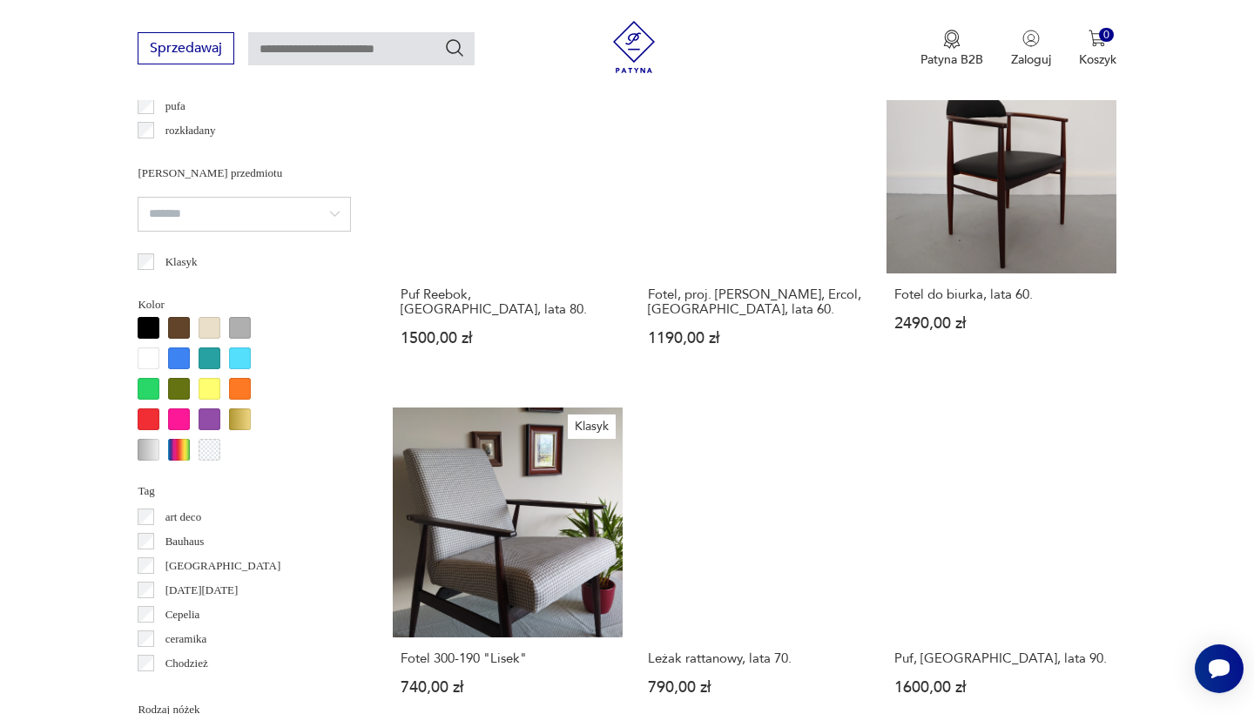
scroll to position [1503, 0]
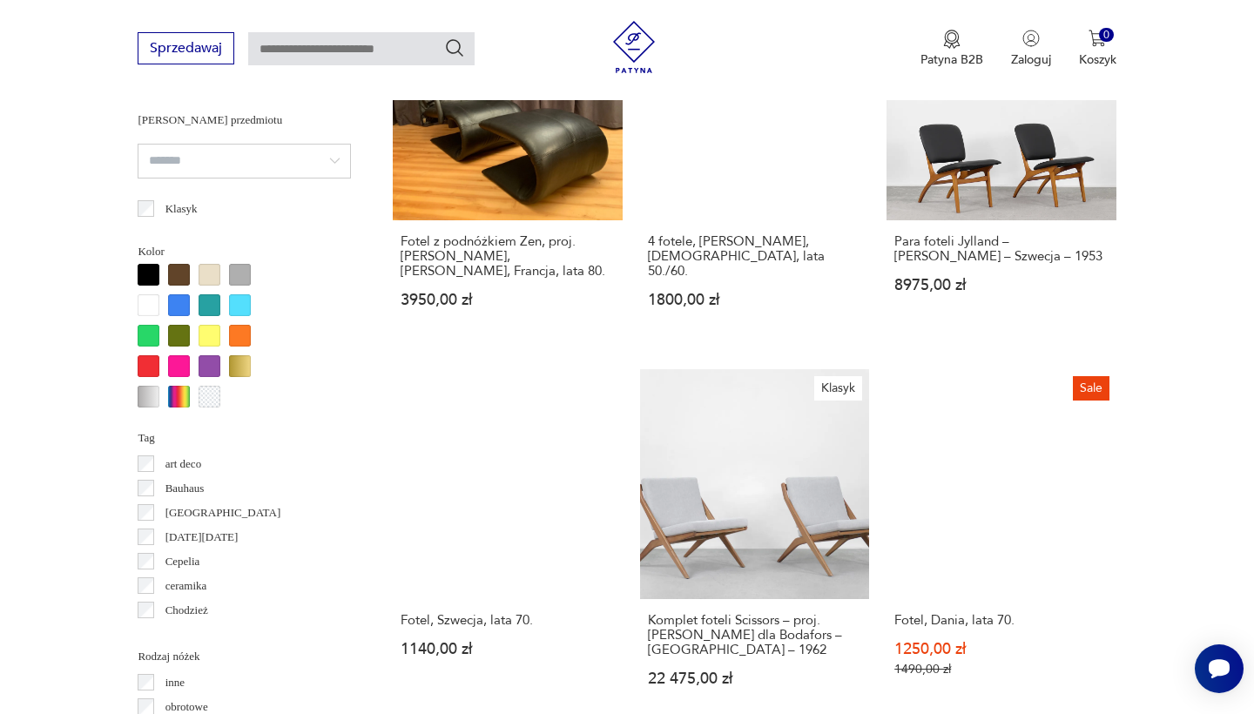
scroll to position [1545, 0]
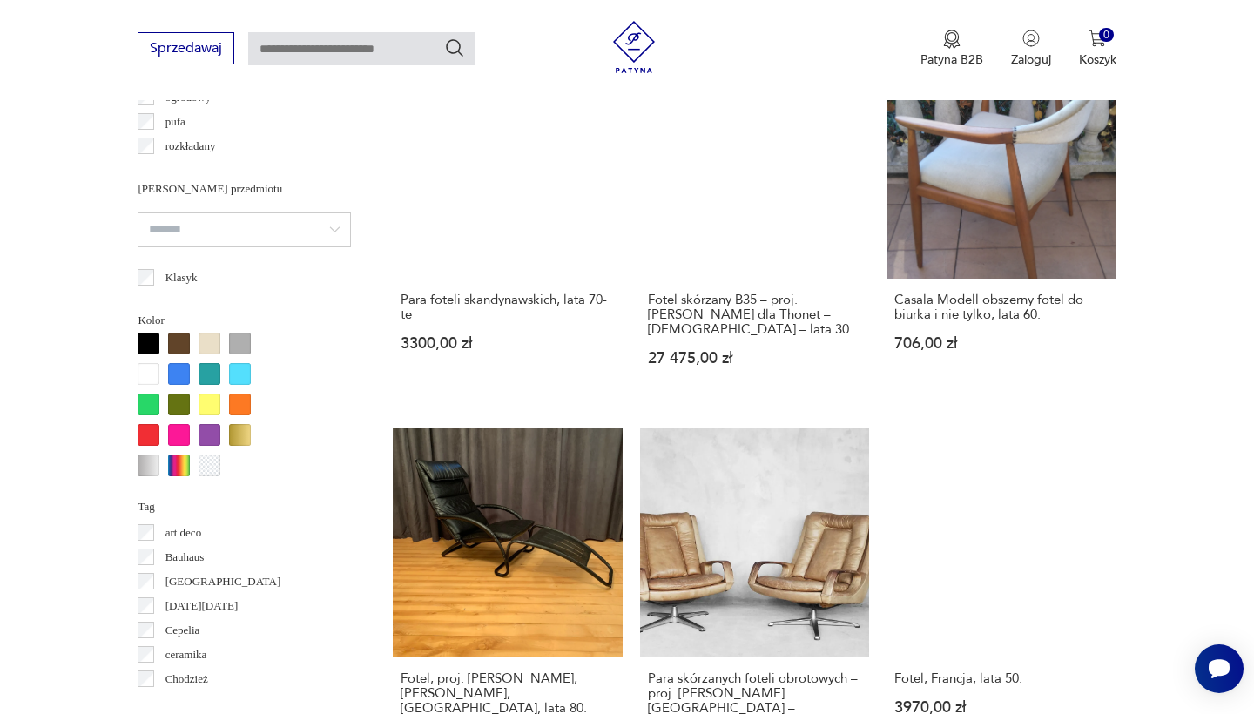
scroll to position [1479, 0]
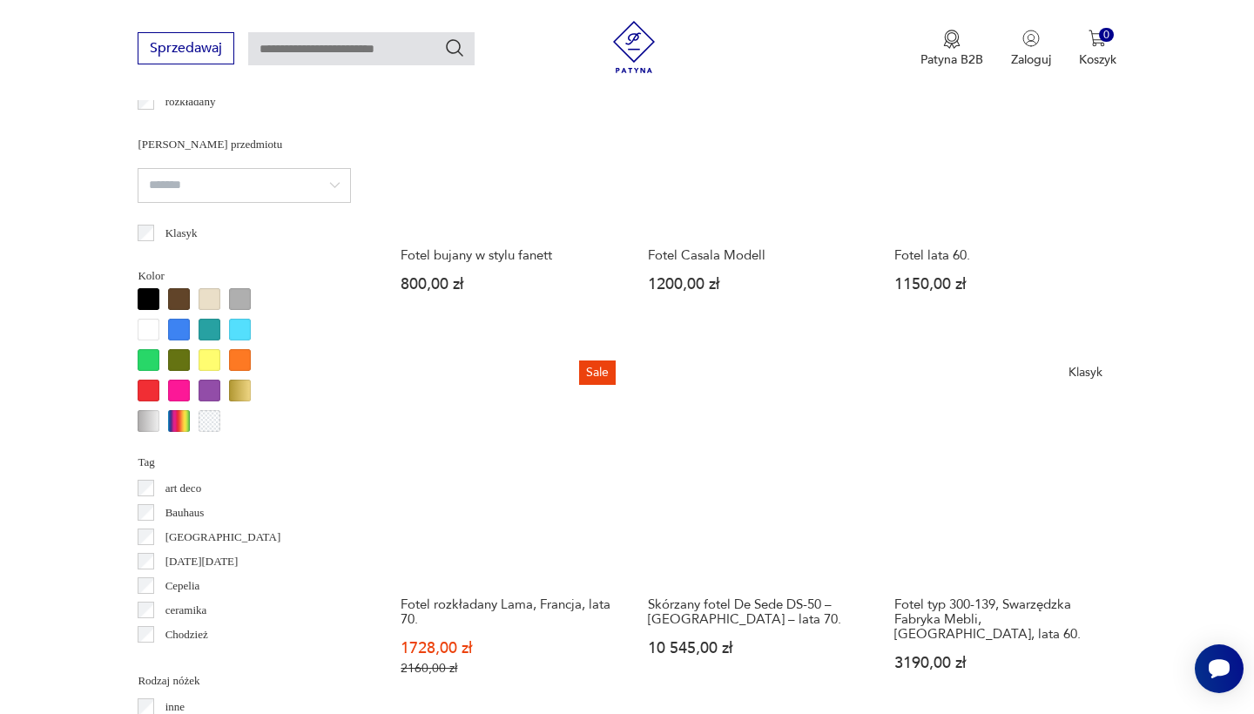
scroll to position [1531, 0]
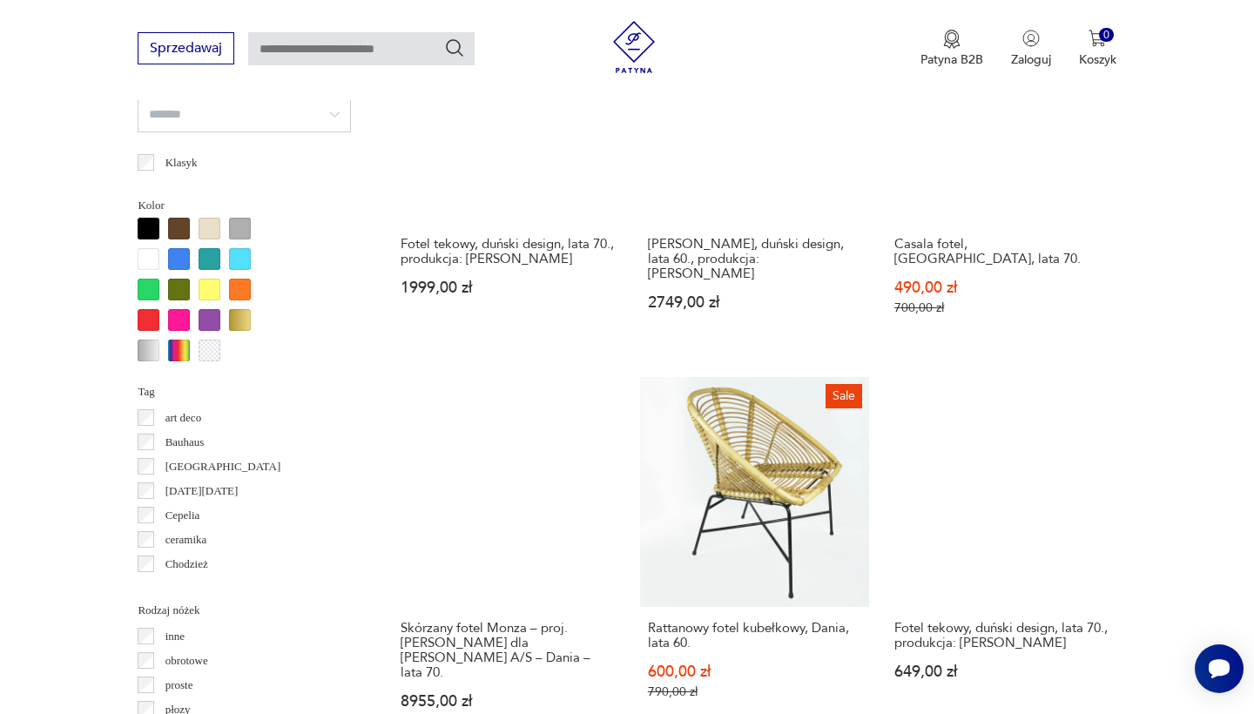
scroll to position [1598, 0]
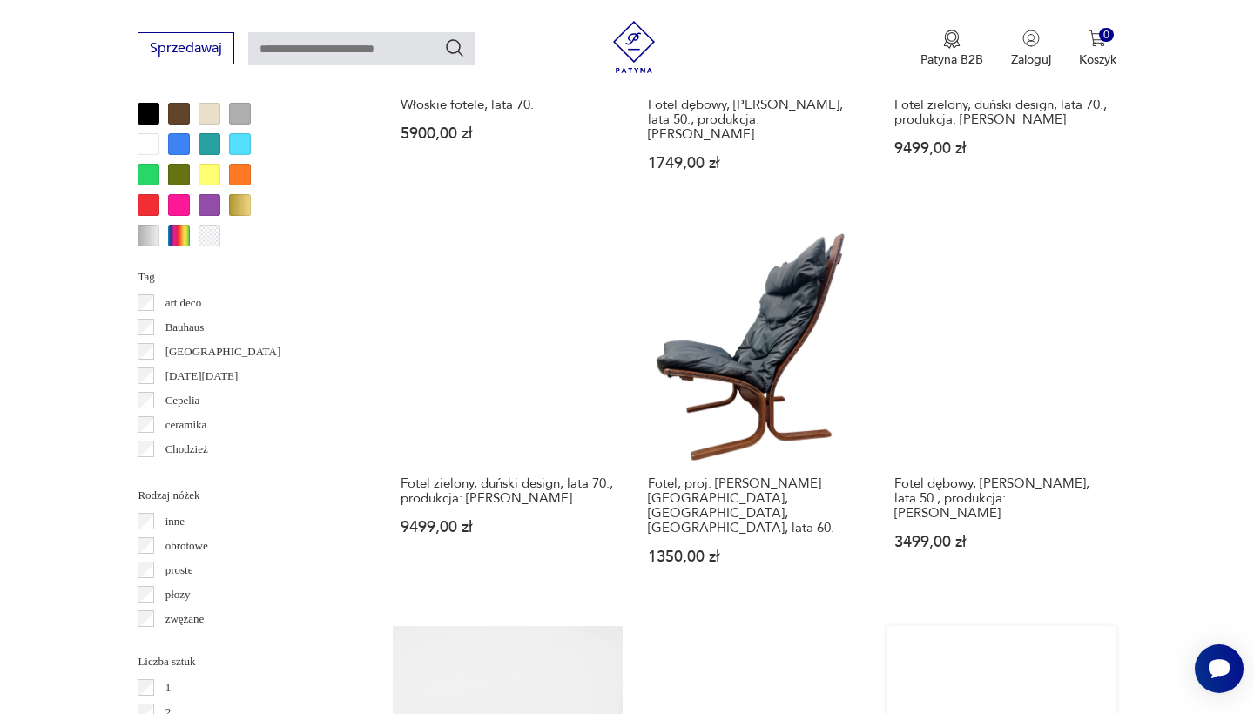
scroll to position [1711, 0]
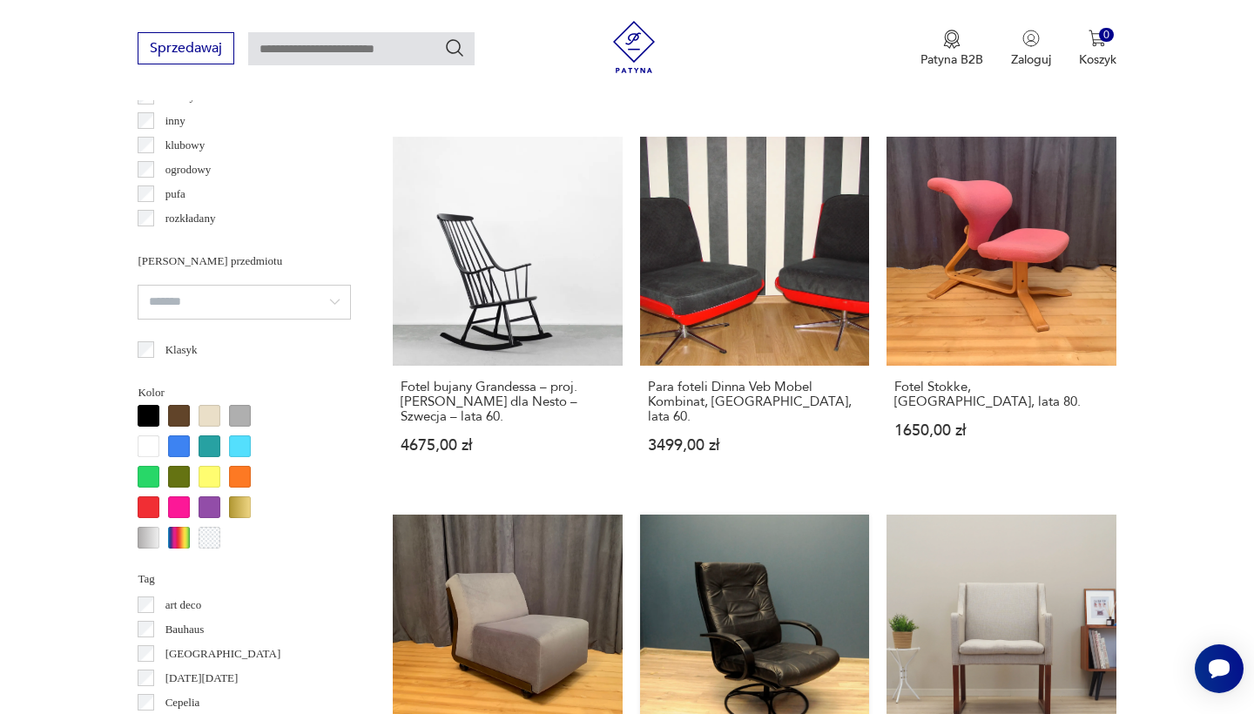
scroll to position [1404, 0]
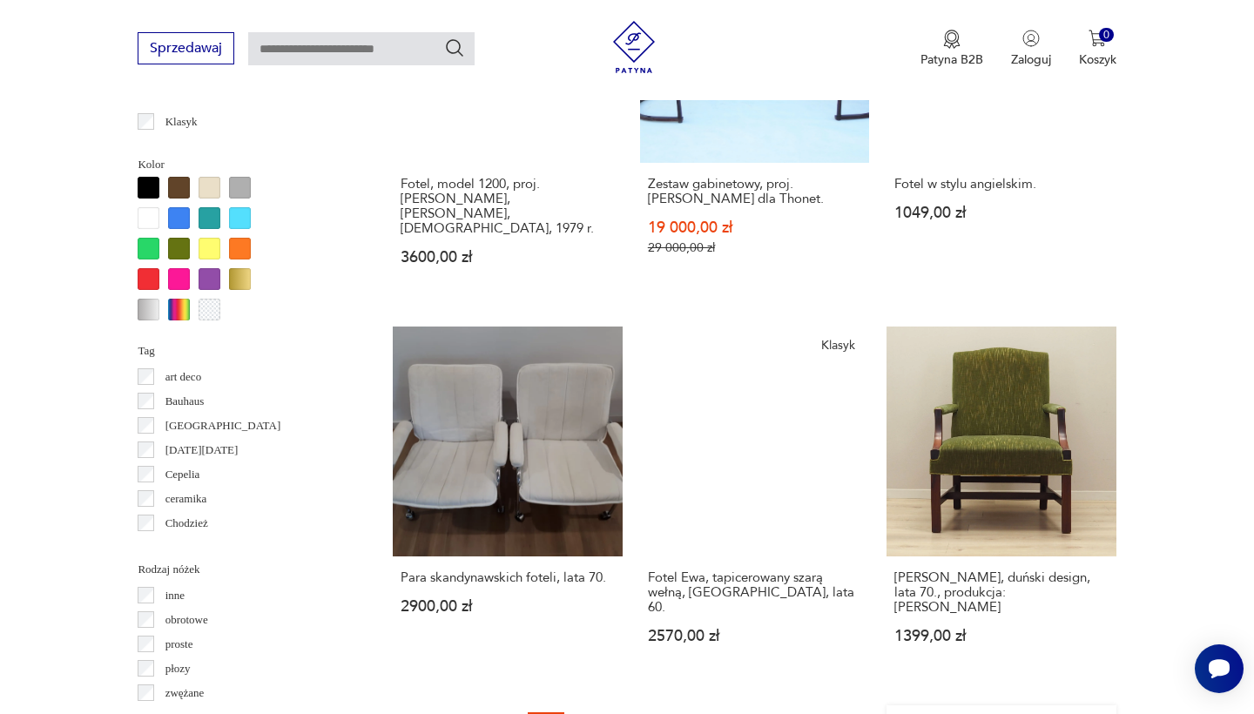
scroll to position [1632, 0]
